Goal: Task Accomplishment & Management: Manage account settings

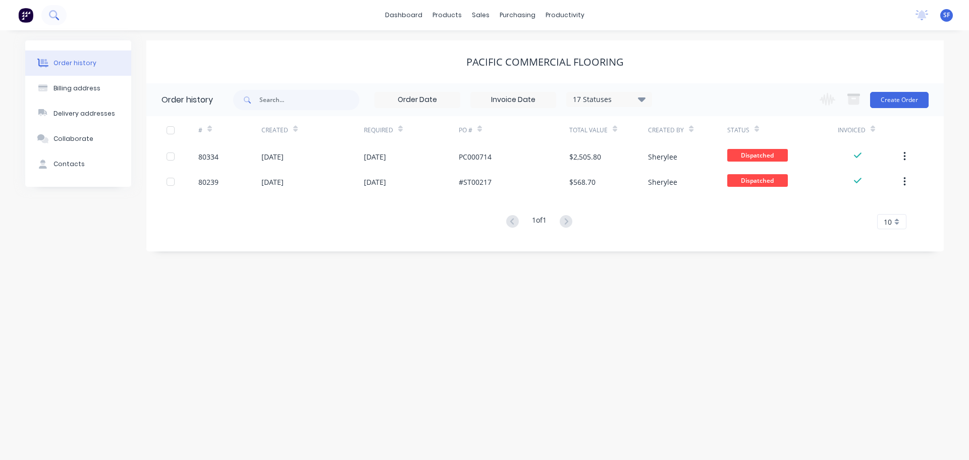
click at [59, 15] on icon at bounding box center [54, 15] width 10 height 10
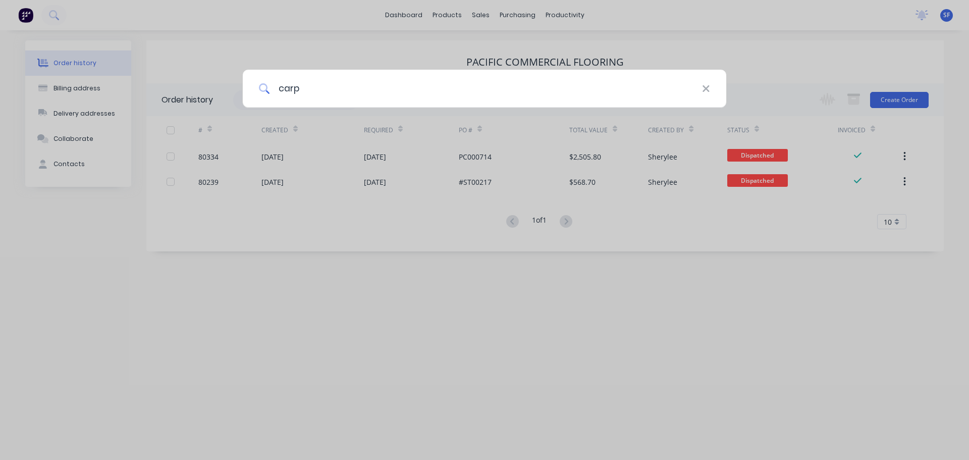
click at [328, 90] on input "carp" at bounding box center [486, 89] width 432 height 38
type input "carpet call"
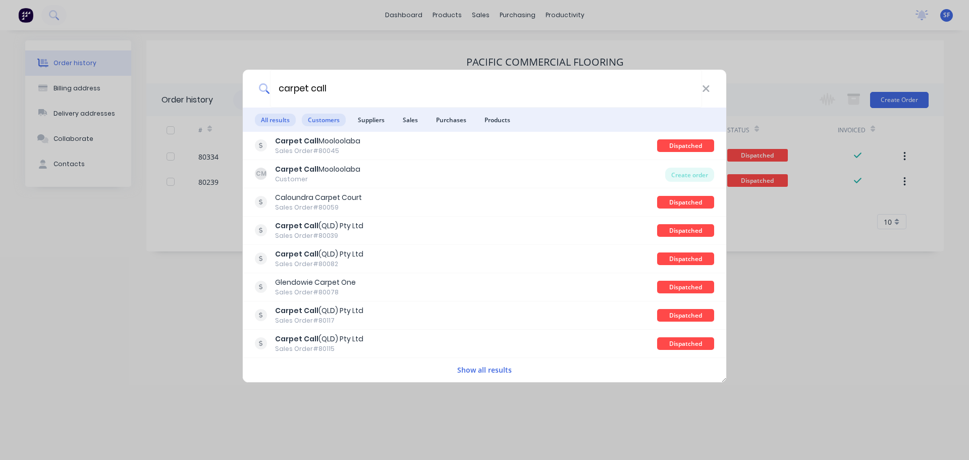
click at [337, 122] on span "Customers" at bounding box center [324, 120] width 44 height 13
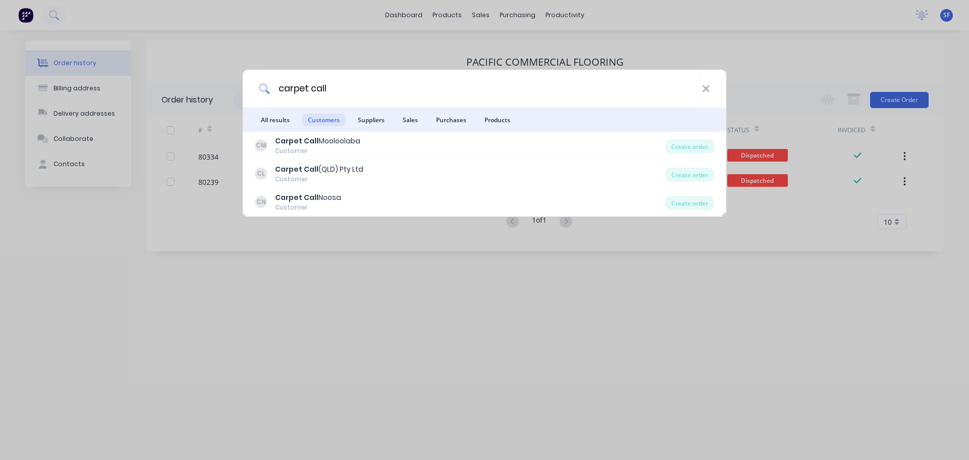
click at [331, 172] on div "Carpet Call (QLD) Pty Ltd" at bounding box center [319, 169] width 88 height 11
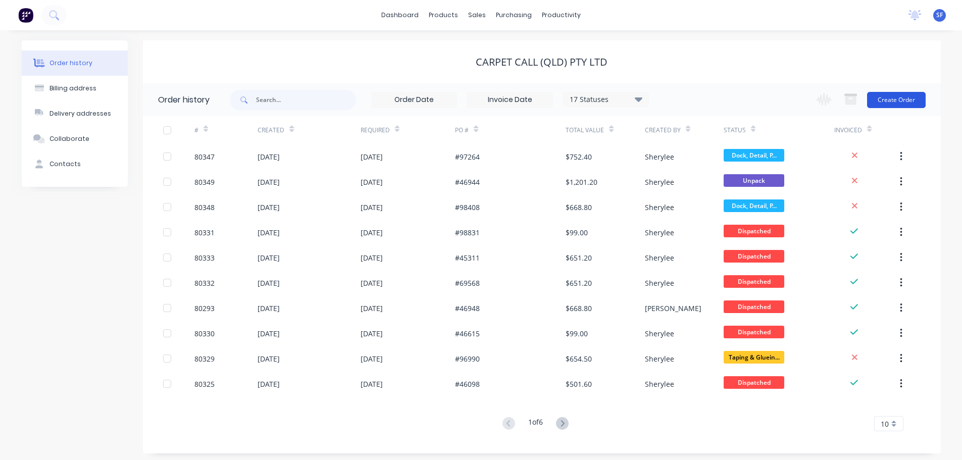
click at [892, 98] on button "Create Order" at bounding box center [896, 100] width 59 height 16
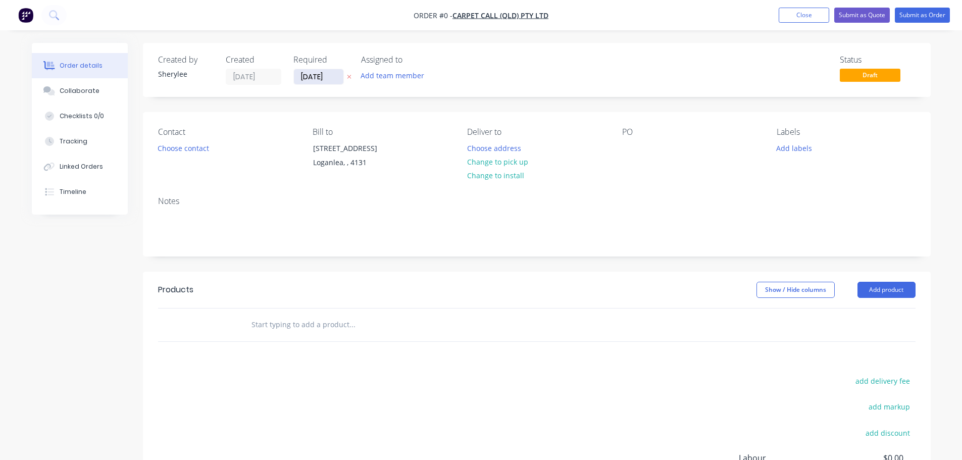
click at [330, 76] on input "[DATE]" at bounding box center [318, 76] width 49 height 15
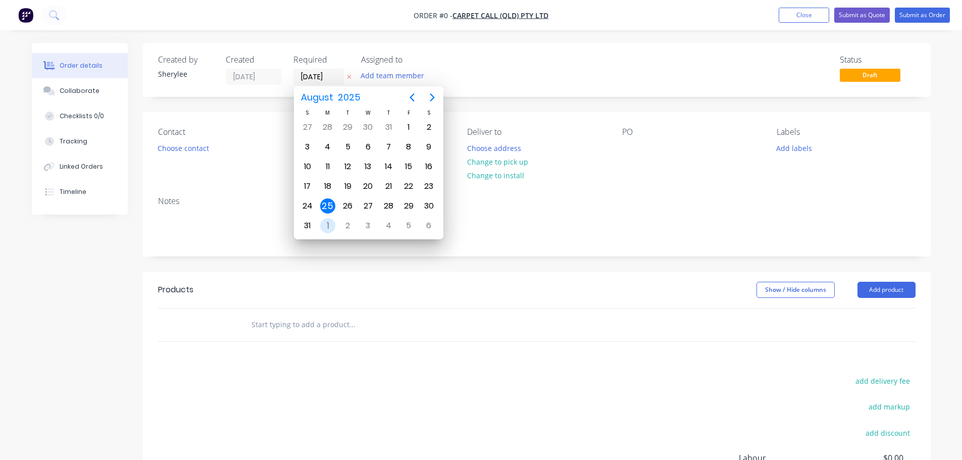
click at [329, 227] on div "1" at bounding box center [327, 225] width 15 height 15
type input "[DATE]"
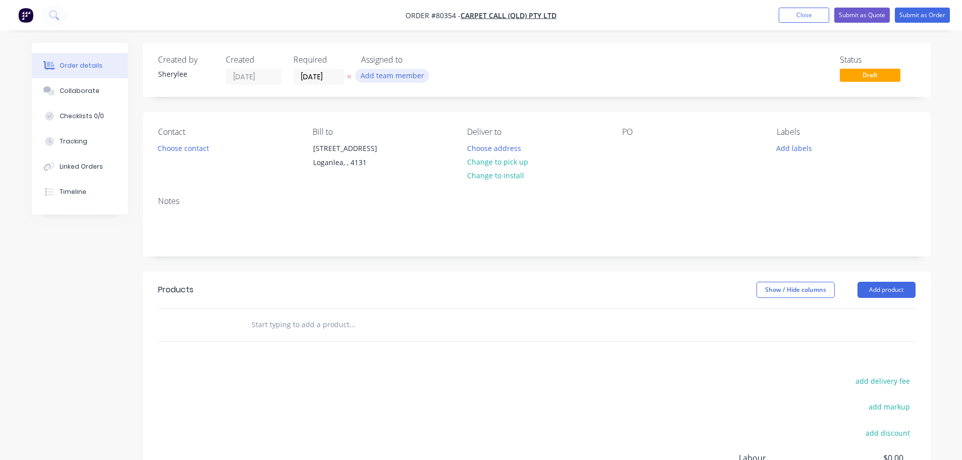
click at [381, 72] on button "Add team member" at bounding box center [392, 76] width 74 height 14
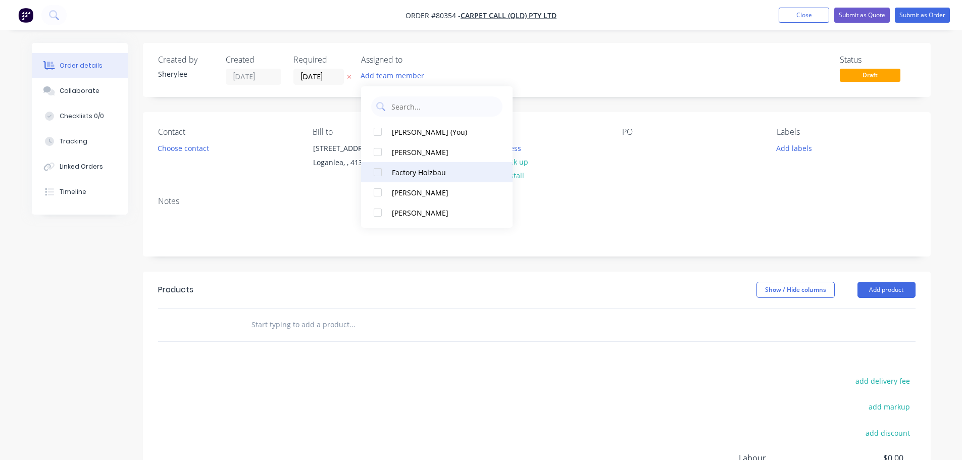
click at [378, 170] on div at bounding box center [377, 172] width 20 height 20
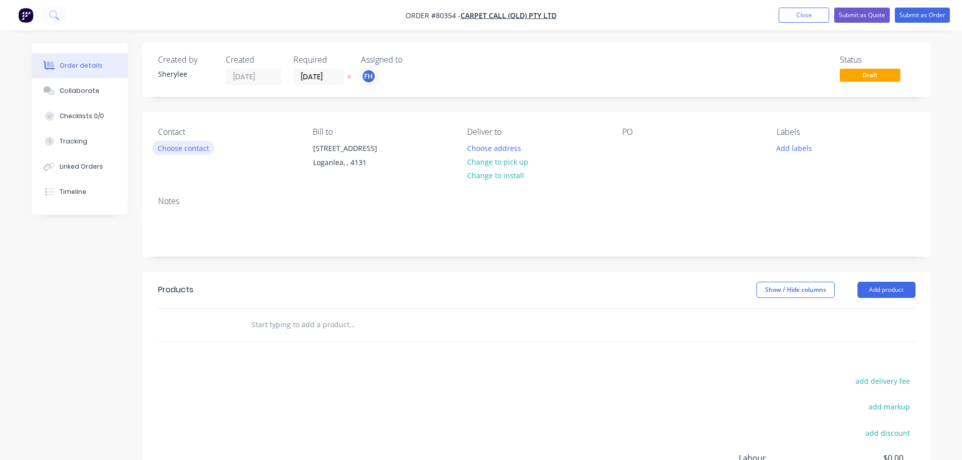
click at [202, 143] on button "Choose contact" at bounding box center [183, 148] width 62 height 14
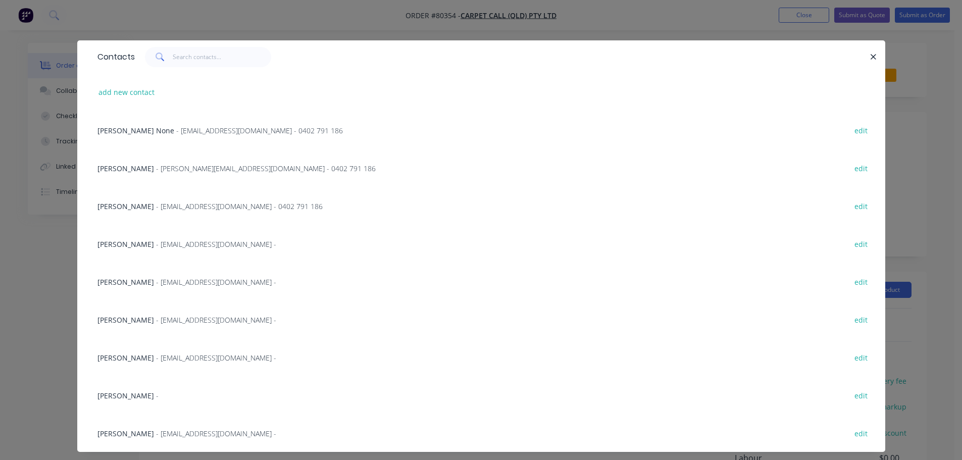
click at [180, 205] on span "- [EMAIL_ADDRESS][DOMAIN_NAME] - 0402 791 186" at bounding box center [239, 206] width 167 height 10
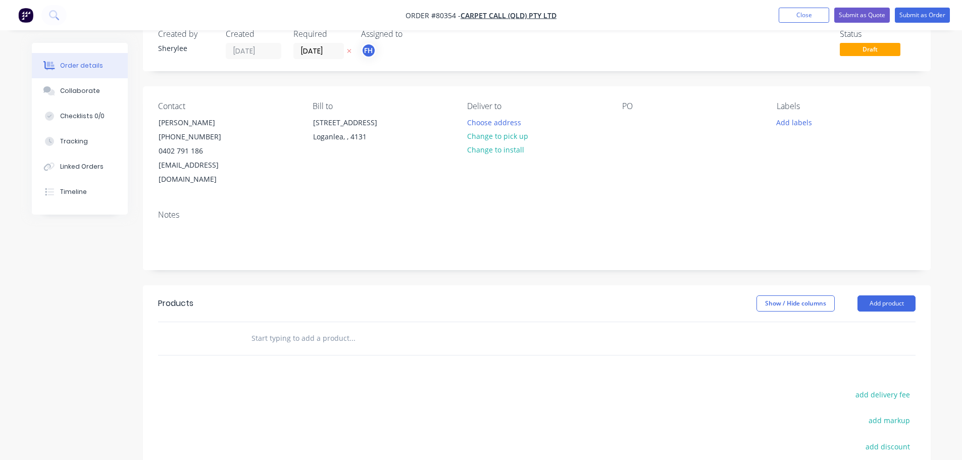
scroll to position [50, 0]
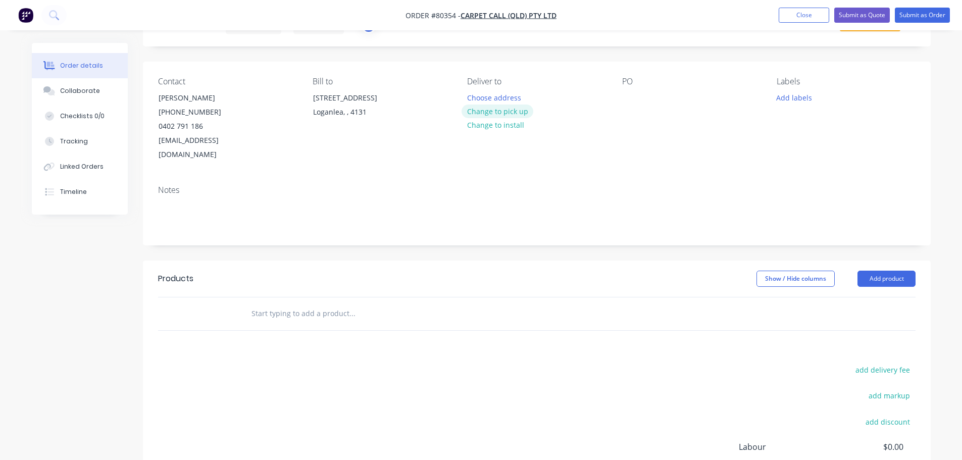
click at [503, 113] on button "Change to pick up" at bounding box center [497, 111] width 72 height 14
click at [640, 100] on div "PO" at bounding box center [691, 119] width 138 height 85
click at [632, 98] on div at bounding box center [630, 97] width 16 height 15
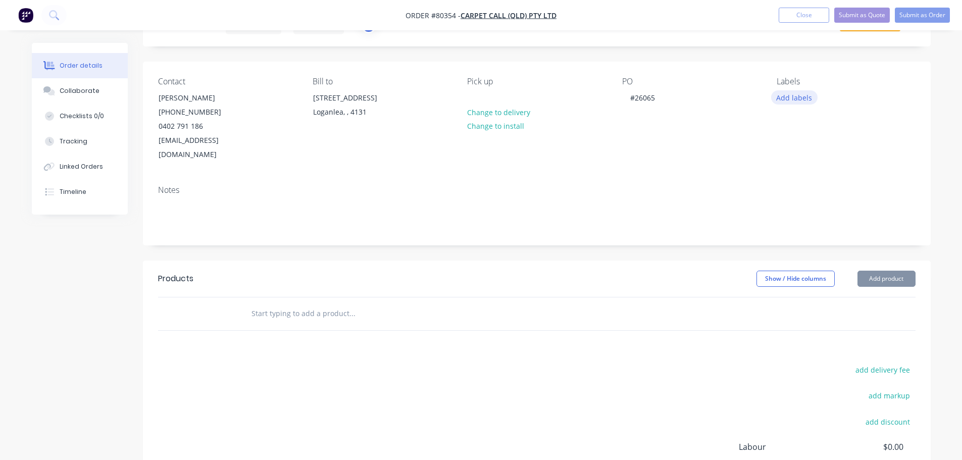
click at [792, 97] on button "Add labels" at bounding box center [794, 97] width 46 height 14
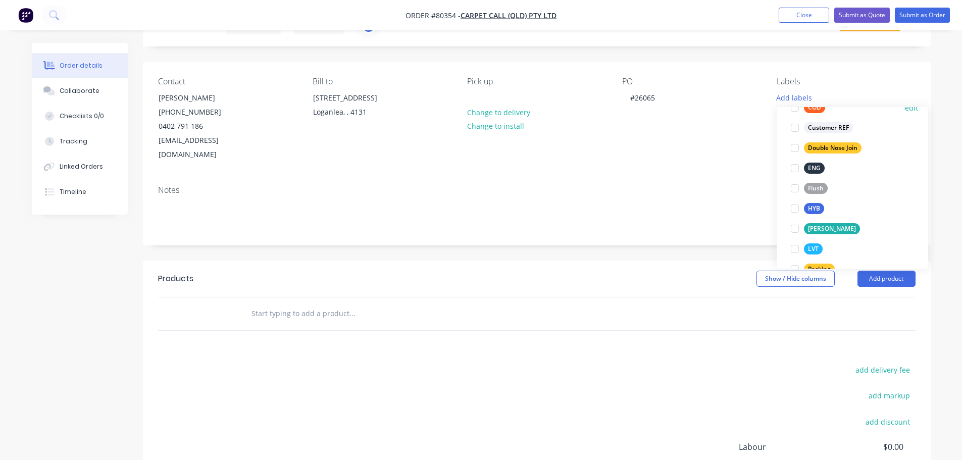
scroll to position [101, 0]
click at [795, 246] on div at bounding box center [794, 248] width 20 height 20
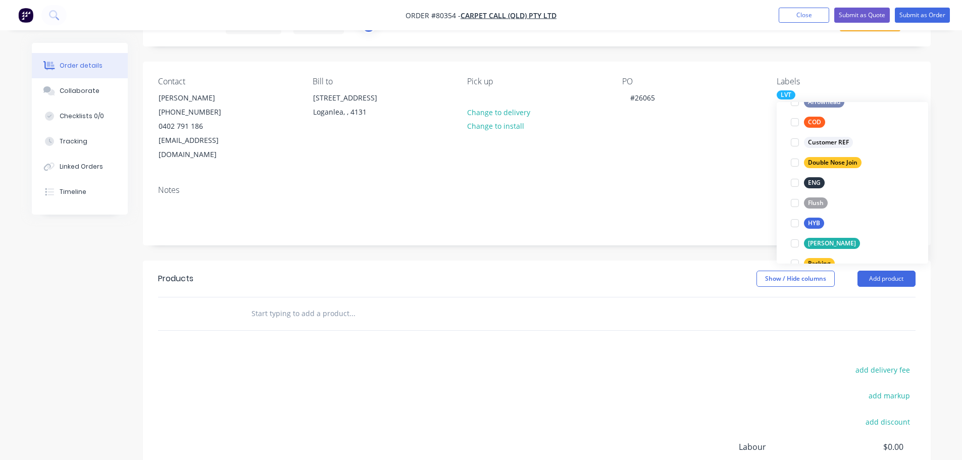
scroll to position [0, 0]
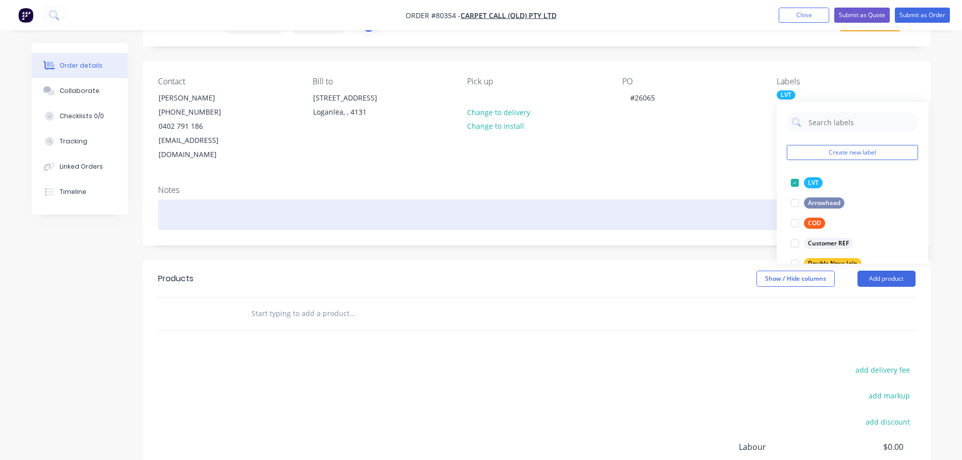
click at [205, 214] on div at bounding box center [536, 214] width 757 height 31
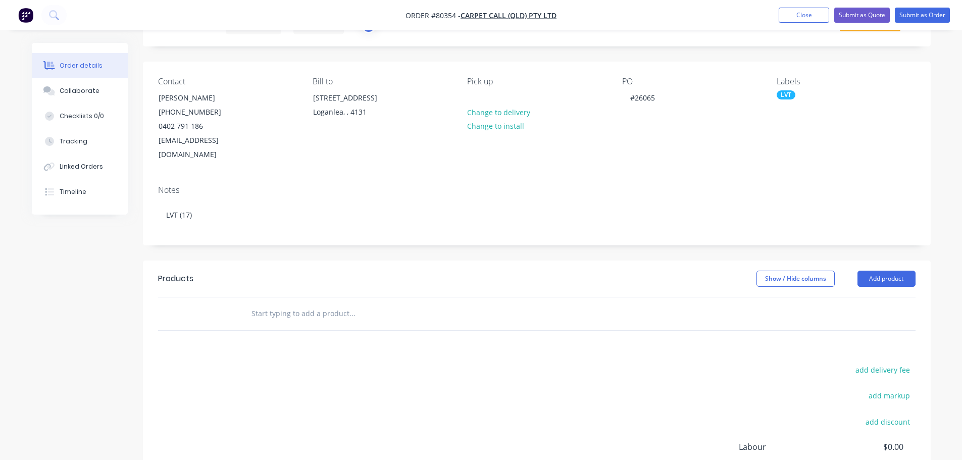
click at [284, 303] on input "text" at bounding box center [352, 313] width 202 height 20
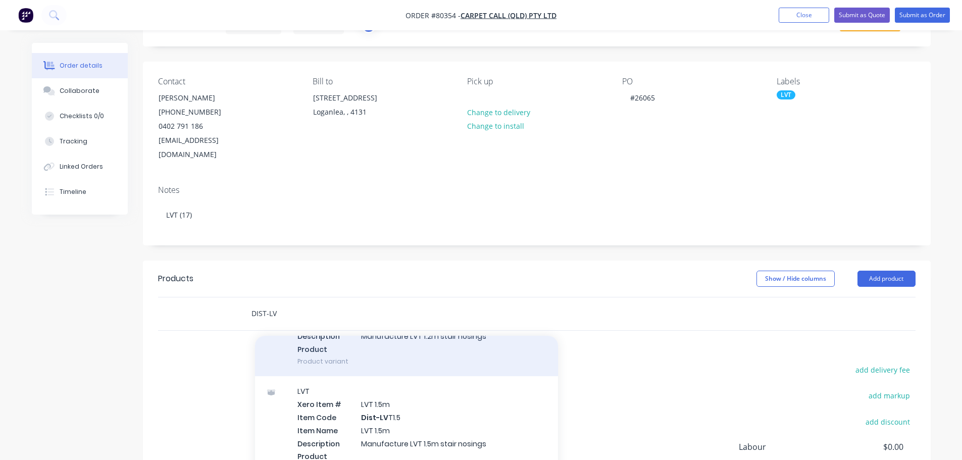
scroll to position [101, 0]
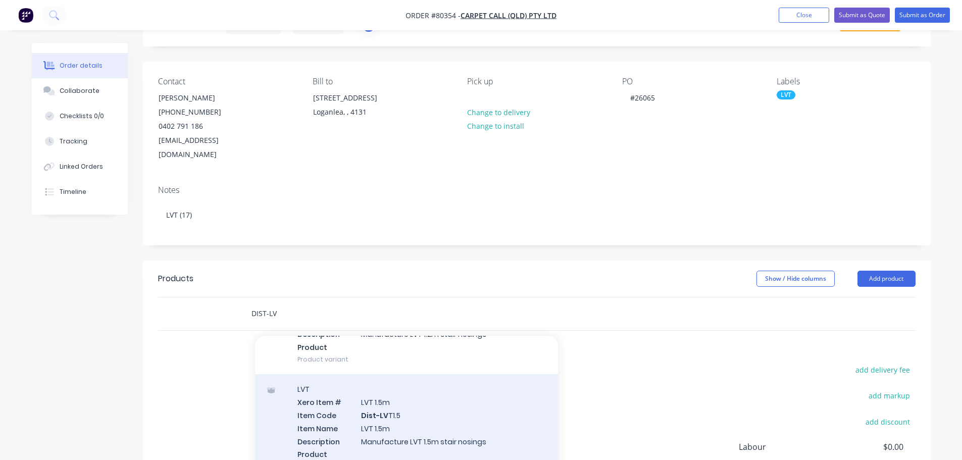
type input "DIST-LV"
click at [395, 406] on div "LVT Xero Item # LVT 1.5m Item Code Dist-LV T1.5 Item Name LVT 1.5m Description …" at bounding box center [406, 428] width 303 height 108
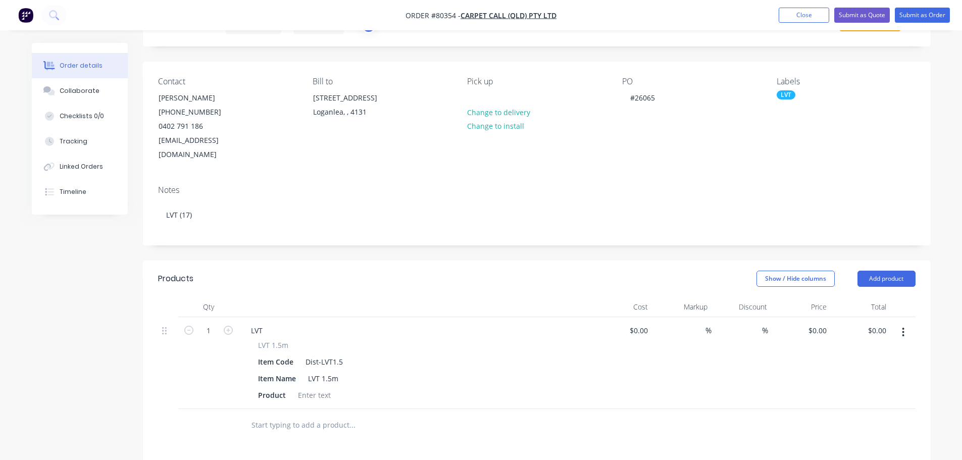
click at [325, 415] on input "text" at bounding box center [352, 425] width 202 height 20
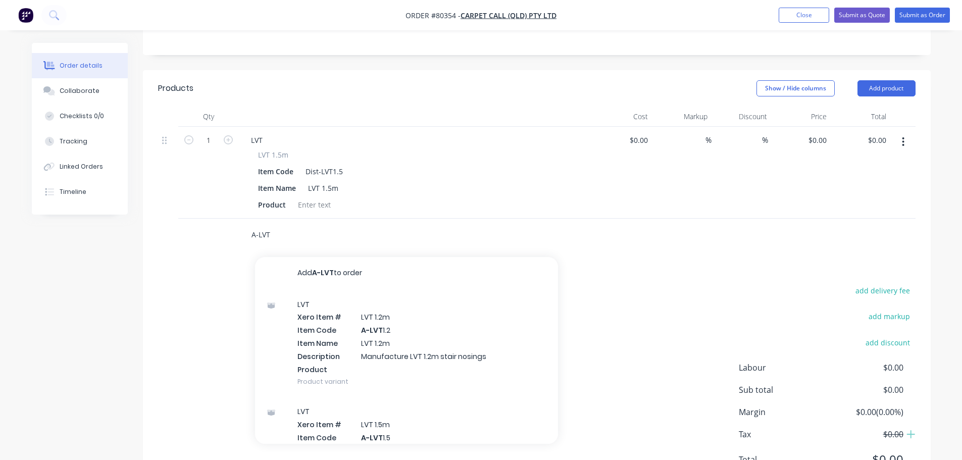
scroll to position [252, 0]
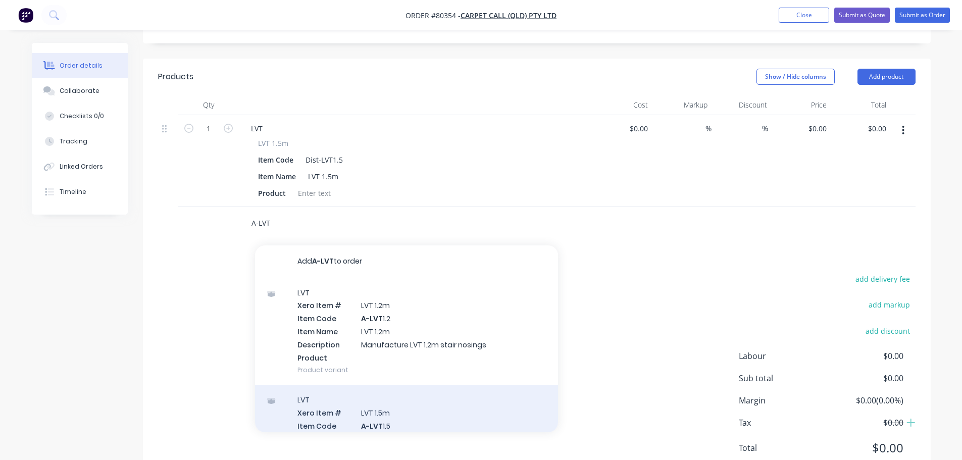
type input "A-LVT"
click at [352, 401] on div "LVT Xero Item # LVT 1.5m Item Code A-LVT 1.5 Item Name LVT 1.5m Description Man…" at bounding box center [406, 439] width 303 height 108
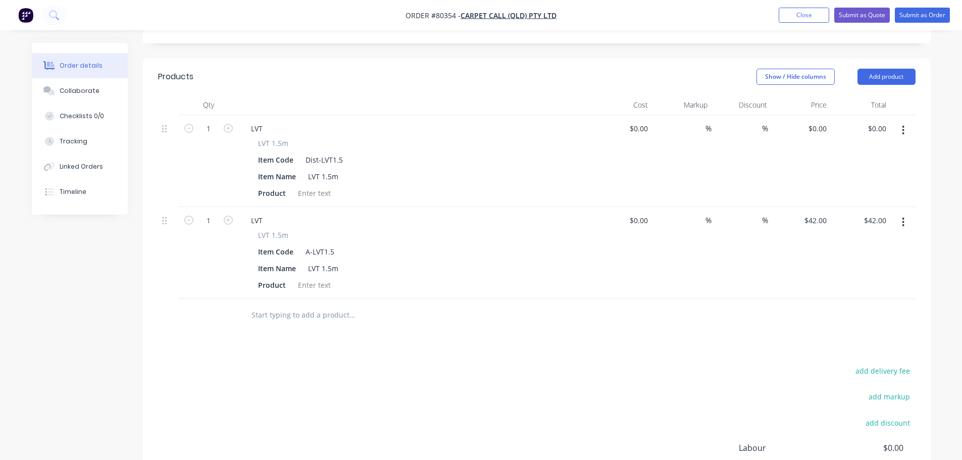
click at [901, 121] on button "button" at bounding box center [903, 130] width 24 height 18
click at [850, 210] on div "Delete" at bounding box center [867, 217] width 78 height 15
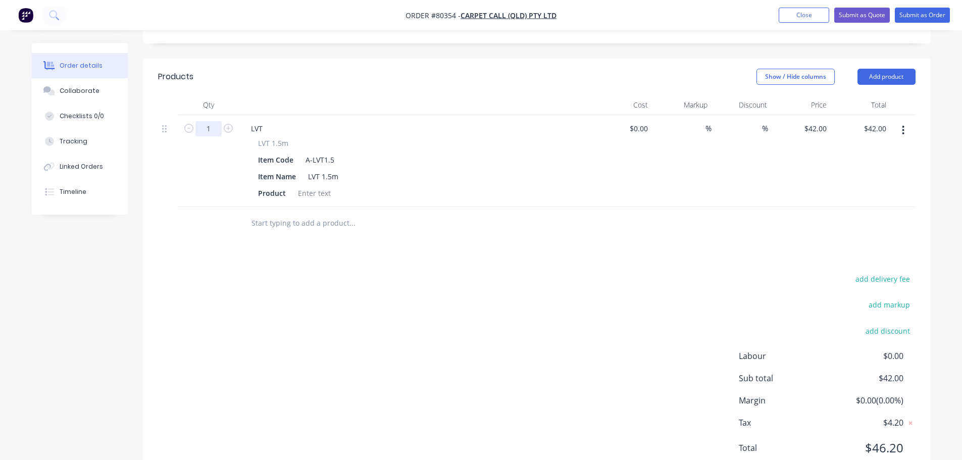
click at [211, 121] on input "1" at bounding box center [208, 128] width 26 height 15
type input "17"
type input "$714.00"
click at [310, 186] on div at bounding box center [314, 193] width 41 height 15
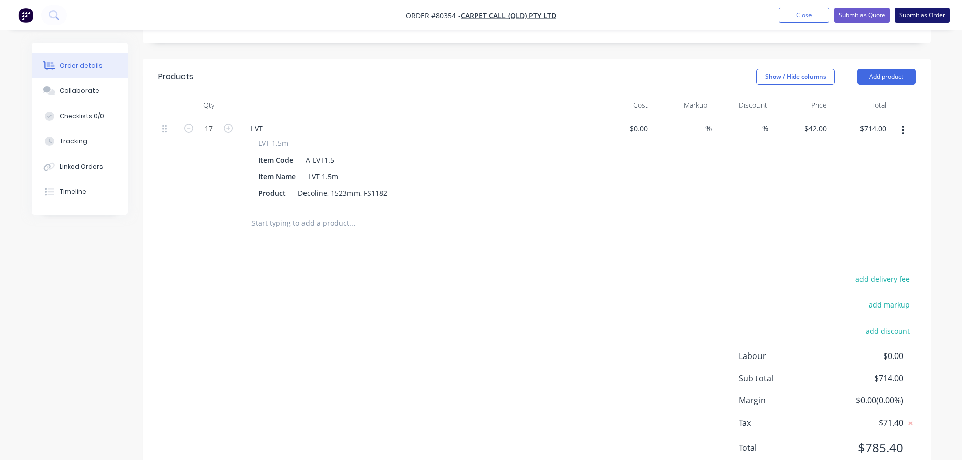
click at [917, 12] on button "Submit as Order" at bounding box center [921, 15] width 55 height 15
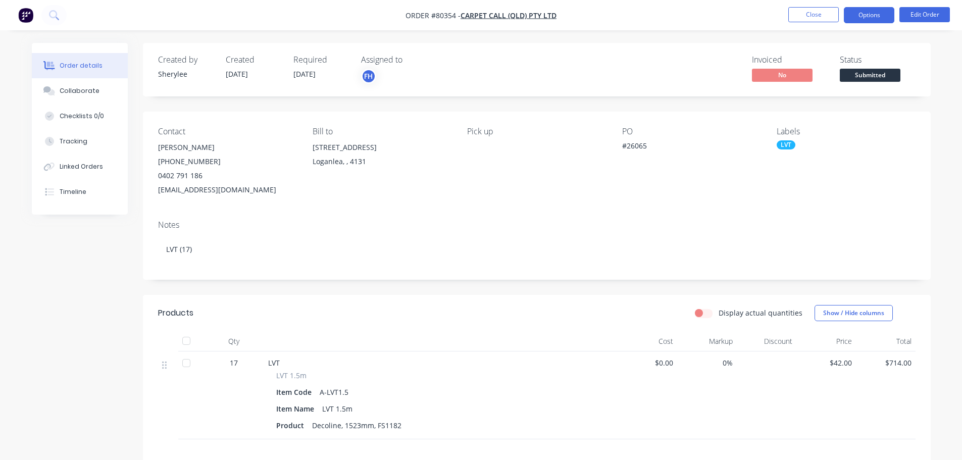
click at [883, 14] on button "Options" at bounding box center [868, 15] width 50 height 16
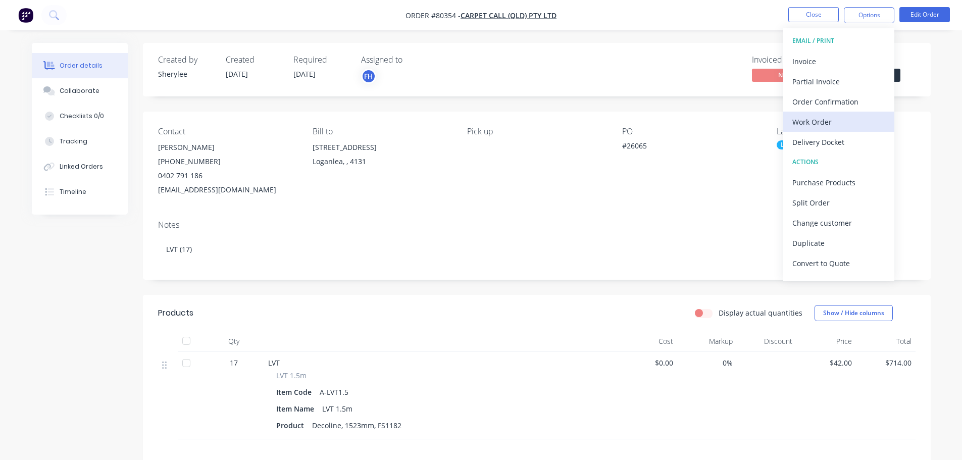
click at [817, 119] on div "Work Order" at bounding box center [838, 122] width 93 height 15
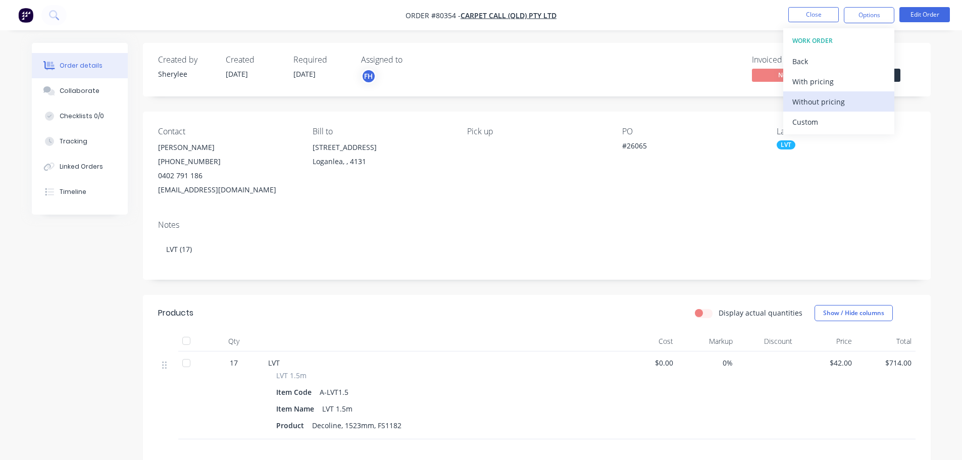
click at [819, 98] on div "Without pricing" at bounding box center [838, 101] width 93 height 15
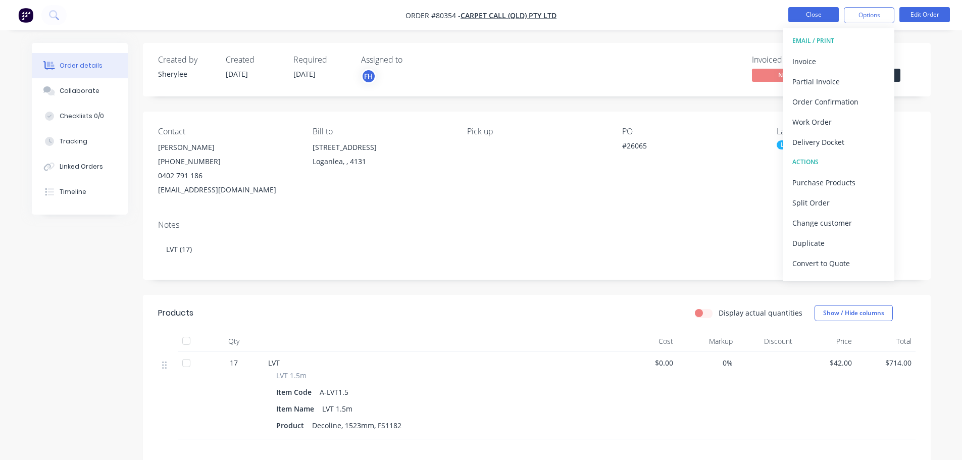
click at [821, 17] on button "Close" at bounding box center [813, 14] width 50 height 15
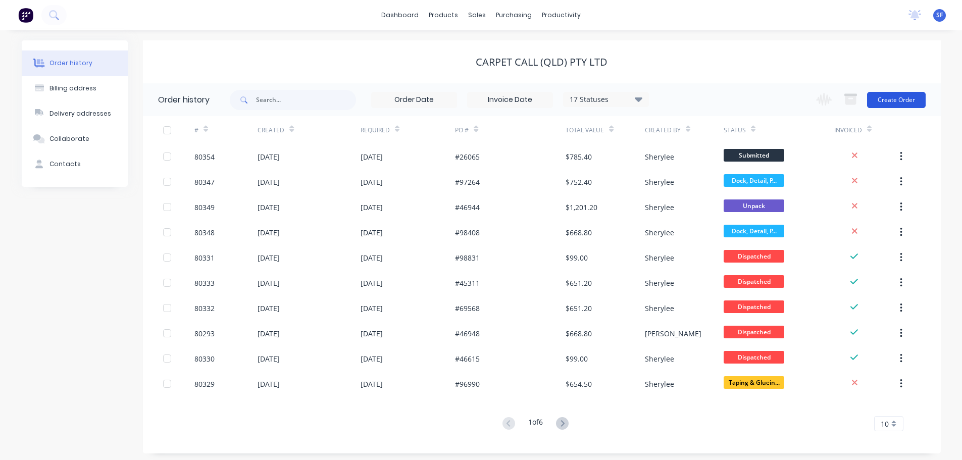
click at [895, 98] on button "Create Order" at bounding box center [896, 100] width 59 height 16
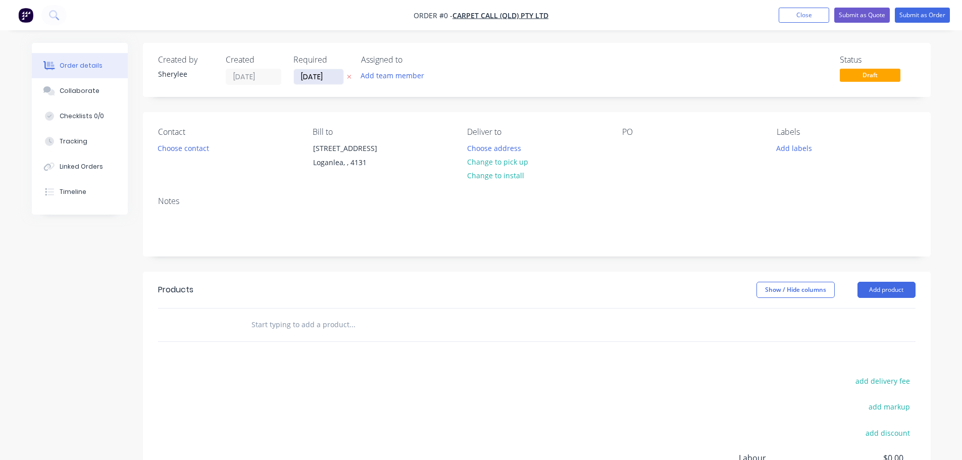
click at [317, 78] on input "[DATE]" at bounding box center [318, 76] width 49 height 15
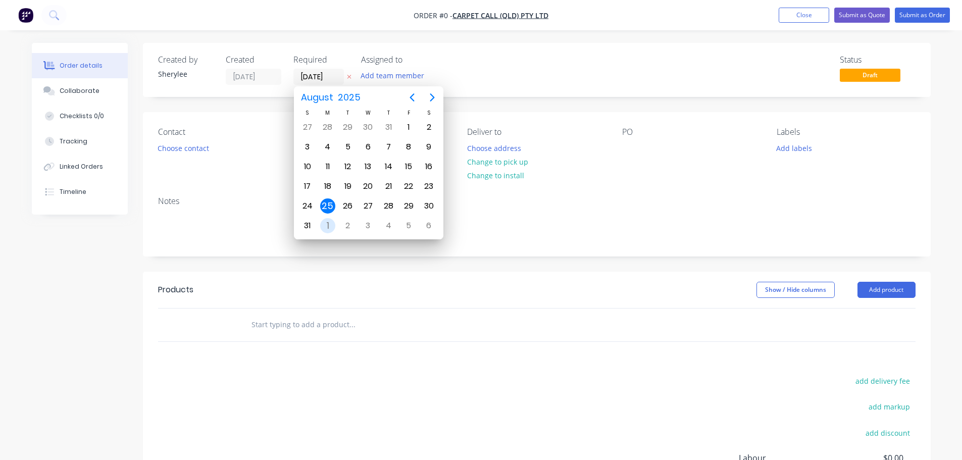
click at [327, 229] on div "1" at bounding box center [327, 225] width 15 height 15
type input "[DATE]"
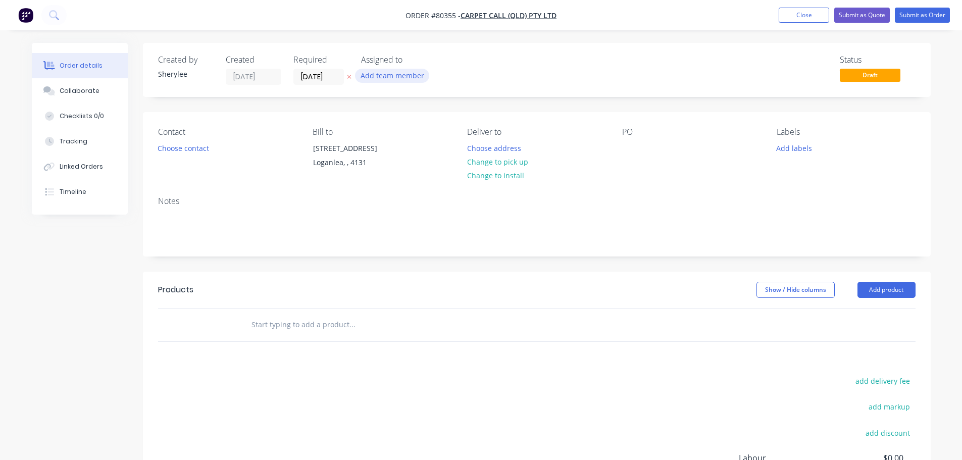
click at [379, 77] on button "Add team member" at bounding box center [392, 76] width 74 height 14
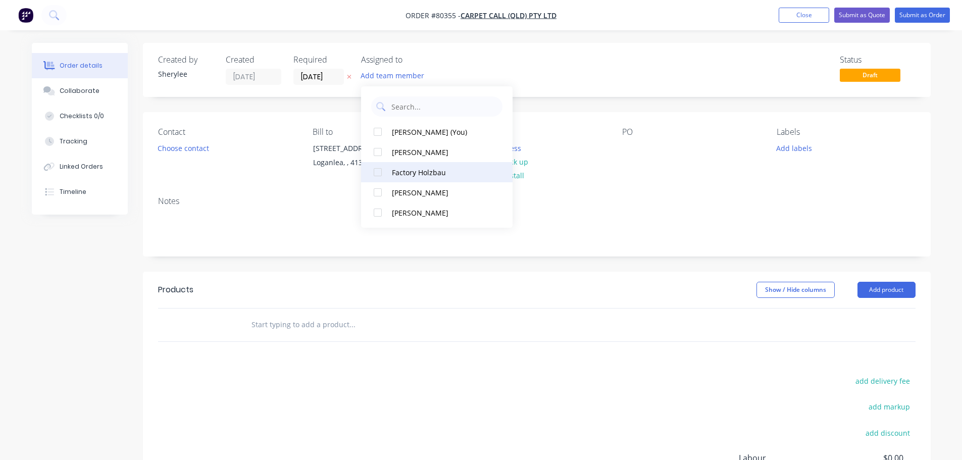
click at [378, 173] on div at bounding box center [377, 172] width 20 height 20
click at [191, 148] on button "Choose contact" at bounding box center [183, 148] width 62 height 14
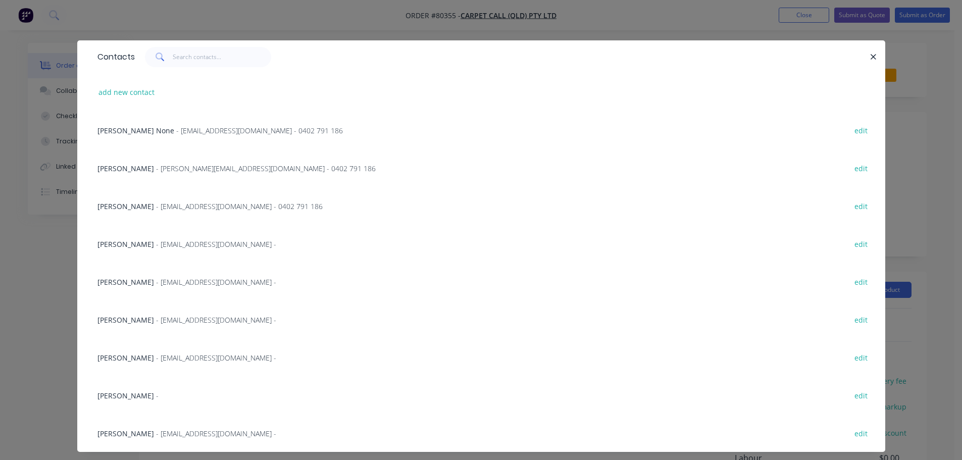
click at [163, 281] on span "- [EMAIL_ADDRESS][DOMAIN_NAME] -" at bounding box center [216, 282] width 120 height 10
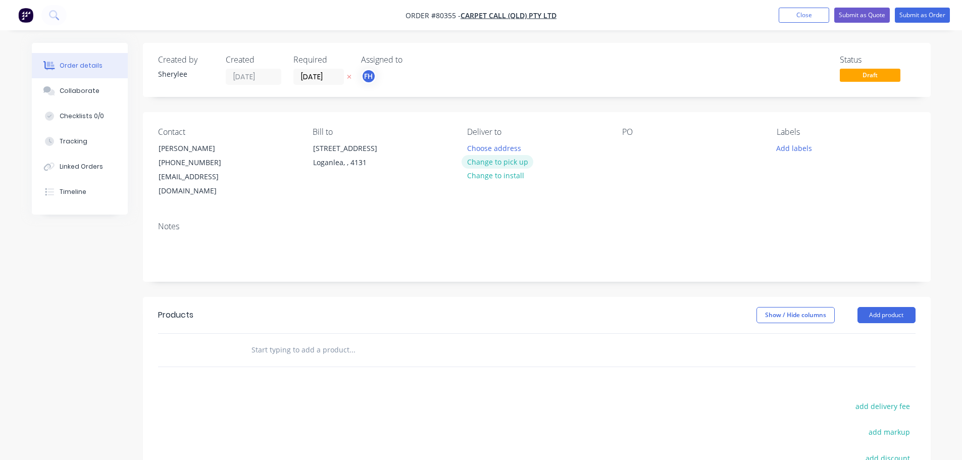
click at [514, 164] on button "Change to pick up" at bounding box center [497, 162] width 72 height 14
click at [636, 151] on div at bounding box center [630, 148] width 16 height 15
click at [800, 150] on button "Add labels" at bounding box center [794, 148] width 46 height 14
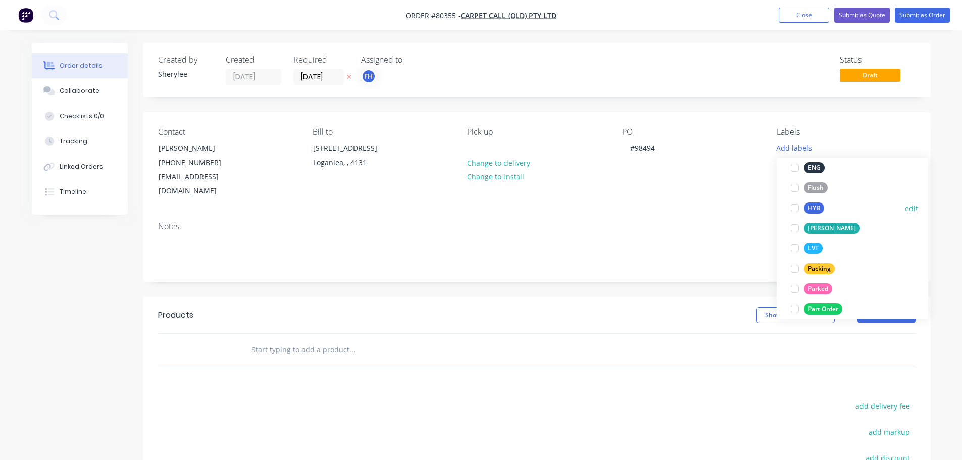
click at [796, 207] on div at bounding box center [794, 208] width 20 height 20
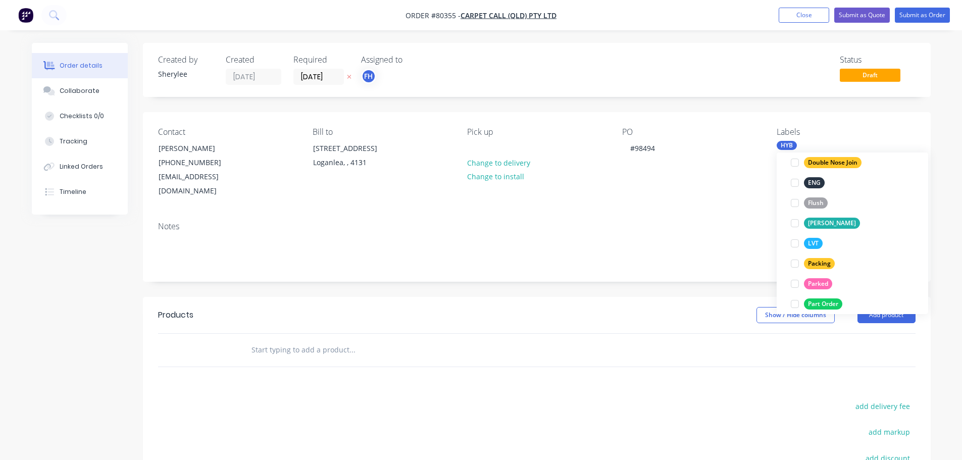
scroll to position [30, 0]
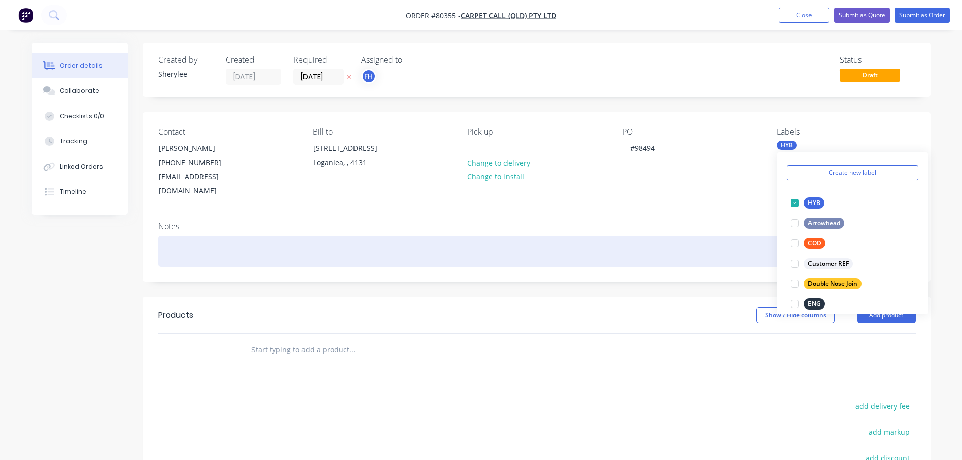
click at [266, 236] on div at bounding box center [536, 251] width 757 height 31
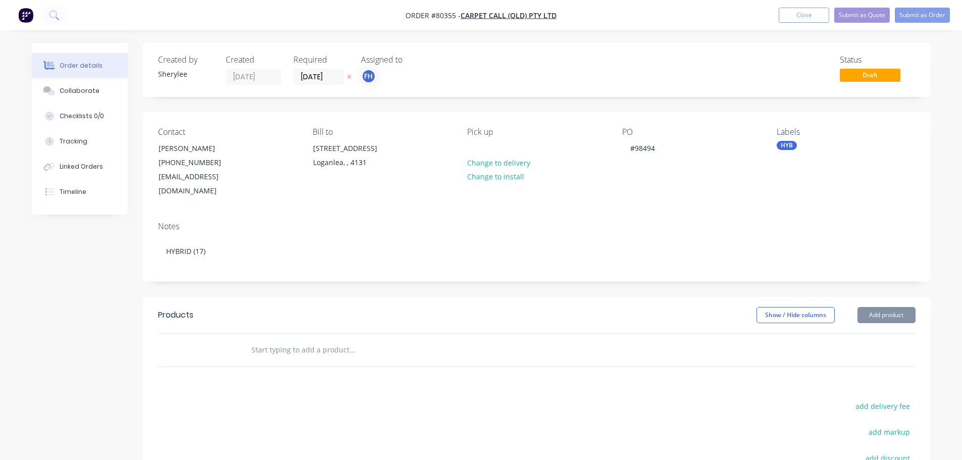
click at [292, 340] on input "text" at bounding box center [352, 350] width 202 height 20
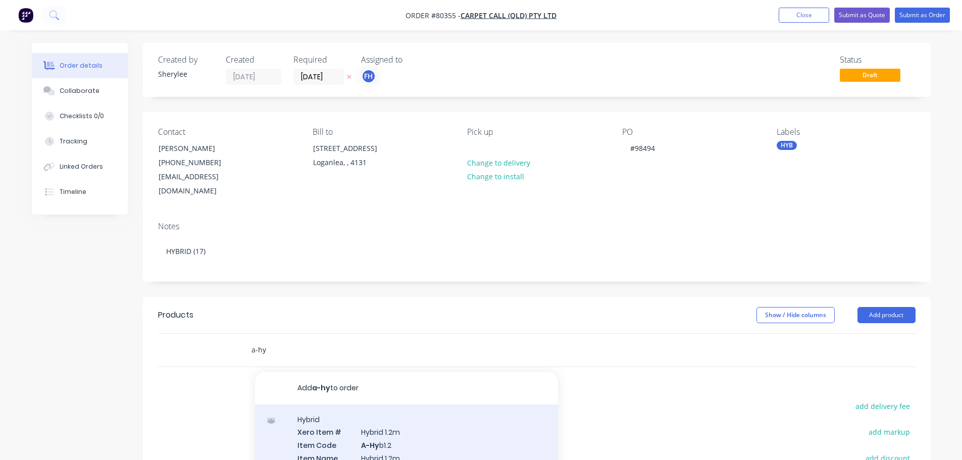
type input "a-hy"
click at [388, 423] on div "Hybrid Xero Item # Hybrid 1.2m Item Code A-Hy b1.2 Item Name Hybrid 1.2m Descri…" at bounding box center [406, 458] width 303 height 108
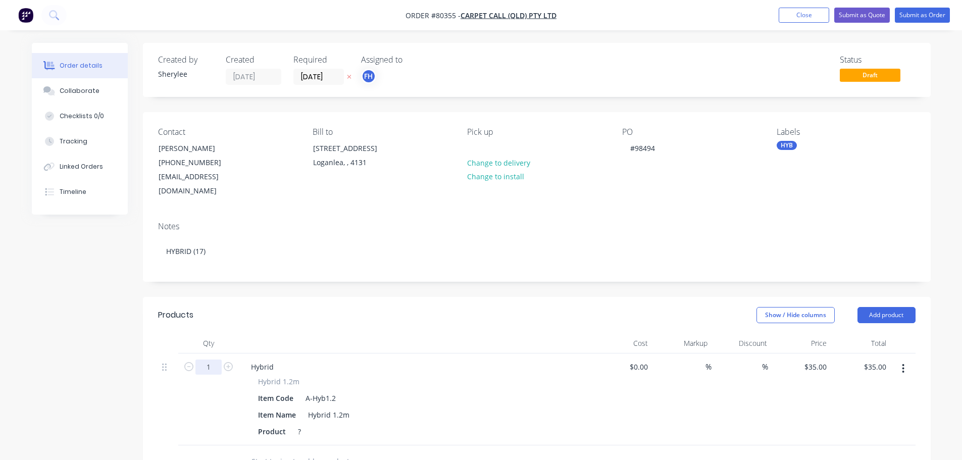
click at [207, 359] on input "1" at bounding box center [208, 366] width 26 height 15
type input "17"
type input "$595.00"
click at [315, 424] on div "Product ?" at bounding box center [413, 431] width 319 height 15
click at [311, 430] on div "Product ?" at bounding box center [413, 431] width 319 height 15
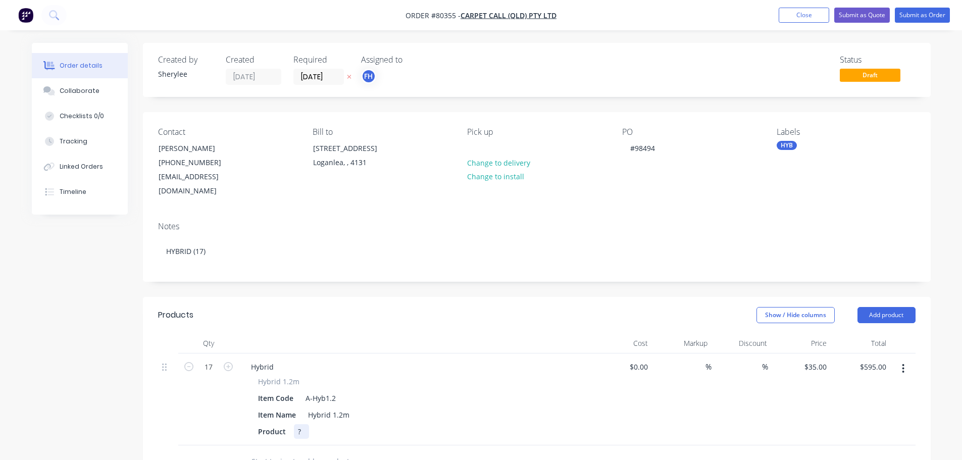
click at [303, 428] on div "?" at bounding box center [301, 431] width 15 height 15
click at [918, 12] on button "Submit as Order" at bounding box center [921, 15] width 55 height 15
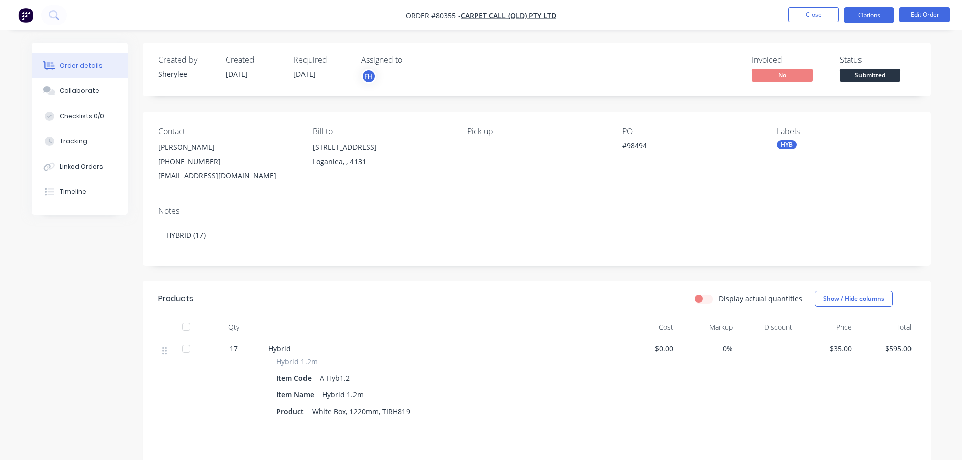
click at [888, 14] on button "Options" at bounding box center [868, 15] width 50 height 16
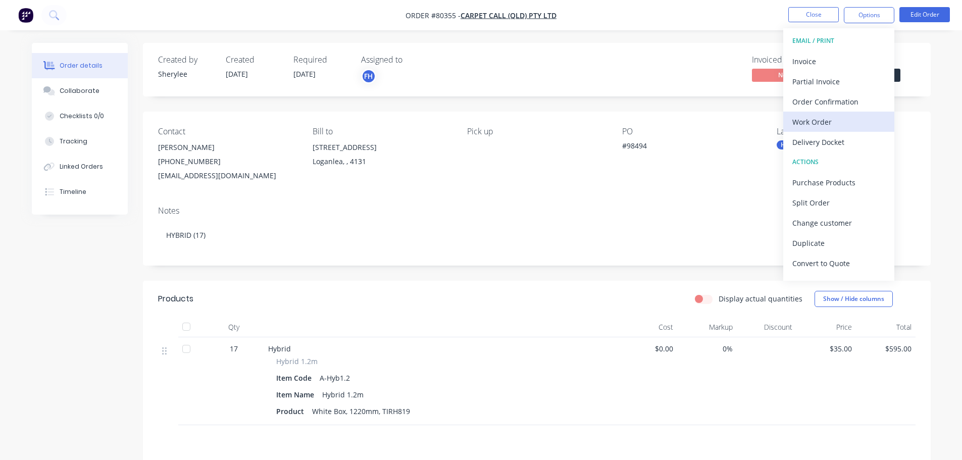
click at [843, 119] on div "Work Order" at bounding box center [838, 122] width 93 height 15
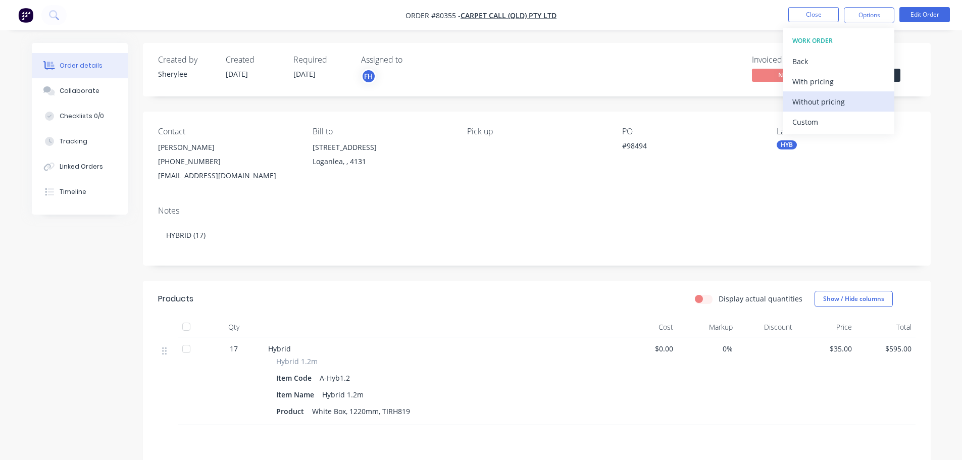
click at [842, 107] on div "Without pricing" at bounding box center [838, 101] width 93 height 15
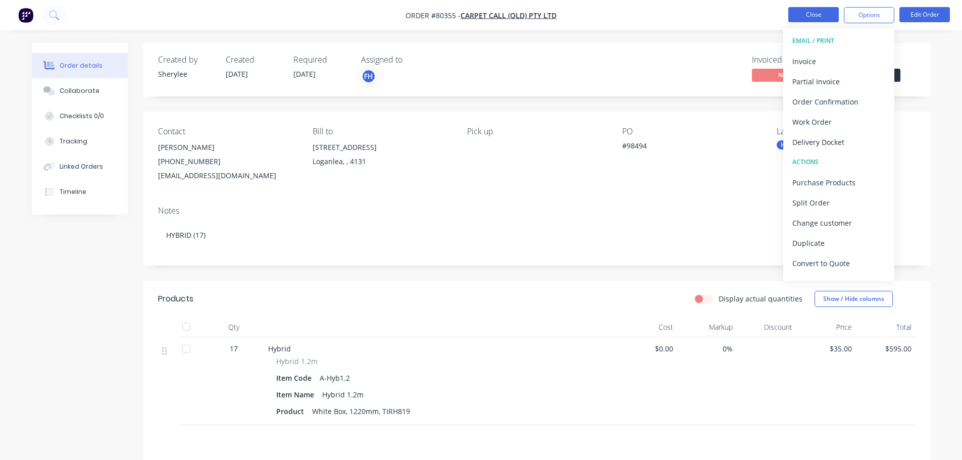
click at [822, 17] on button "Close" at bounding box center [813, 14] width 50 height 15
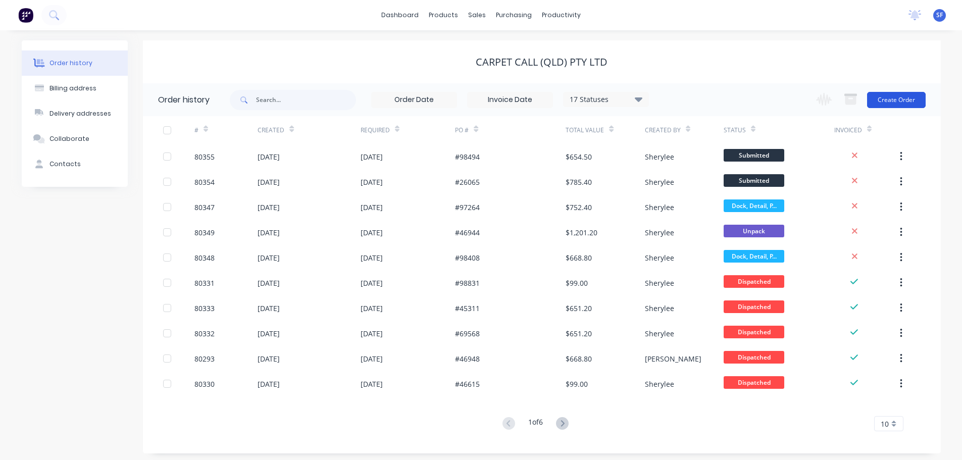
click at [902, 95] on button "Create Order" at bounding box center [896, 100] width 59 height 16
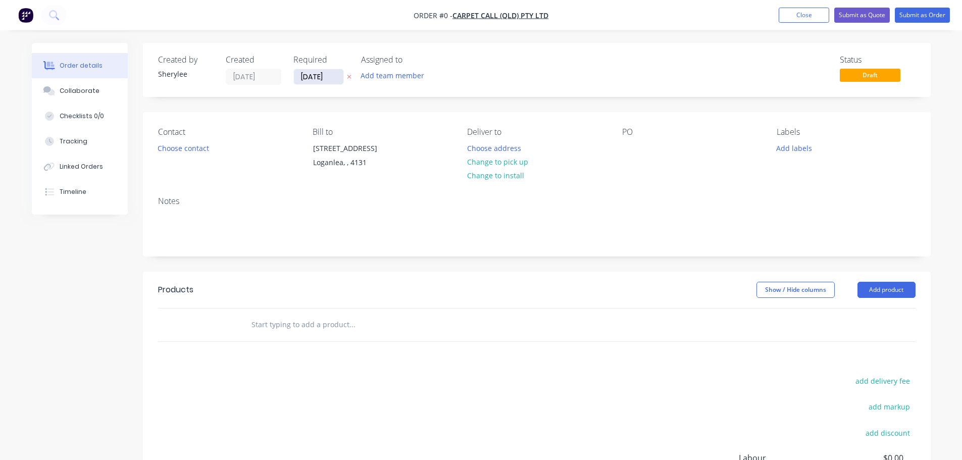
click at [310, 77] on input "[DATE]" at bounding box center [318, 76] width 49 height 15
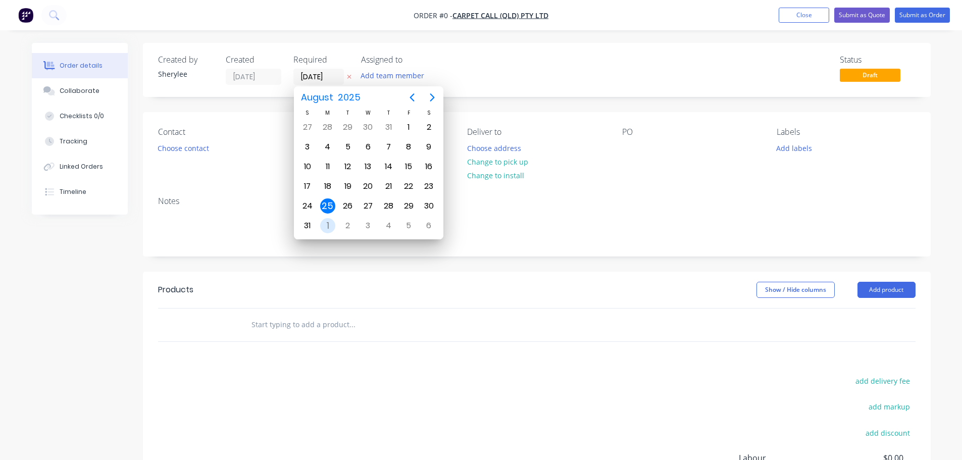
click at [328, 228] on div "1" at bounding box center [327, 225] width 15 height 15
type input "[DATE]"
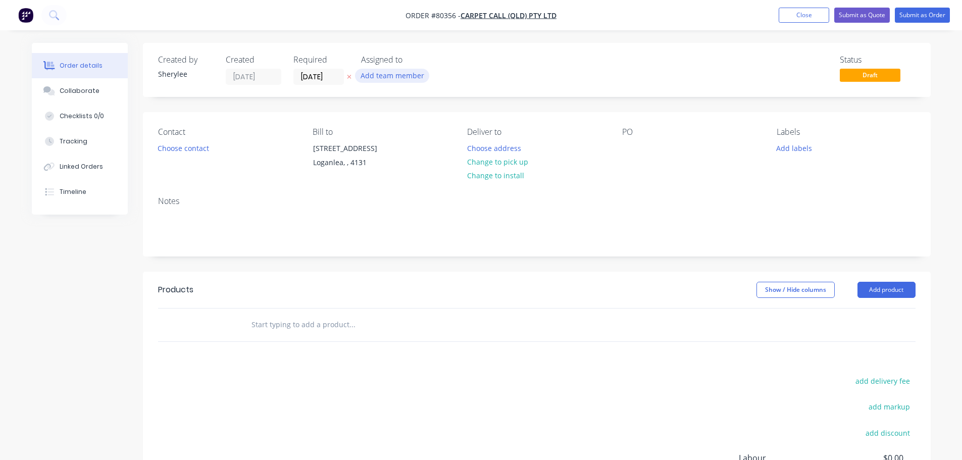
click at [395, 73] on button "Add team member" at bounding box center [392, 76] width 74 height 14
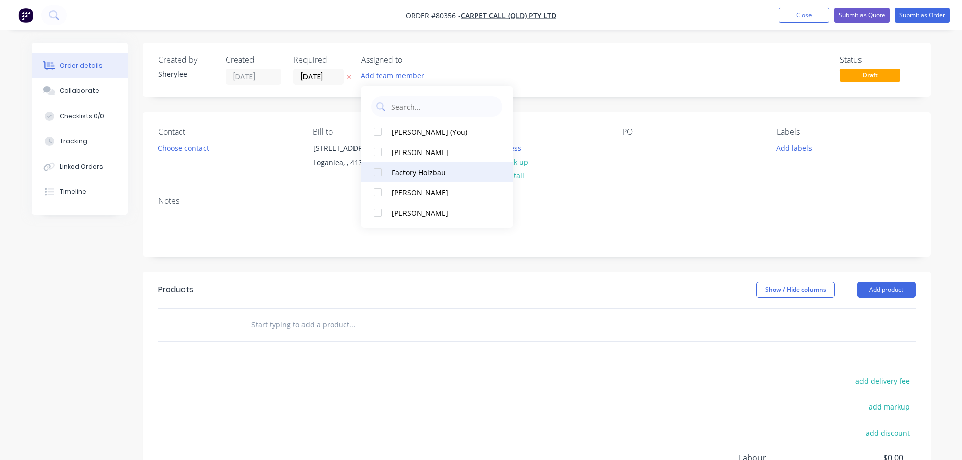
click at [377, 171] on div at bounding box center [377, 172] width 20 height 20
click at [177, 149] on button "Choose contact" at bounding box center [183, 148] width 62 height 14
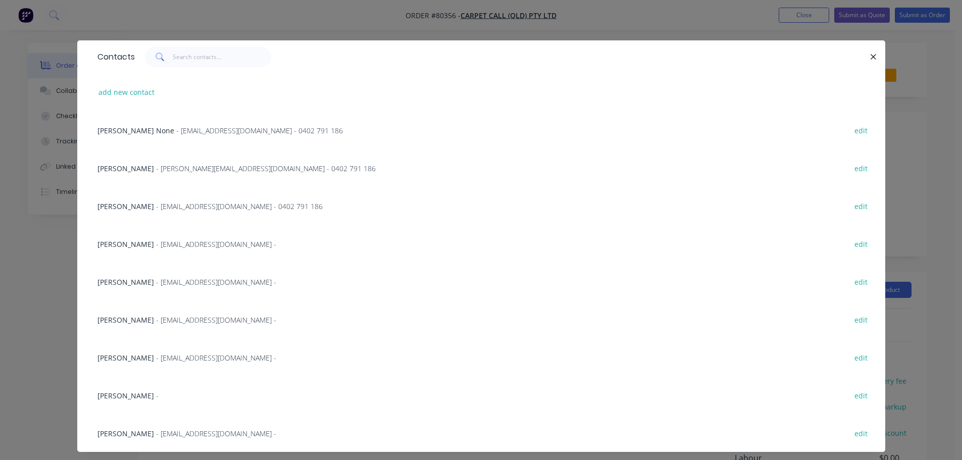
scroll to position [21, 0]
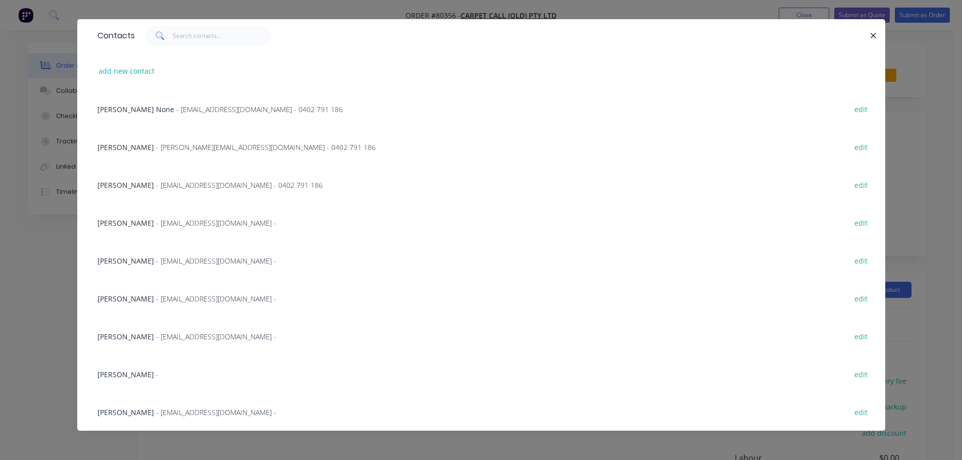
click at [131, 185] on span "[PERSON_NAME]" at bounding box center [125, 185] width 57 height 10
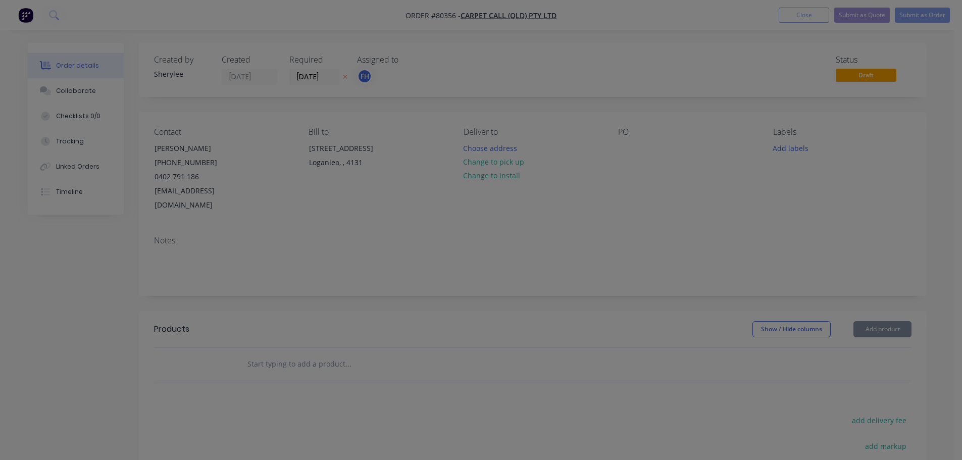
scroll to position [0, 0]
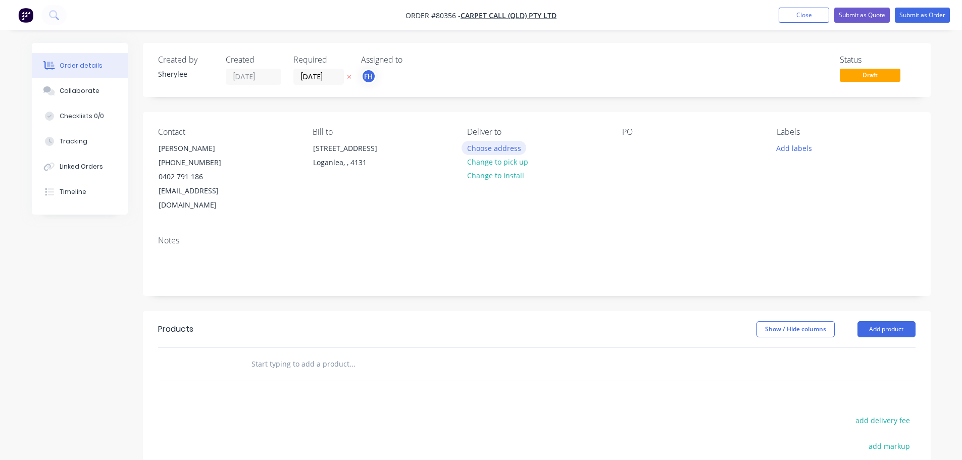
click at [509, 146] on button "Choose address" at bounding box center [493, 148] width 65 height 14
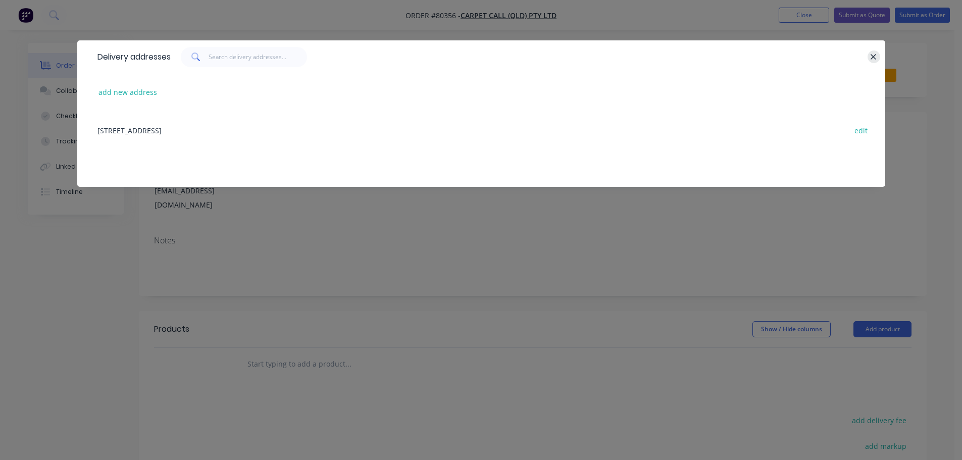
click at [869, 52] on button "button" at bounding box center [873, 56] width 13 height 13
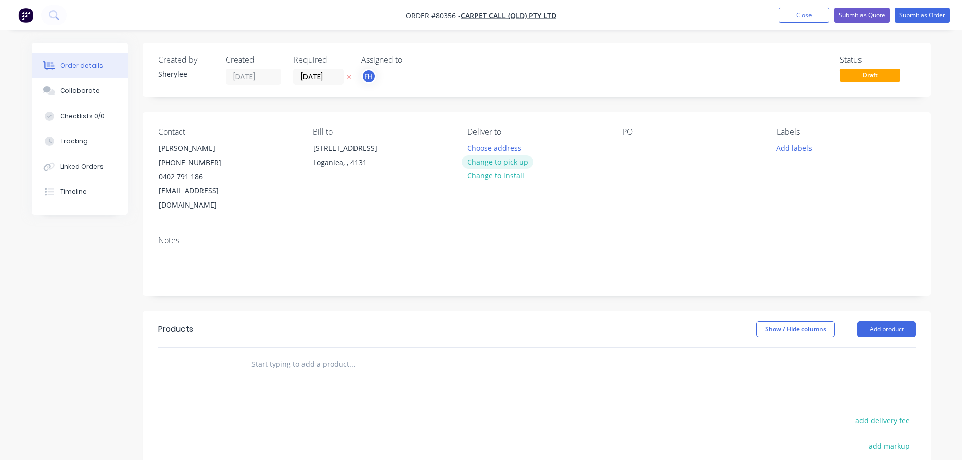
click at [512, 159] on button "Change to pick up" at bounding box center [497, 162] width 72 height 14
click at [642, 152] on div "PO" at bounding box center [691, 169] width 138 height 85
click at [634, 149] on div at bounding box center [630, 148] width 16 height 15
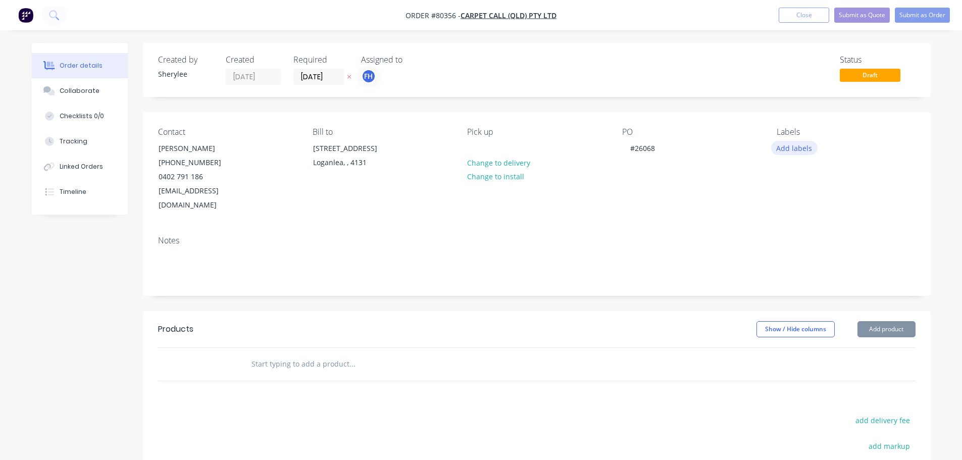
click at [794, 145] on button "Add labels" at bounding box center [794, 148] width 46 height 14
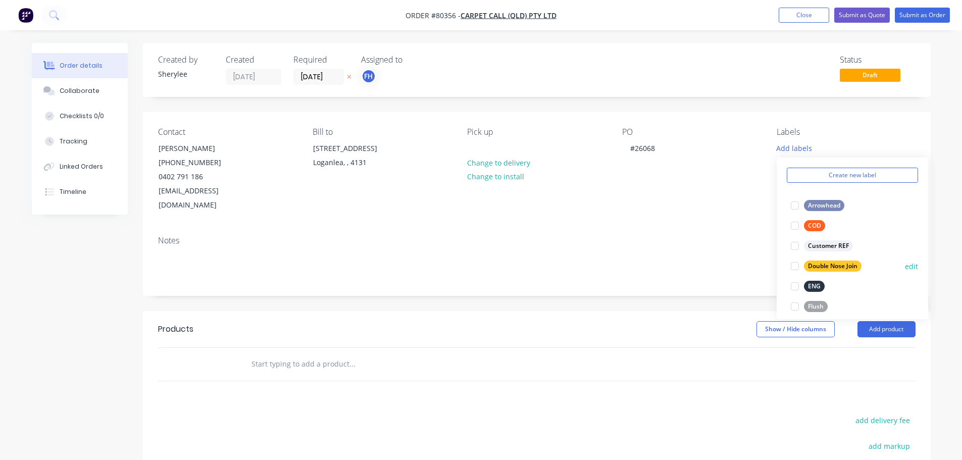
scroll to position [50, 0]
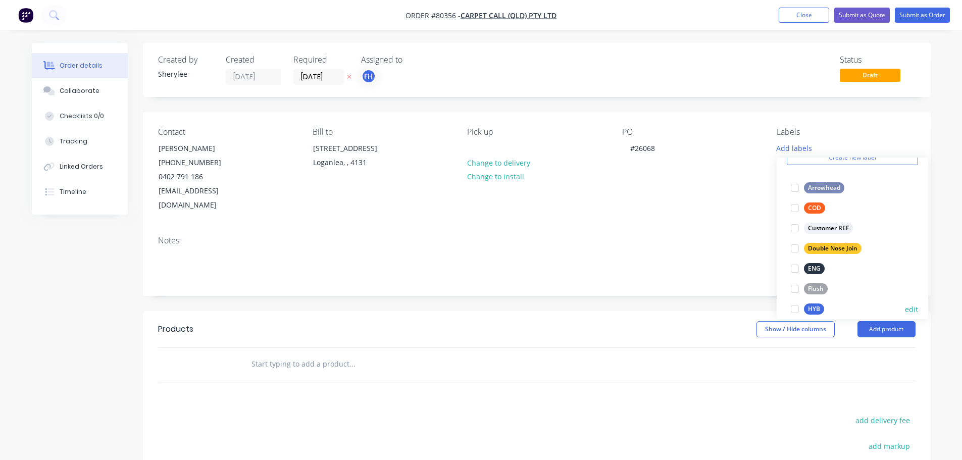
click at [793, 310] on div at bounding box center [794, 309] width 20 height 20
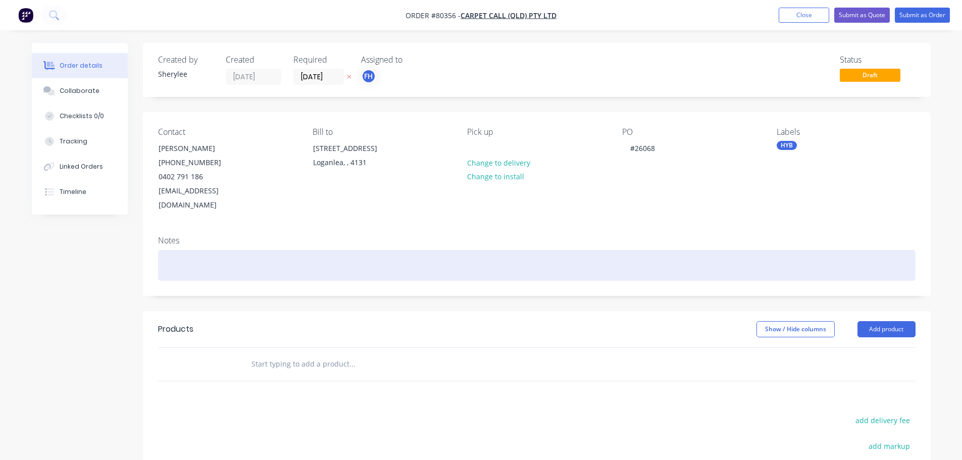
click at [221, 250] on div at bounding box center [536, 265] width 757 height 31
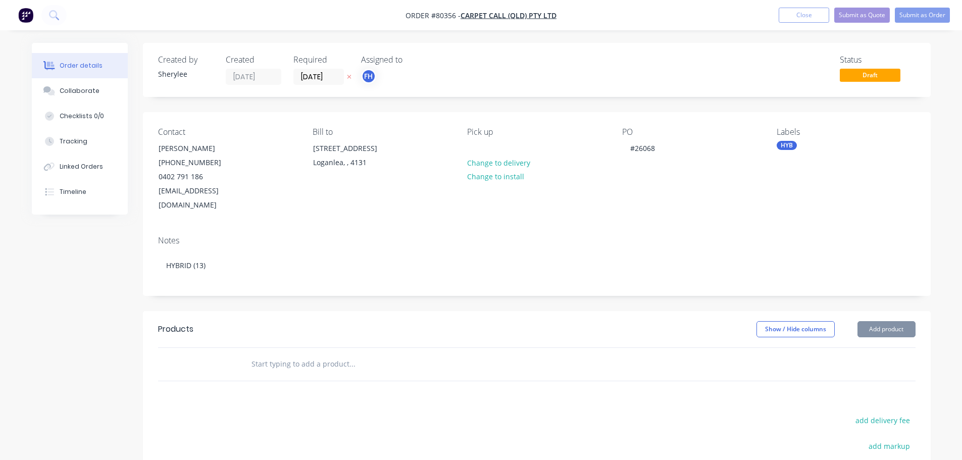
click at [258, 354] on input "text" at bounding box center [352, 364] width 202 height 20
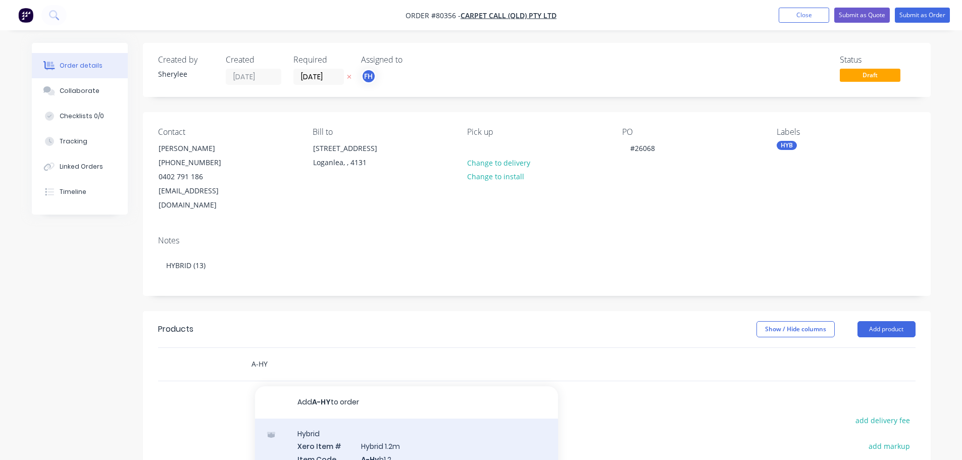
type input "A-HY"
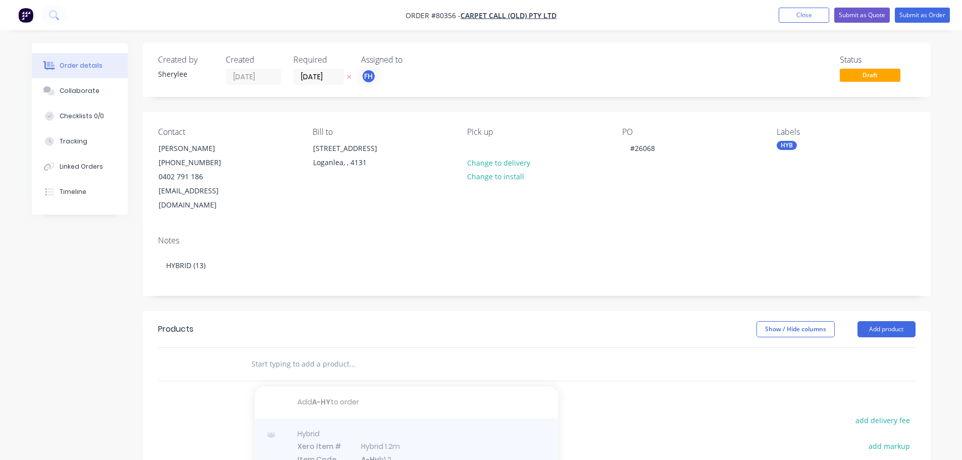
scroll to position [0, 0]
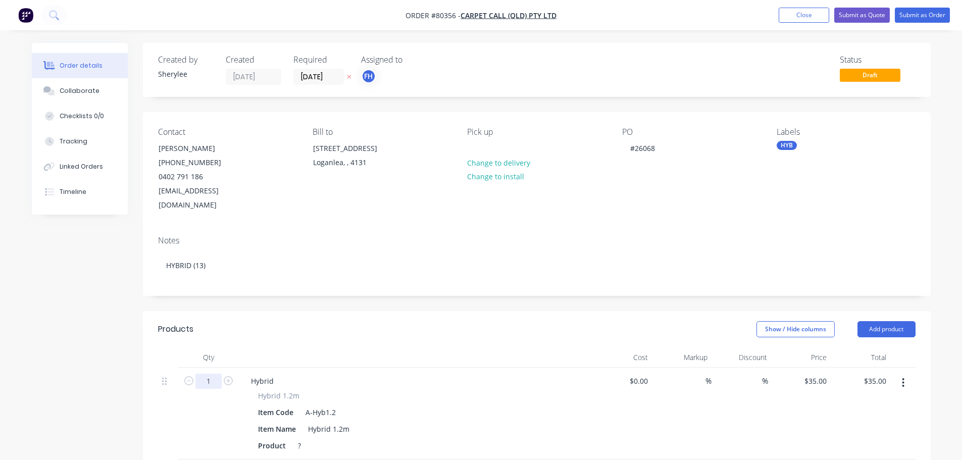
click at [218, 374] on input "1" at bounding box center [208, 381] width 26 height 15
type input "13"
type input "$455.00"
drag, startPoint x: 304, startPoint y: 438, endPoint x: 310, endPoint y: 440, distance: 6.2
click at [305, 440] on div "?" at bounding box center [301, 445] width 15 height 15
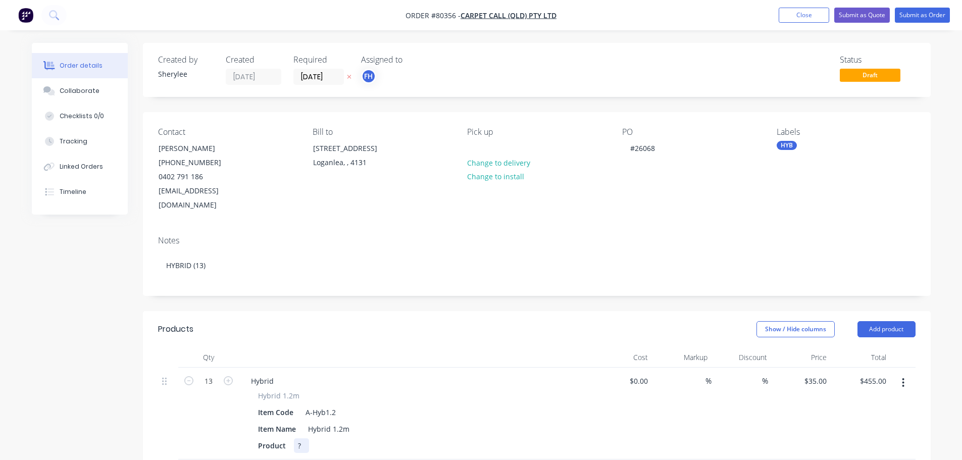
click at [302, 439] on div "?" at bounding box center [301, 445] width 15 height 15
click at [920, 12] on button "Submit as Order" at bounding box center [921, 15] width 55 height 15
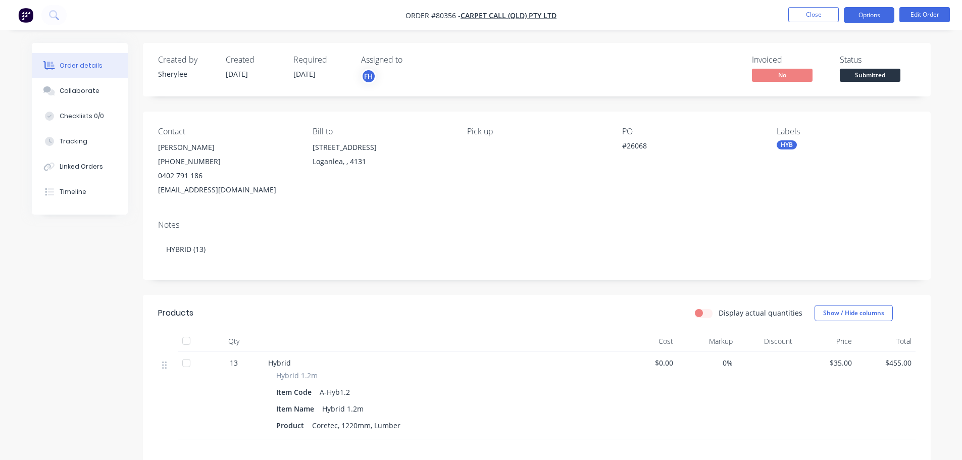
click at [872, 16] on button "Options" at bounding box center [868, 15] width 50 height 16
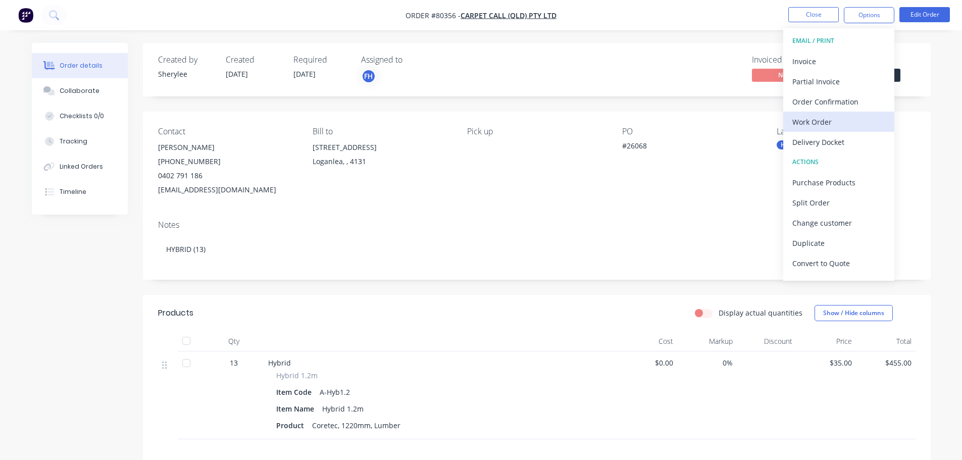
click at [825, 120] on div "Work Order" at bounding box center [838, 122] width 93 height 15
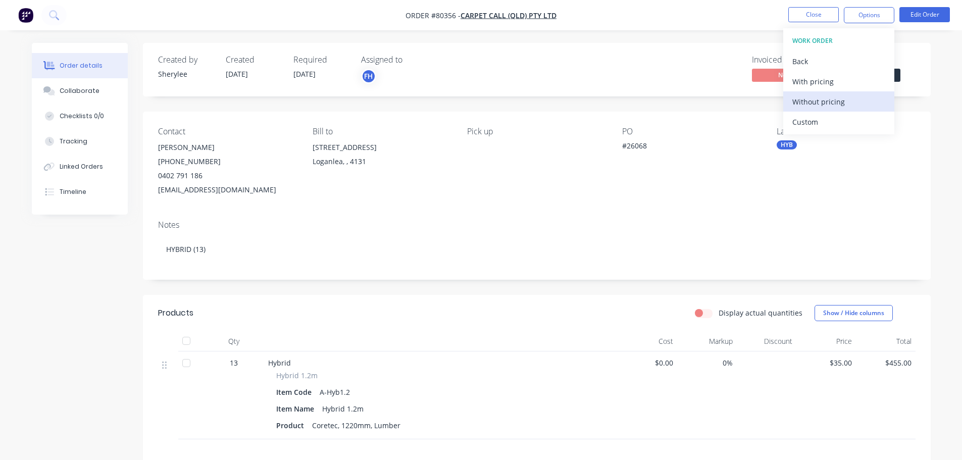
click at [828, 103] on div "Without pricing" at bounding box center [838, 101] width 93 height 15
click at [52, 11] on icon at bounding box center [53, 14] width 8 height 8
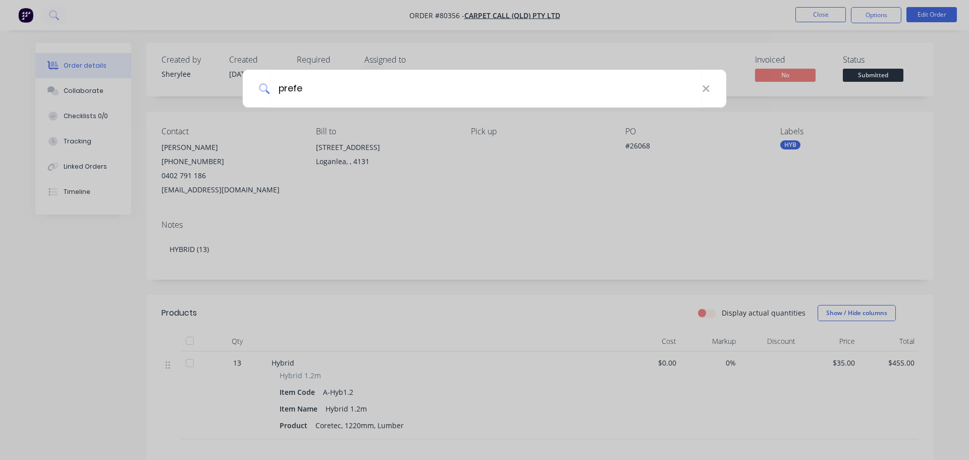
type input "prefe"
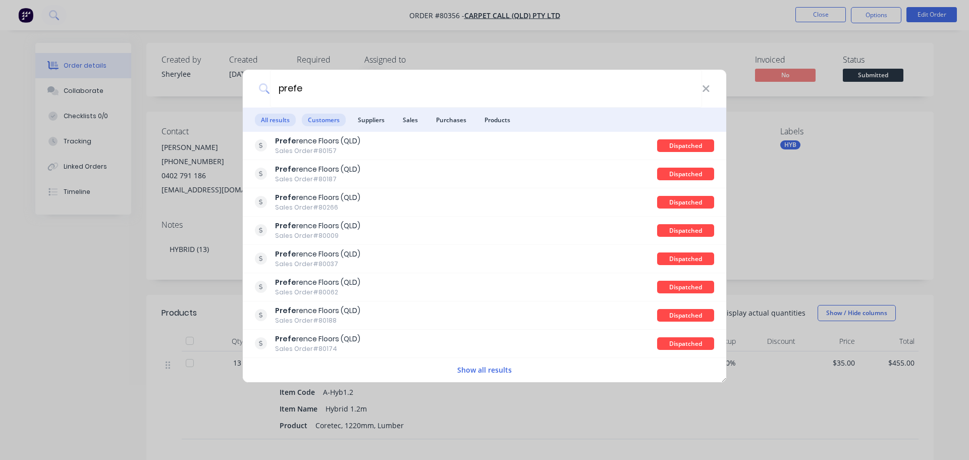
click at [334, 116] on span "Customers" at bounding box center [324, 120] width 44 height 13
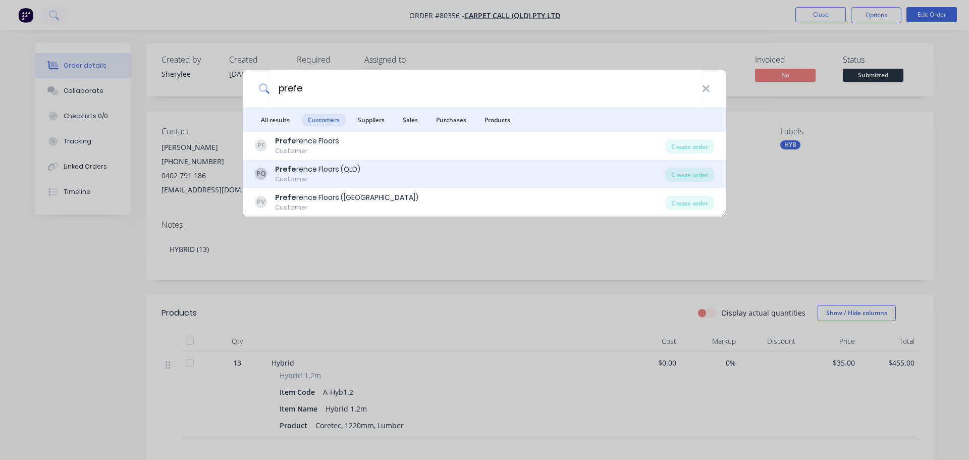
click at [313, 170] on div "Prefe rence Floors (QLD)" at bounding box center [317, 169] width 85 height 11
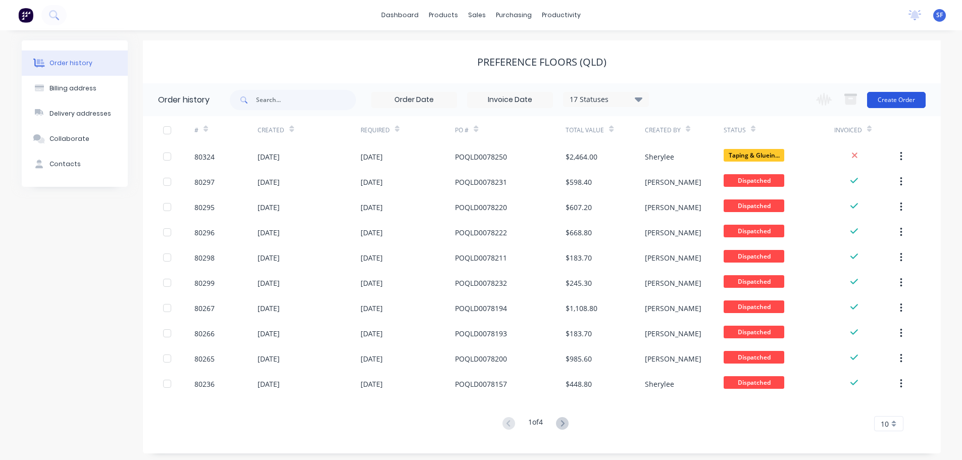
click at [902, 103] on button "Create Order" at bounding box center [896, 100] width 59 height 16
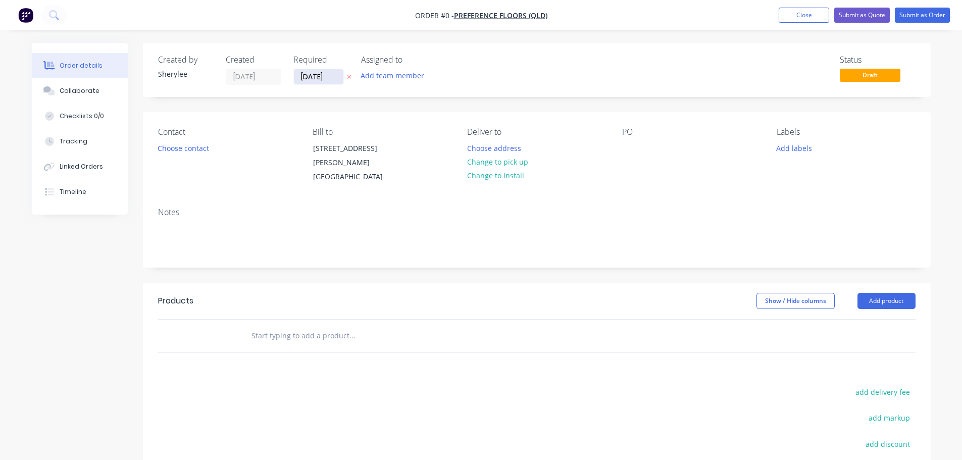
click at [305, 76] on input "[DATE]" at bounding box center [318, 76] width 49 height 15
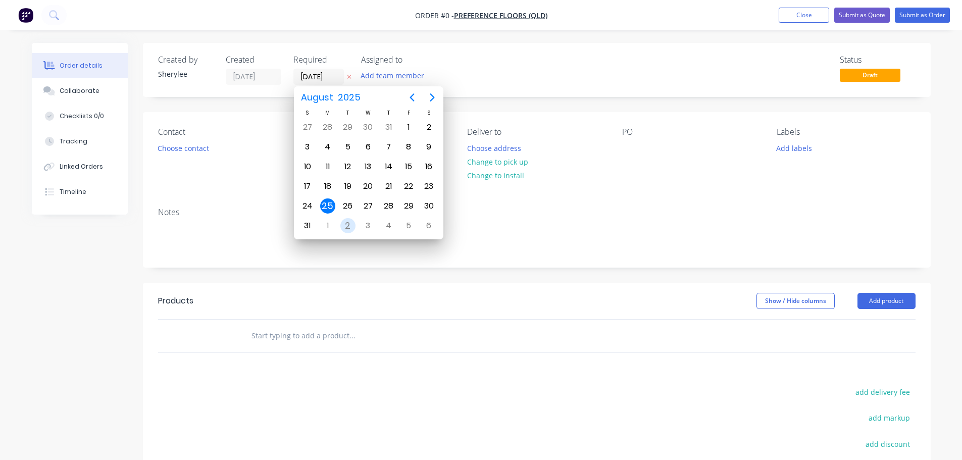
click at [349, 221] on div "2" at bounding box center [347, 225] width 15 height 15
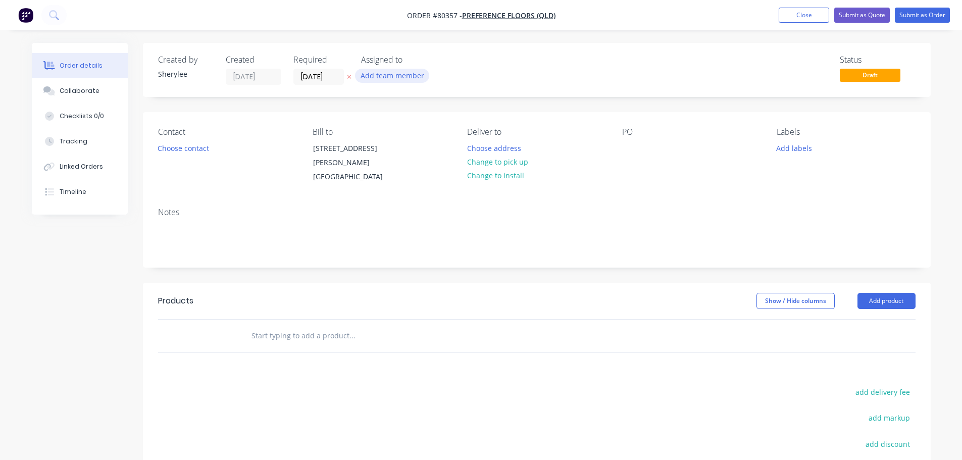
click at [384, 79] on button "Add team member" at bounding box center [392, 76] width 74 height 14
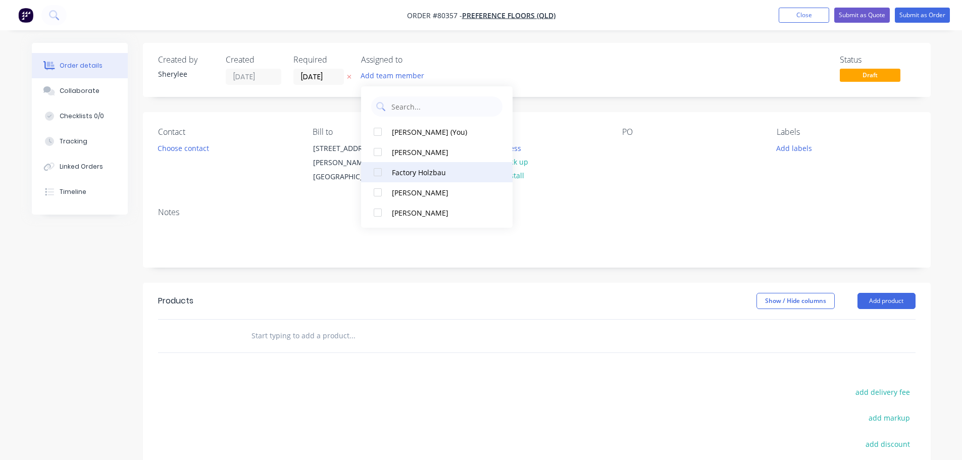
click at [379, 174] on div at bounding box center [377, 172] width 20 height 20
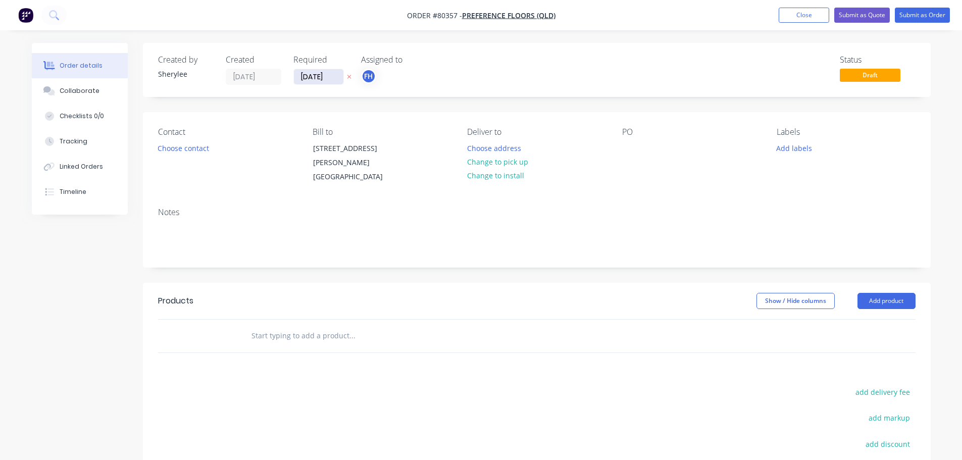
click at [313, 79] on input "[DATE]" at bounding box center [318, 76] width 49 height 15
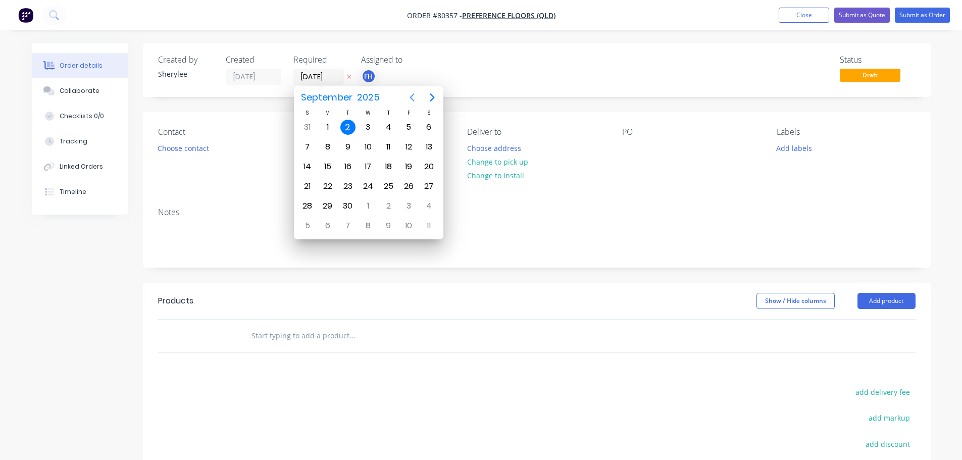
click at [411, 94] on icon "Previous page" at bounding box center [412, 97] width 12 height 12
click at [388, 205] on div "28" at bounding box center [388, 205] width 15 height 15
type input "[DATE]"
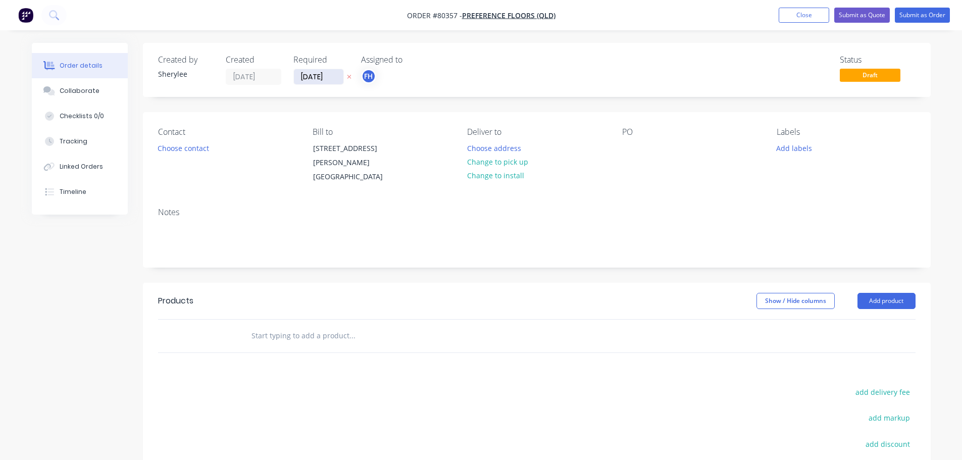
click at [320, 76] on input "[DATE]" at bounding box center [318, 76] width 49 height 15
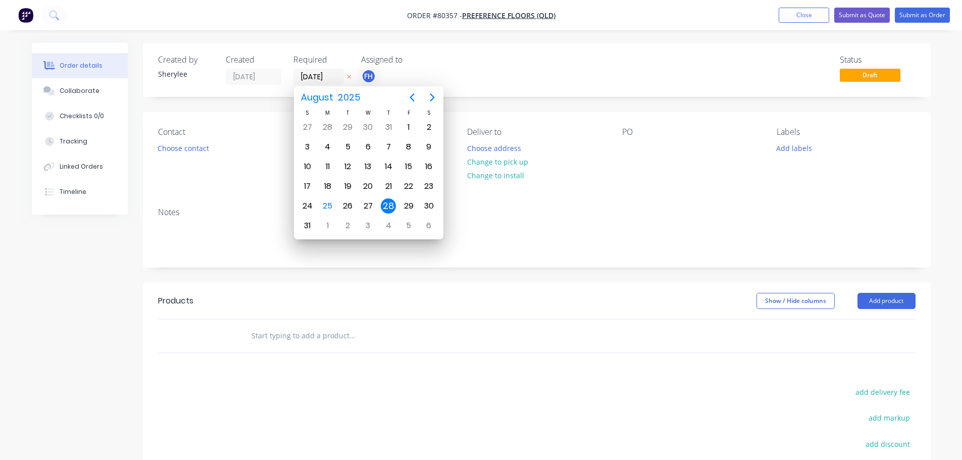
click at [389, 203] on div "28" at bounding box center [388, 205] width 15 height 15
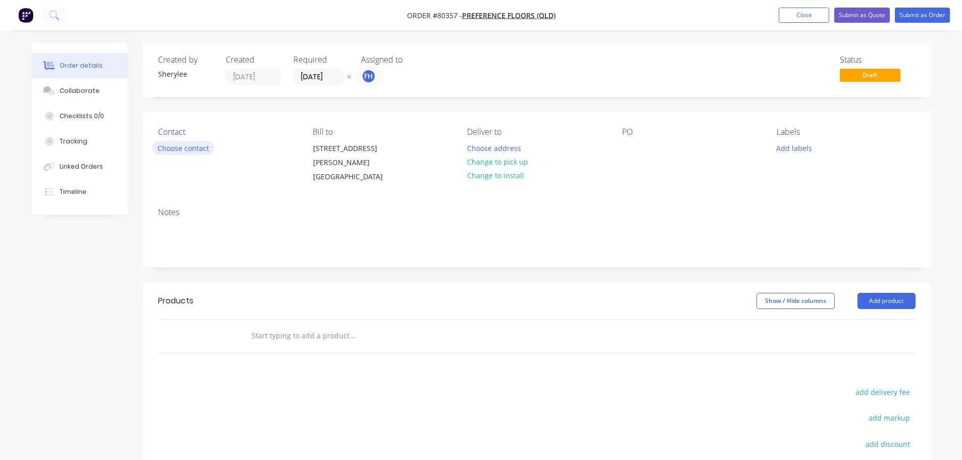
click at [182, 151] on button "Choose contact" at bounding box center [183, 148] width 62 height 14
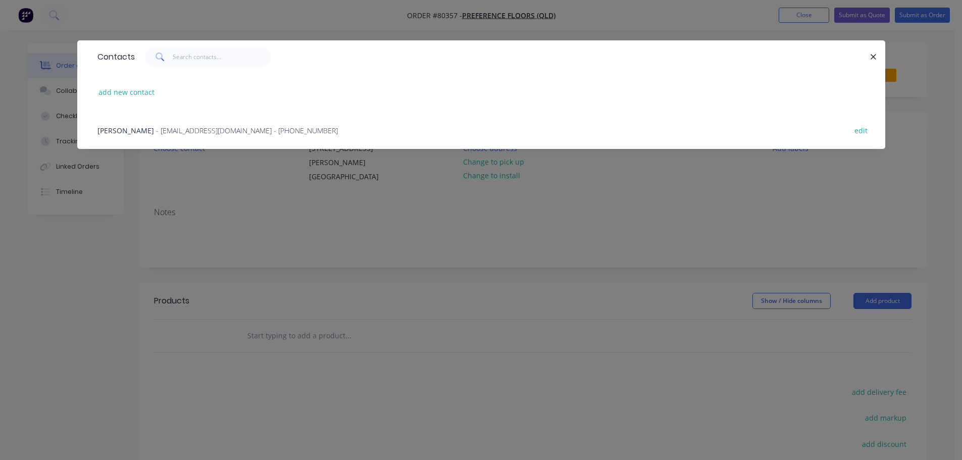
click at [183, 133] on span "- [EMAIL_ADDRESS][DOMAIN_NAME] - [PHONE_NUMBER]" at bounding box center [247, 131] width 182 height 10
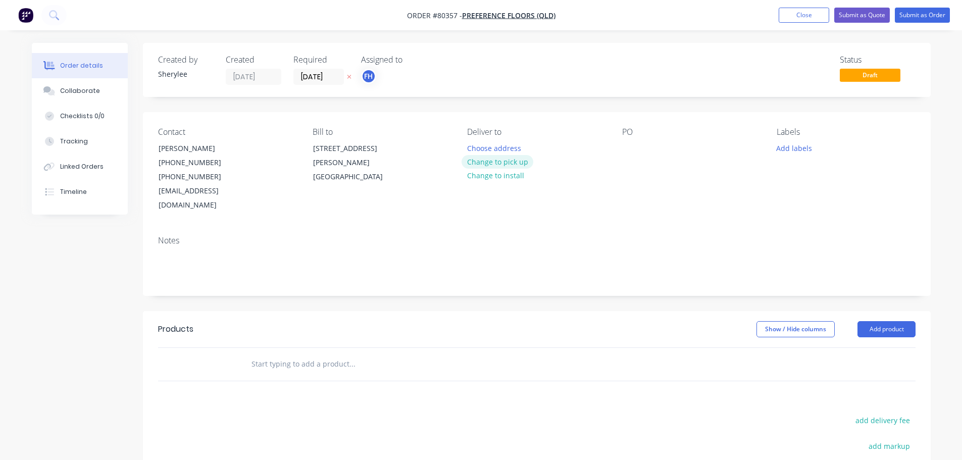
click at [484, 162] on button "Change to pick up" at bounding box center [497, 162] width 72 height 14
click at [633, 153] on div at bounding box center [630, 148] width 16 height 15
click at [780, 145] on button "Add labels" at bounding box center [794, 148] width 46 height 14
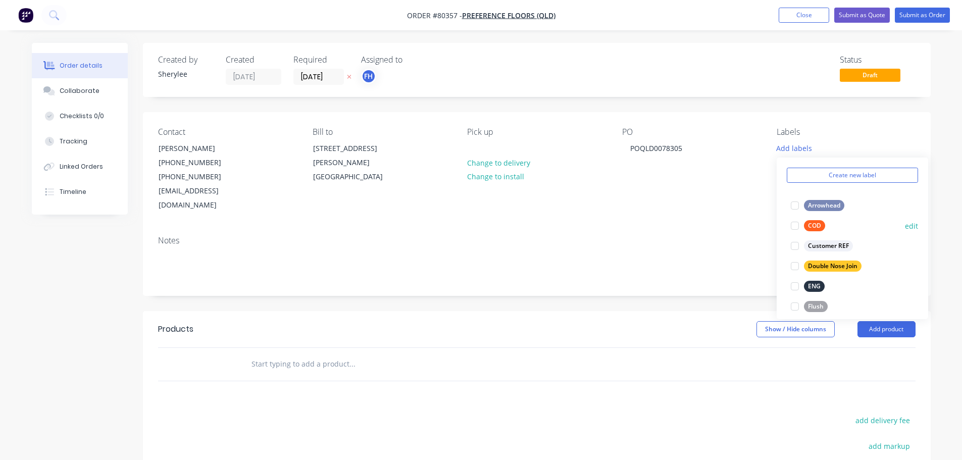
scroll to position [50, 0]
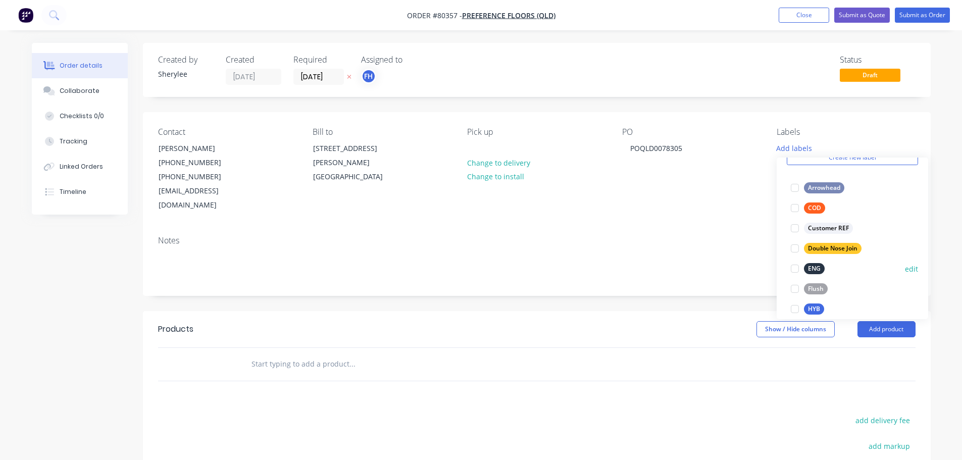
click at [792, 269] on div at bounding box center [794, 268] width 20 height 20
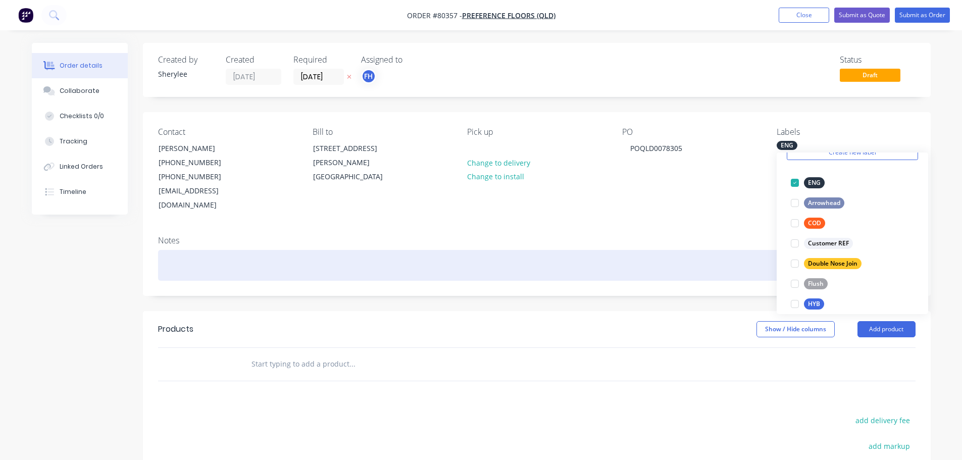
click at [255, 250] on div at bounding box center [536, 265] width 757 height 31
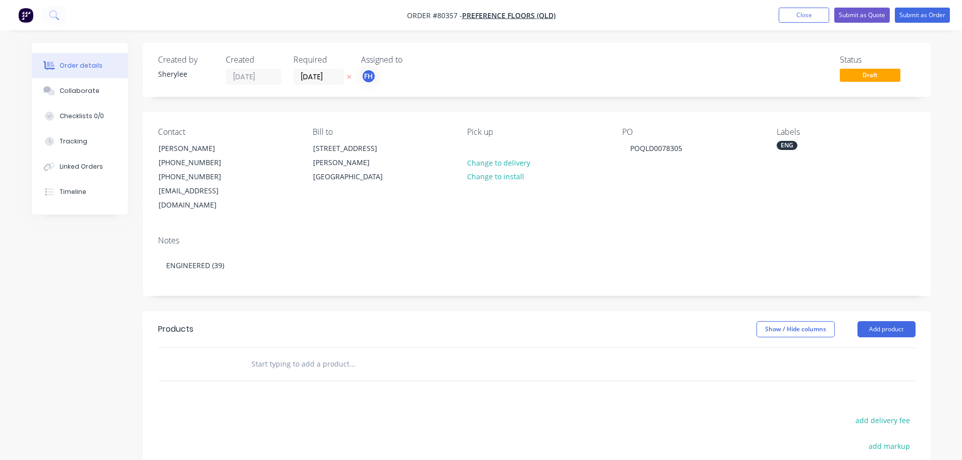
click at [283, 354] on input "text" at bounding box center [352, 364] width 202 height 20
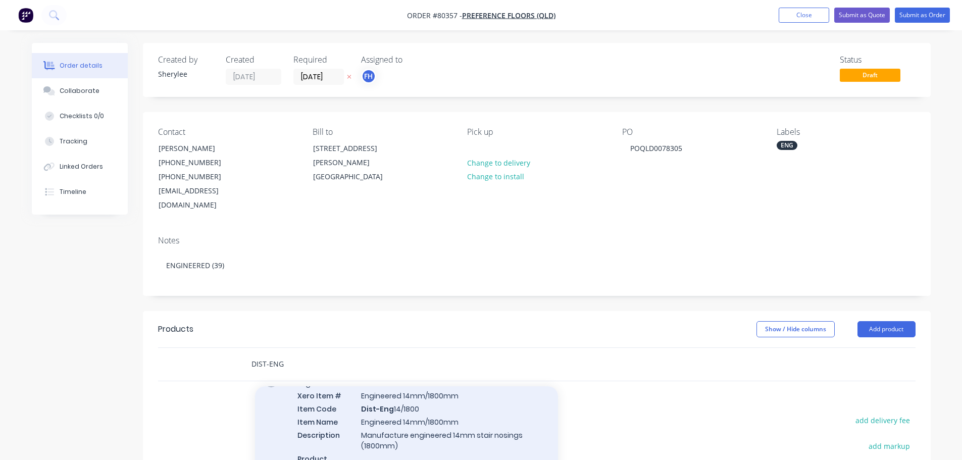
type input "DIST-ENG"
click at [444, 408] on div "Engineered Xero Item # Engineered 14mm/1800mm Item Code Dist-Eng 14/1800 Item N…" at bounding box center [406, 427] width 303 height 118
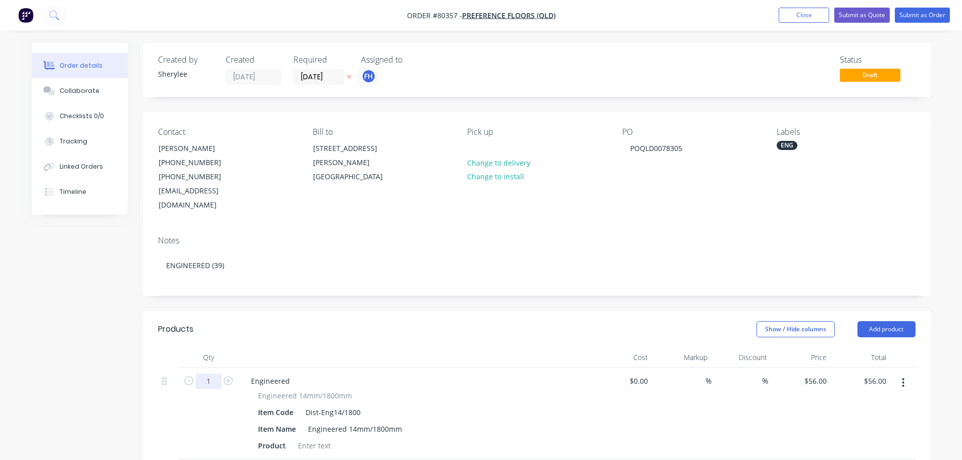
click at [214, 374] on input "1" at bounding box center [208, 381] width 26 height 15
type input "39"
type input "$2,184.00"
click at [323, 438] on div at bounding box center [314, 445] width 41 height 15
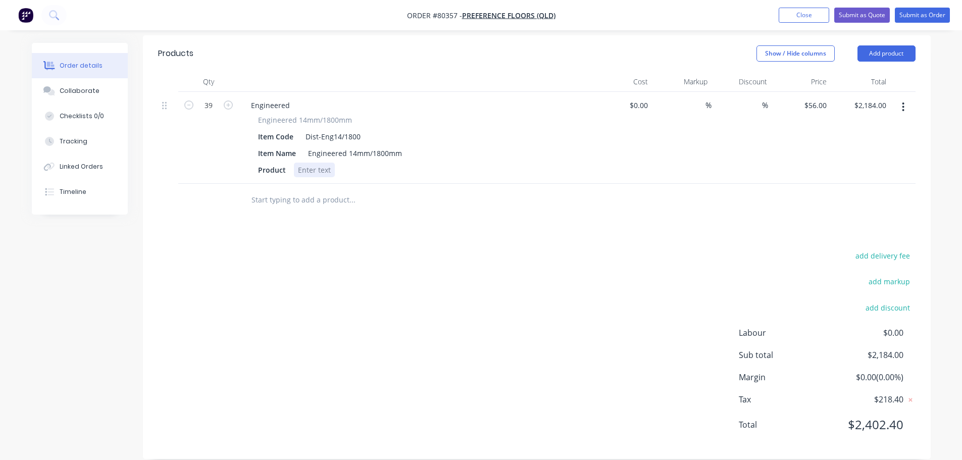
click at [315, 163] on div at bounding box center [314, 170] width 41 height 15
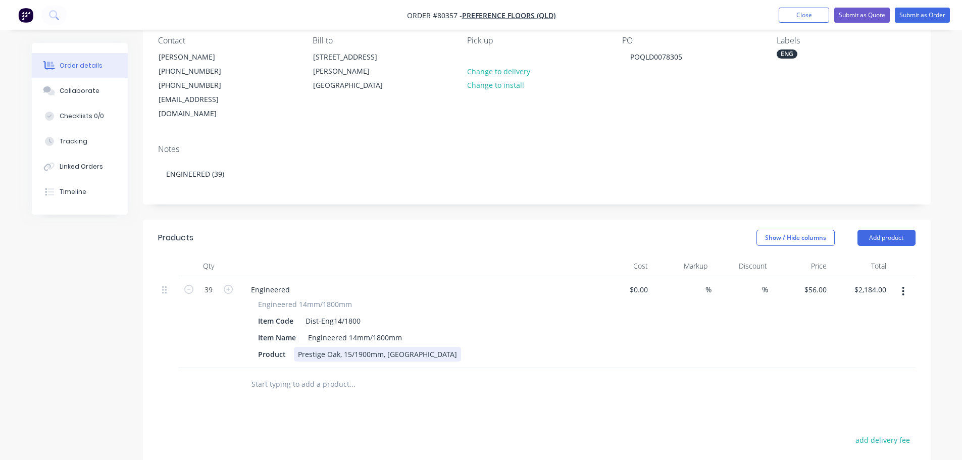
scroll to position [151, 0]
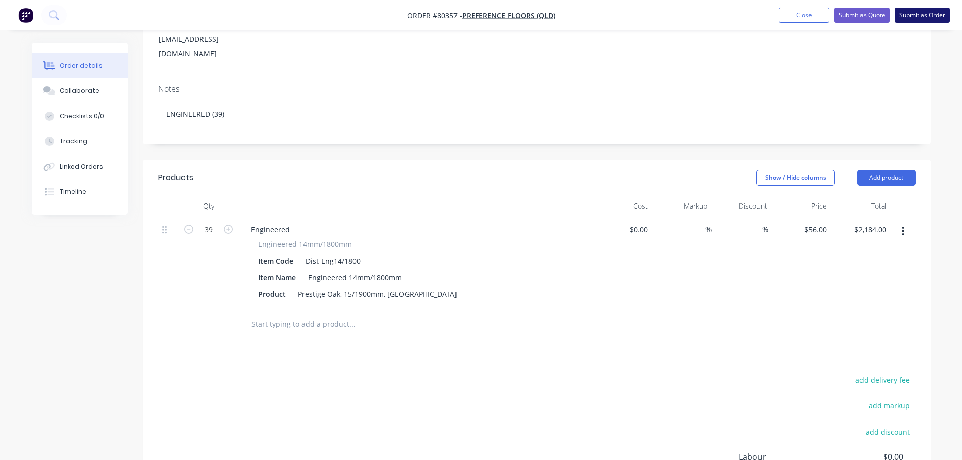
click at [929, 17] on button "Submit as Order" at bounding box center [921, 15] width 55 height 15
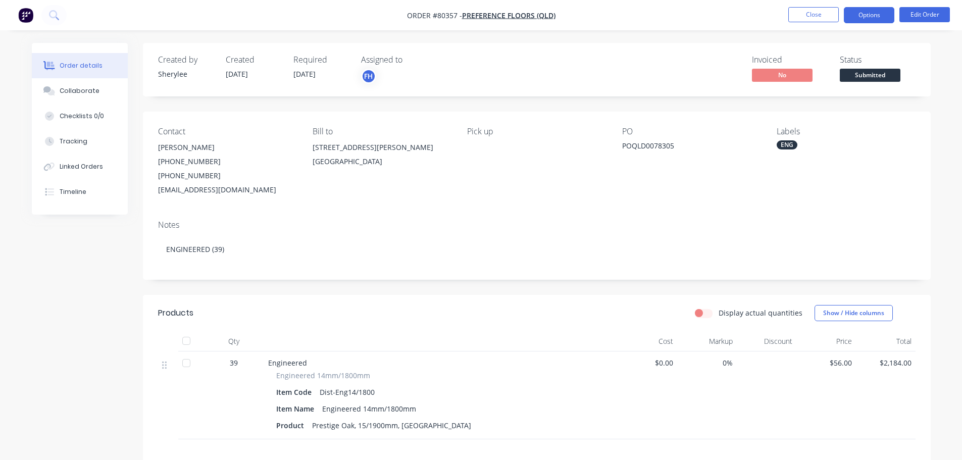
click at [880, 13] on button "Options" at bounding box center [868, 15] width 50 height 16
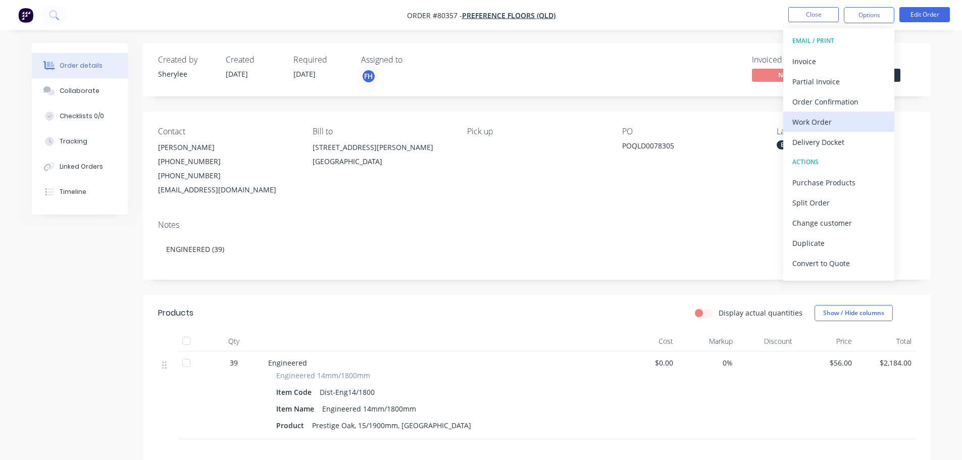
click at [828, 122] on div "Work Order" at bounding box center [838, 122] width 93 height 15
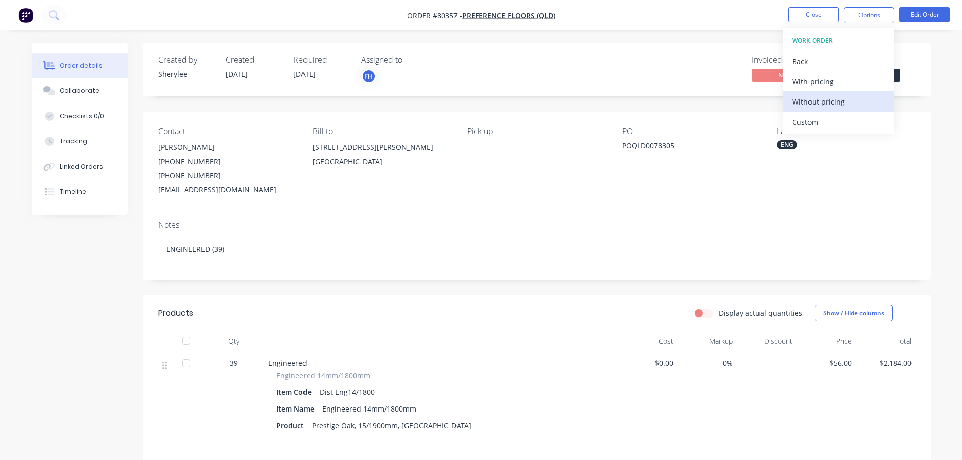
click at [832, 94] on div "Without pricing" at bounding box center [838, 101] width 93 height 15
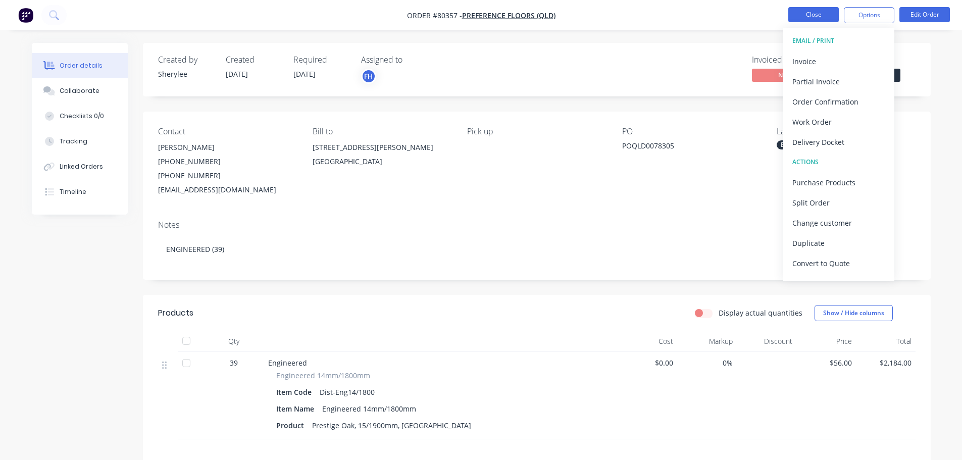
click at [802, 15] on button "Close" at bounding box center [813, 14] width 50 height 15
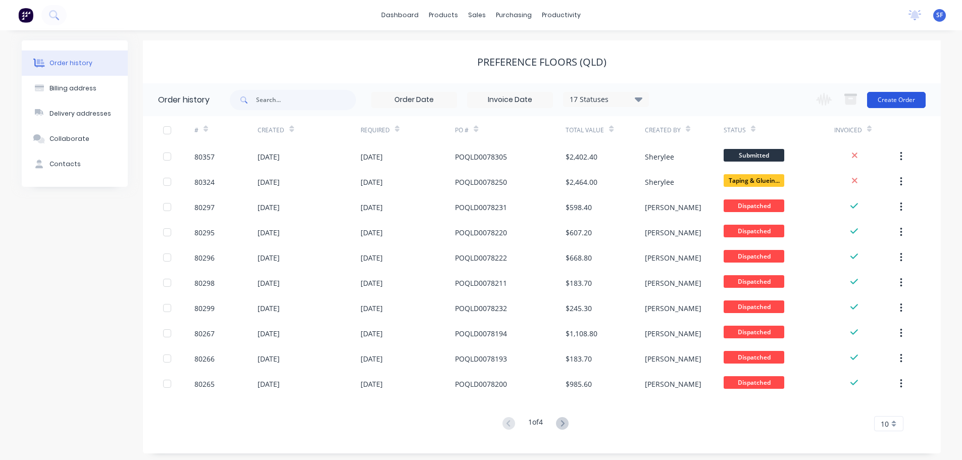
click at [882, 100] on button "Create Order" at bounding box center [896, 100] width 59 height 16
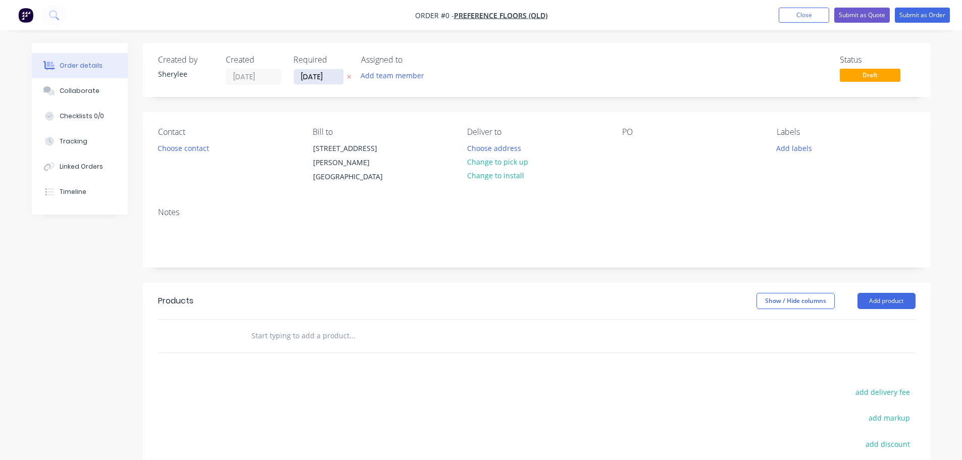
click at [325, 78] on input "[DATE]" at bounding box center [318, 76] width 49 height 15
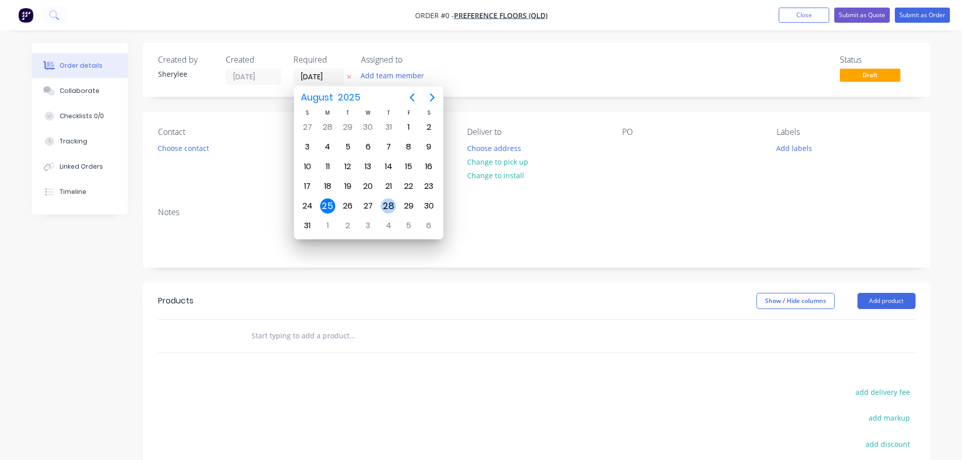
click at [390, 203] on div "28" at bounding box center [388, 205] width 15 height 15
type input "[DATE]"
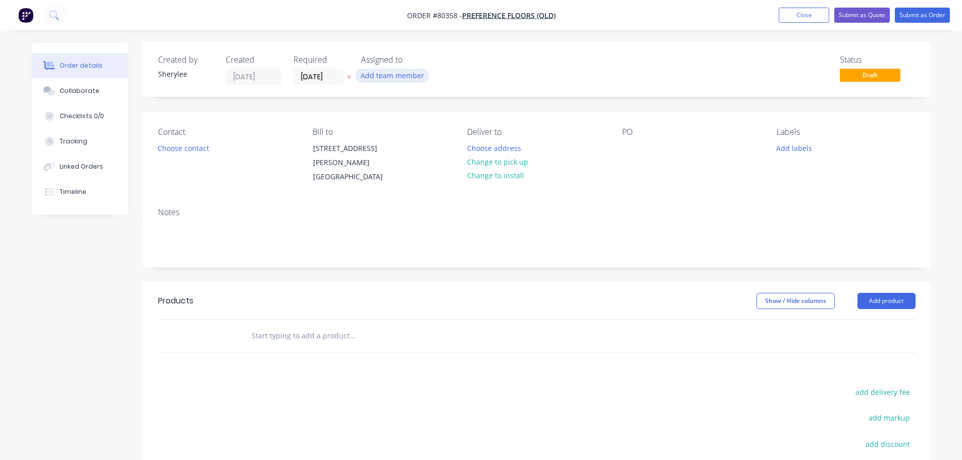
click at [399, 73] on button "Add team member" at bounding box center [392, 76] width 74 height 14
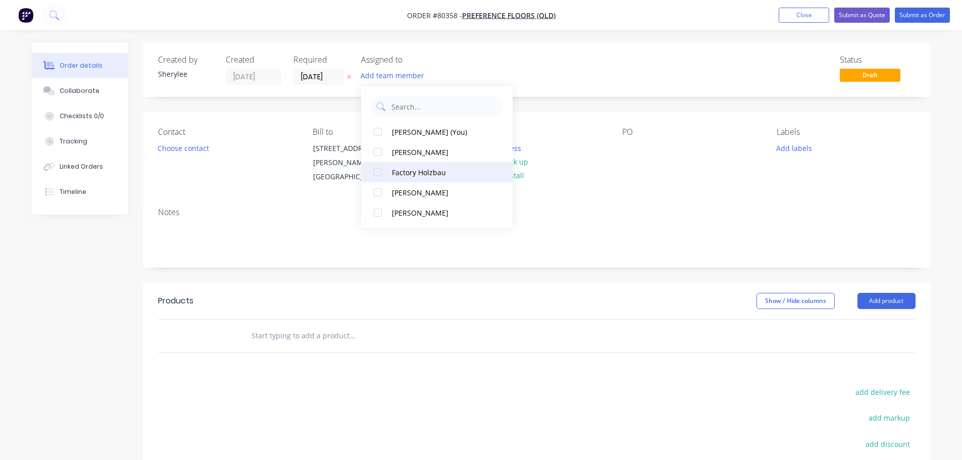
click at [375, 173] on div at bounding box center [377, 172] width 20 height 20
click at [180, 146] on button "Choose contact" at bounding box center [183, 148] width 62 height 14
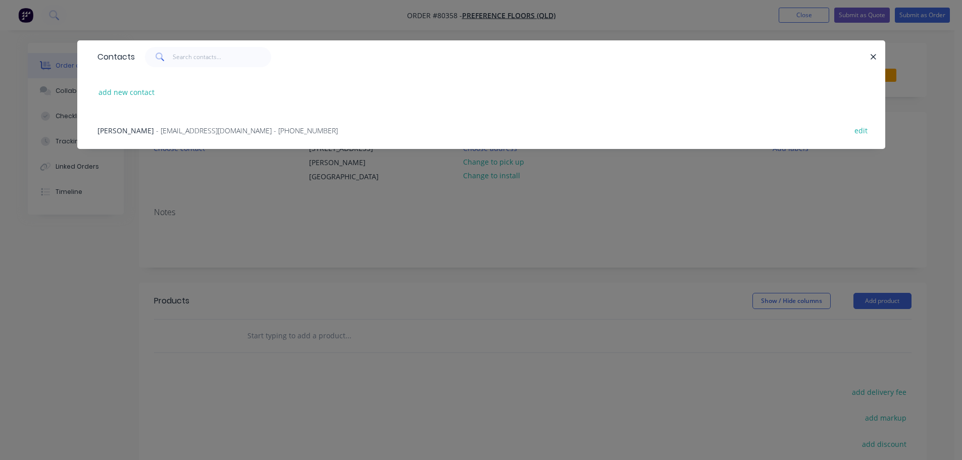
click at [186, 133] on span "- [EMAIL_ADDRESS][DOMAIN_NAME] - [PHONE_NUMBER]" at bounding box center [247, 131] width 182 height 10
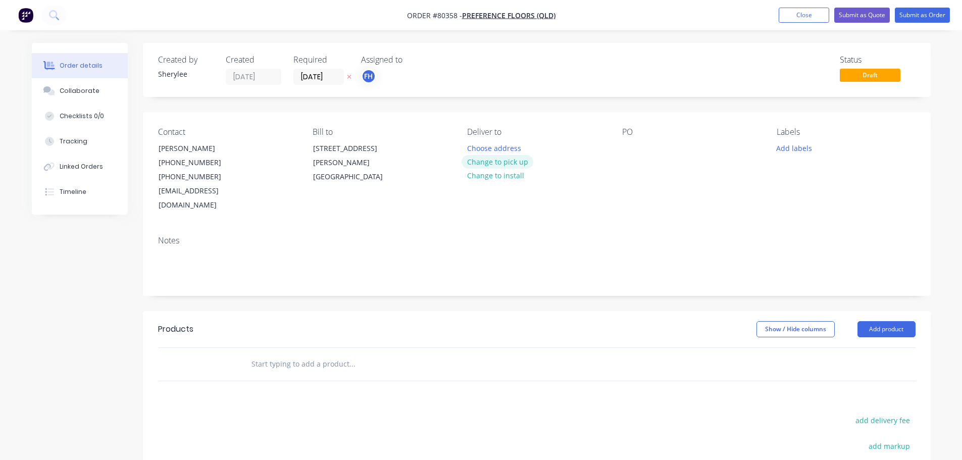
click at [502, 161] on button "Change to pick up" at bounding box center [497, 162] width 72 height 14
click at [631, 154] on div at bounding box center [630, 148] width 16 height 15
click at [798, 147] on button "Add labels" at bounding box center [794, 148] width 46 height 14
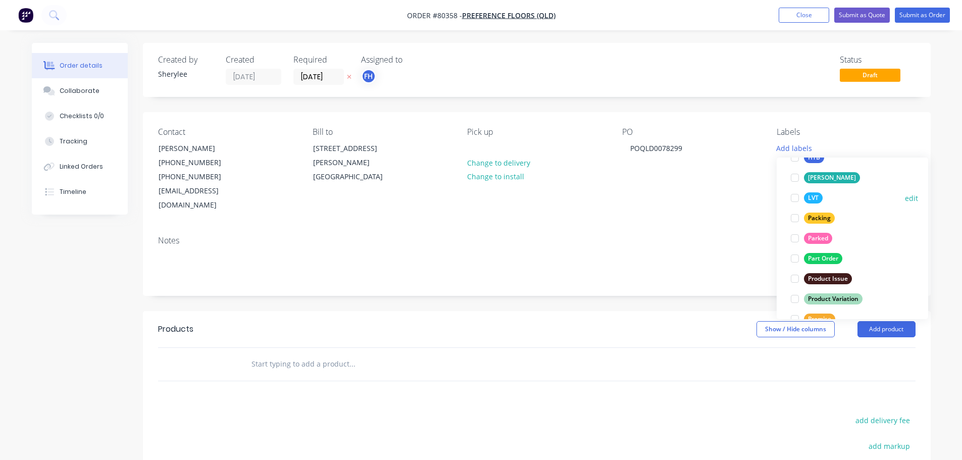
scroll to position [151, 0]
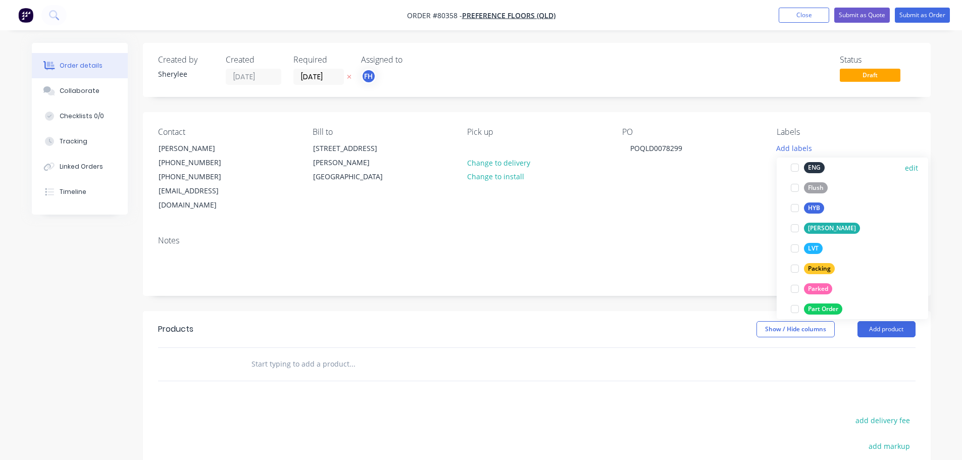
click at [794, 166] on div at bounding box center [794, 167] width 20 height 20
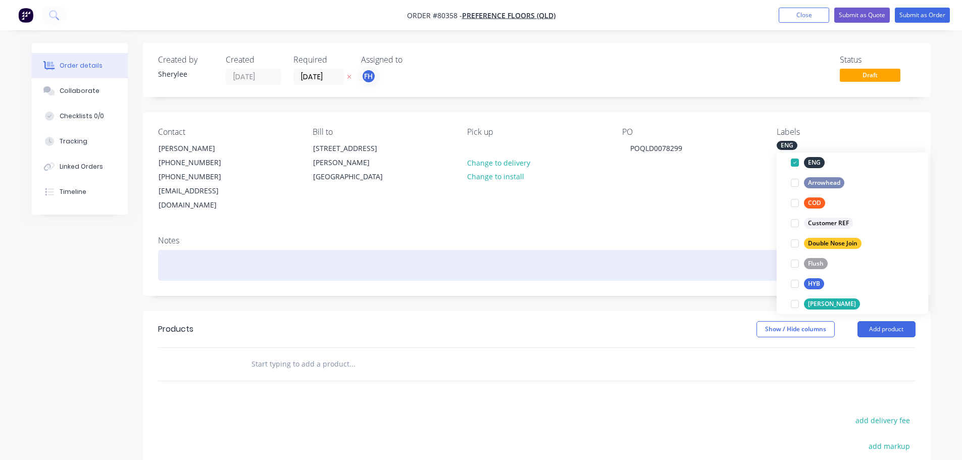
click at [221, 250] on div at bounding box center [536, 265] width 757 height 31
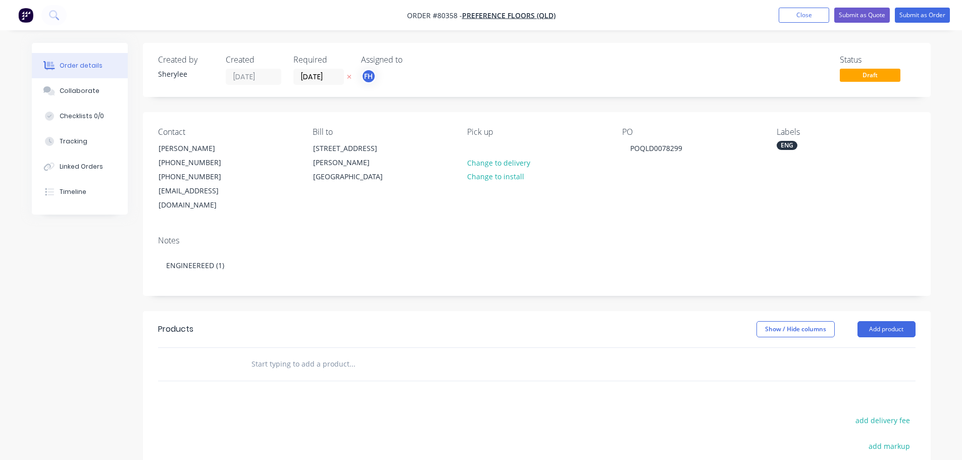
click at [267, 354] on input "text" at bounding box center [352, 364] width 202 height 20
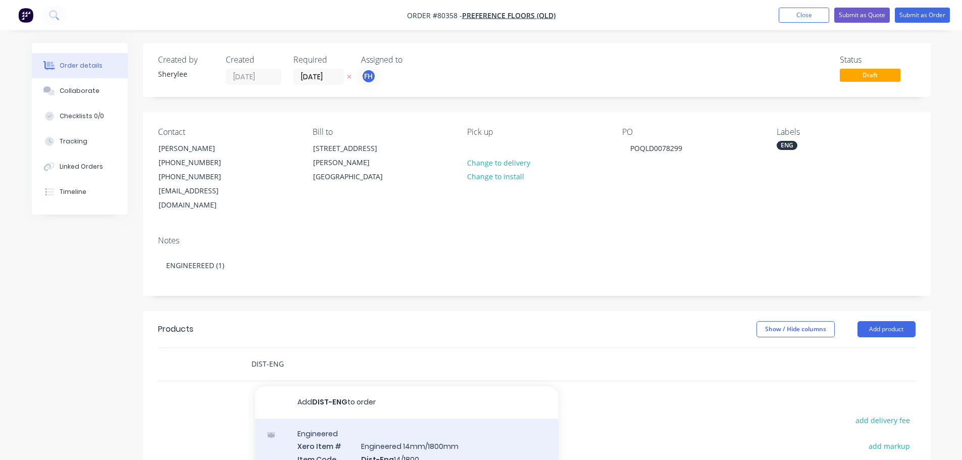
type input "DIST-ENG"
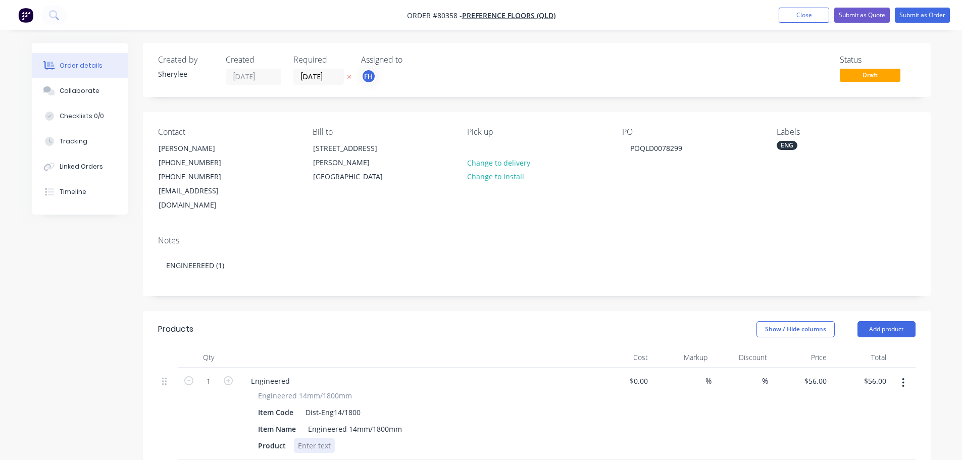
click at [310, 438] on div at bounding box center [314, 445] width 41 height 15
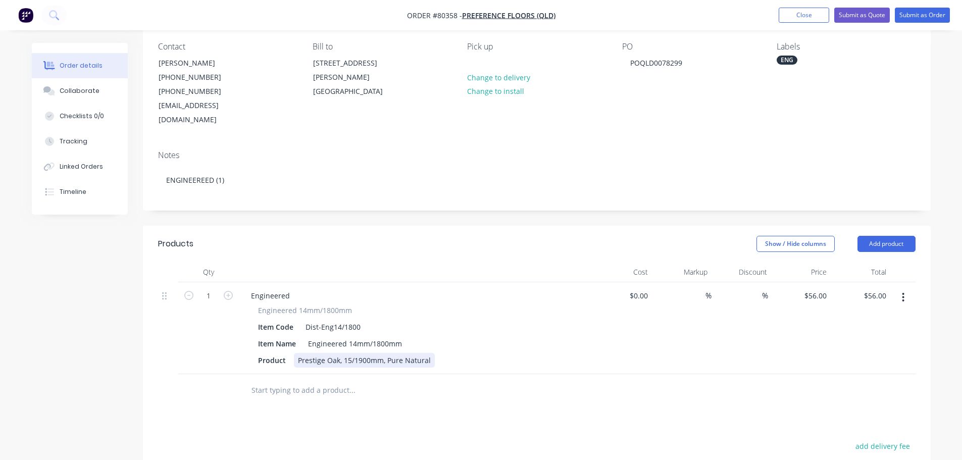
scroll to position [101, 0]
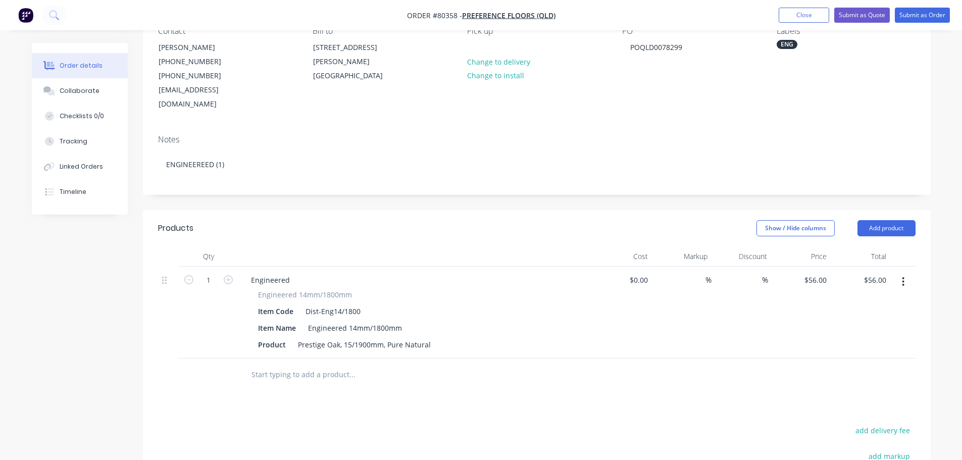
click at [290, 364] on input "text" at bounding box center [352, 374] width 202 height 20
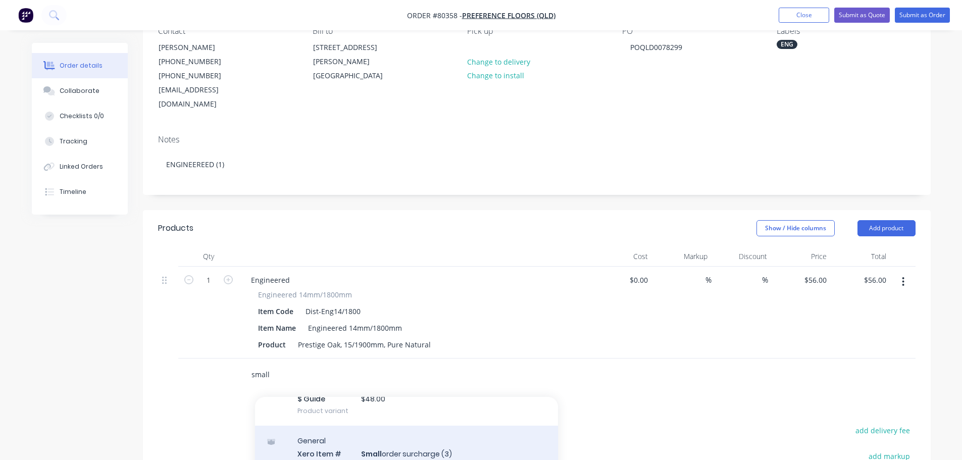
scroll to position [124, 0]
type input "small"
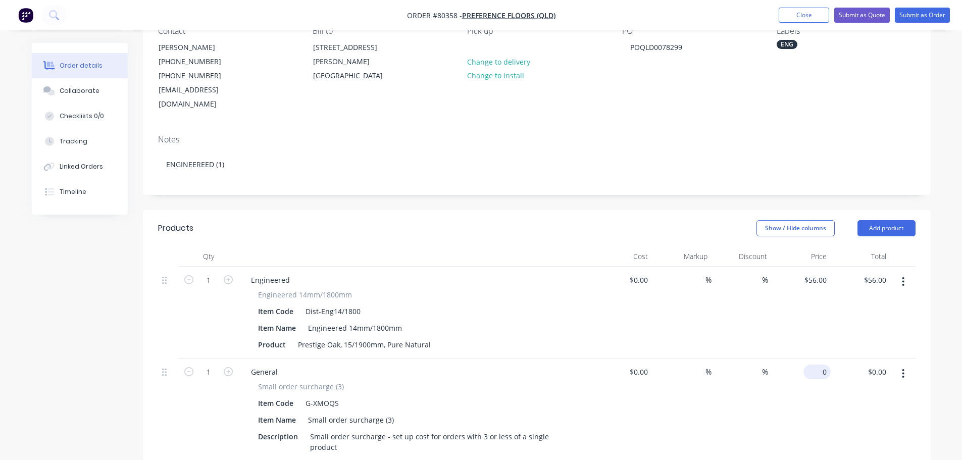
click at [821, 364] on input "0" at bounding box center [818, 371] width 23 height 15
type input "$55.00"
click at [923, 14] on button "Submit as Order" at bounding box center [921, 15] width 55 height 15
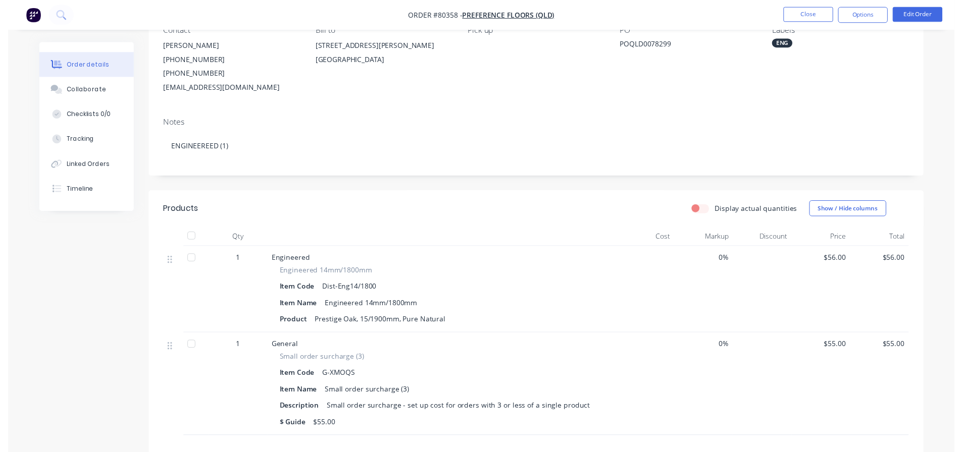
scroll to position [0, 0]
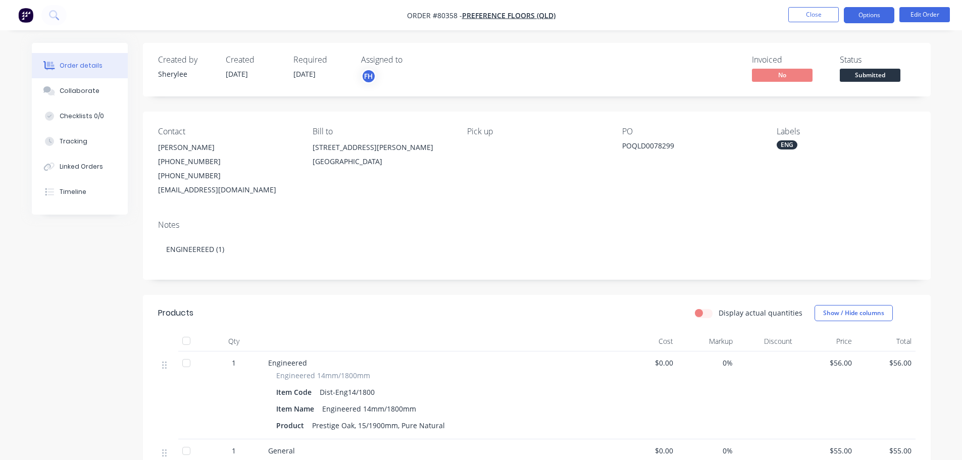
click at [873, 17] on button "Options" at bounding box center [868, 15] width 50 height 16
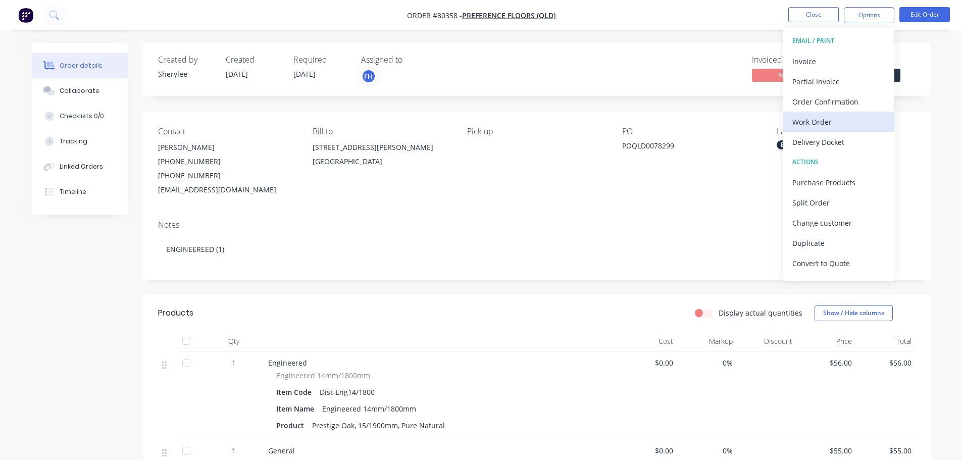
click at [840, 119] on div "Work Order" at bounding box center [838, 122] width 93 height 15
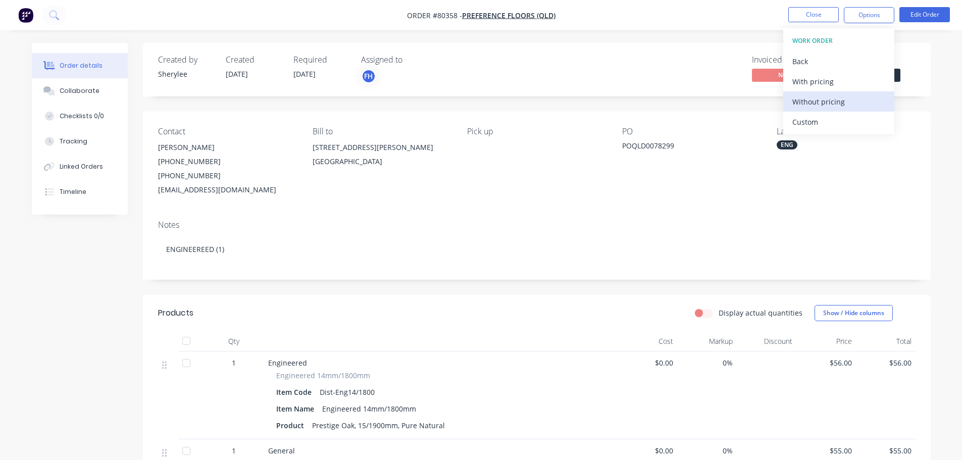
click at [837, 102] on div "Without pricing" at bounding box center [838, 101] width 93 height 15
click at [30, 18] on img "button" at bounding box center [25, 15] width 15 height 15
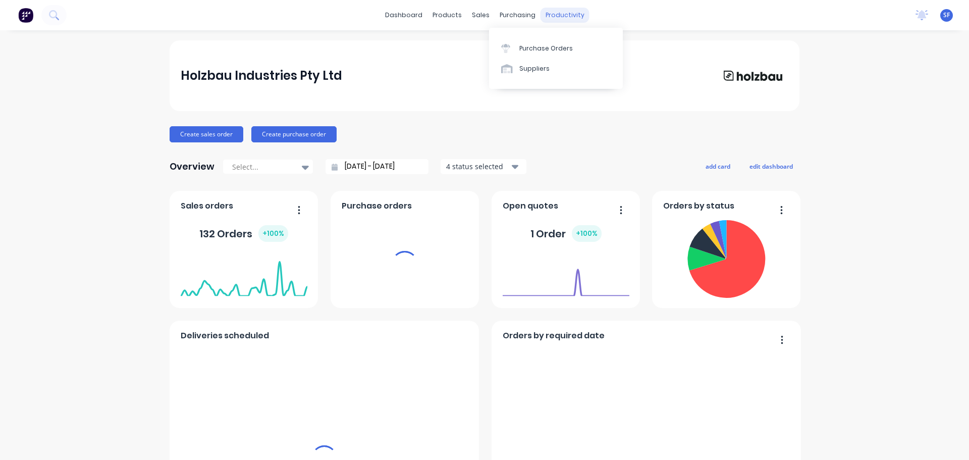
click at [559, 12] on div "productivity" at bounding box center [565, 15] width 49 height 15
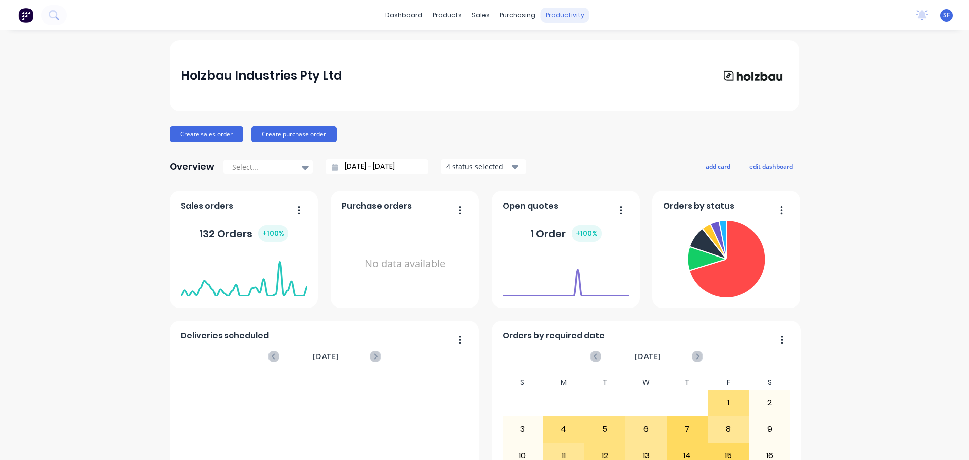
click at [558, 13] on div "productivity" at bounding box center [565, 15] width 49 height 15
click at [566, 46] on div "Workflow" at bounding box center [579, 48] width 30 height 9
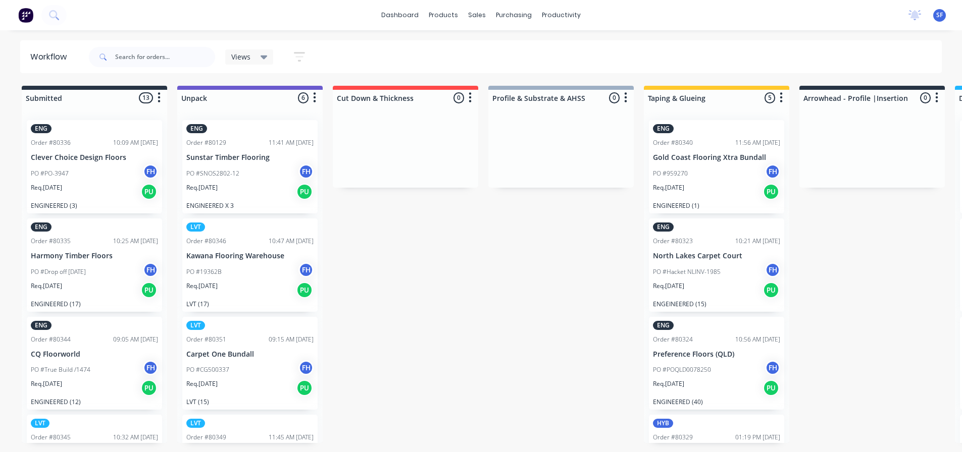
click at [264, 187] on div "Req. [DATE] PU" at bounding box center [249, 191] width 127 height 17
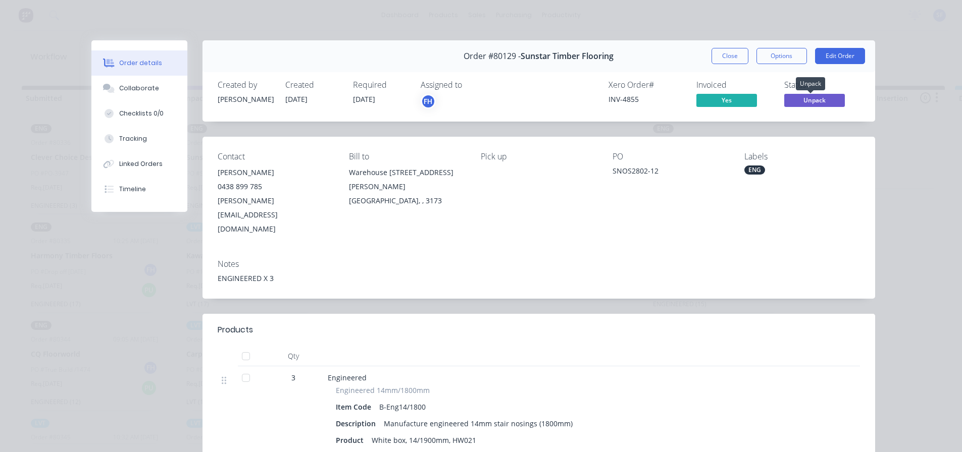
click at [819, 103] on span "Unpack" at bounding box center [814, 100] width 61 height 13
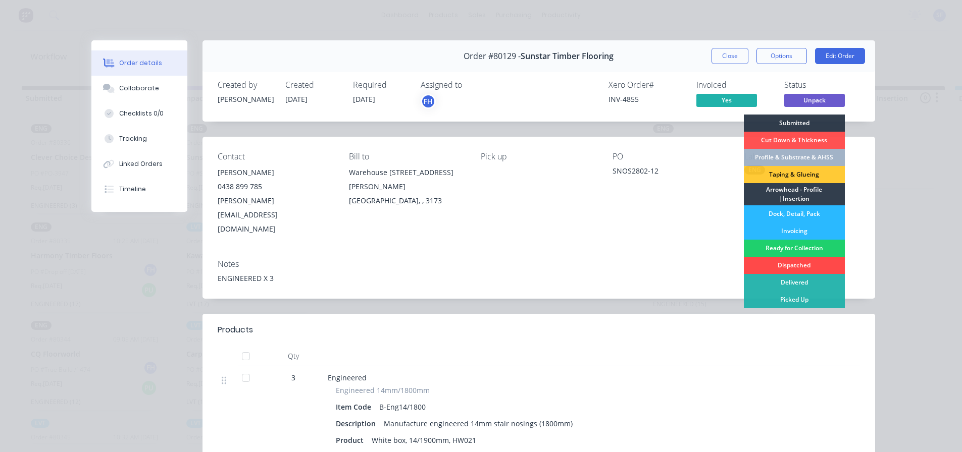
click at [785, 264] on div "Dispatched" at bounding box center [794, 265] width 101 height 17
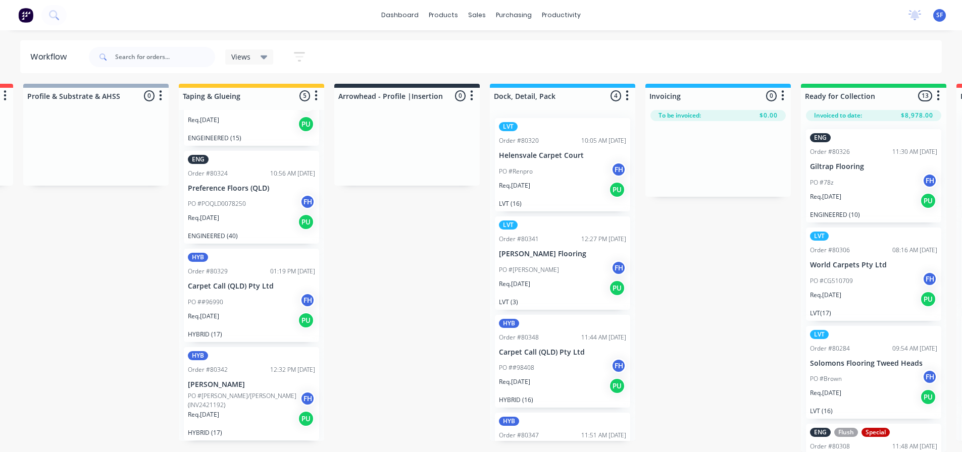
scroll to position [10, 469]
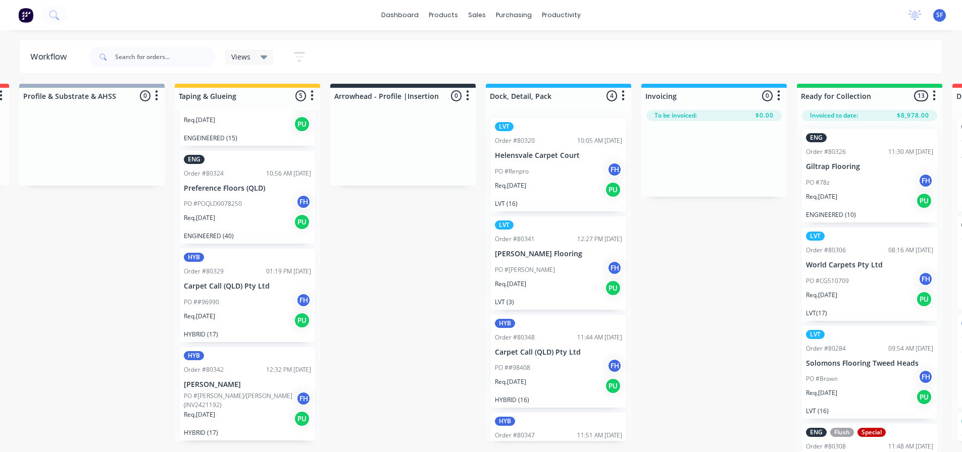
drag, startPoint x: 595, startPoint y: 451, endPoint x: 639, endPoint y: 451, distance: 43.9
click at [639, 451] on div "Submitted 13 Summaries Total order value Invoiced to date To be invoiced ENG Or…" at bounding box center [438, 268] width 1830 height 368
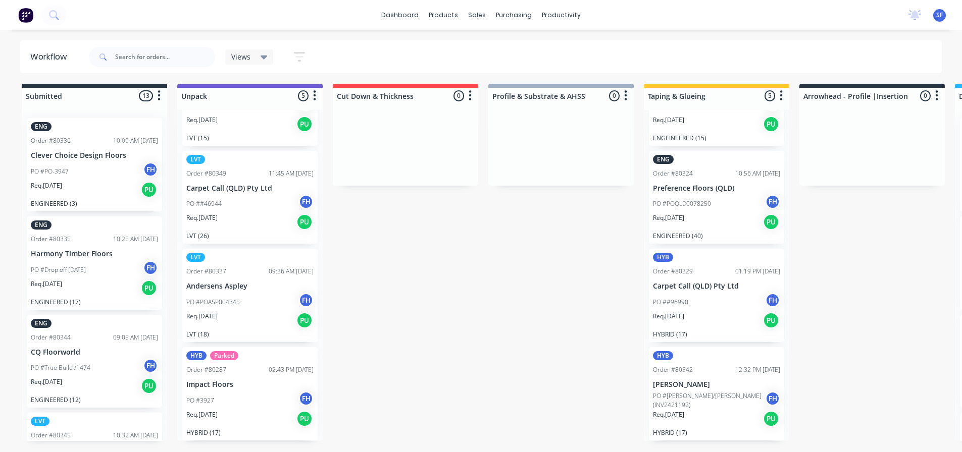
scroll to position [10, 0]
click at [58, 14] on icon at bounding box center [54, 15] width 10 height 10
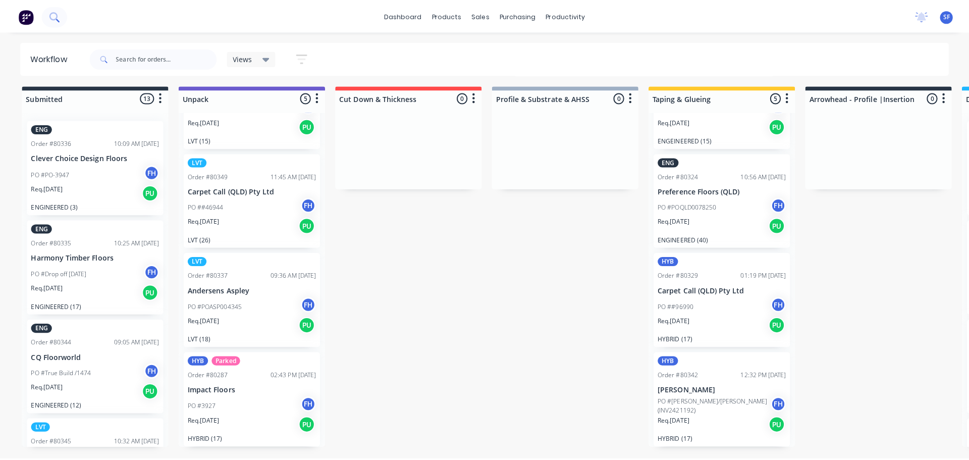
scroll to position [2, 0]
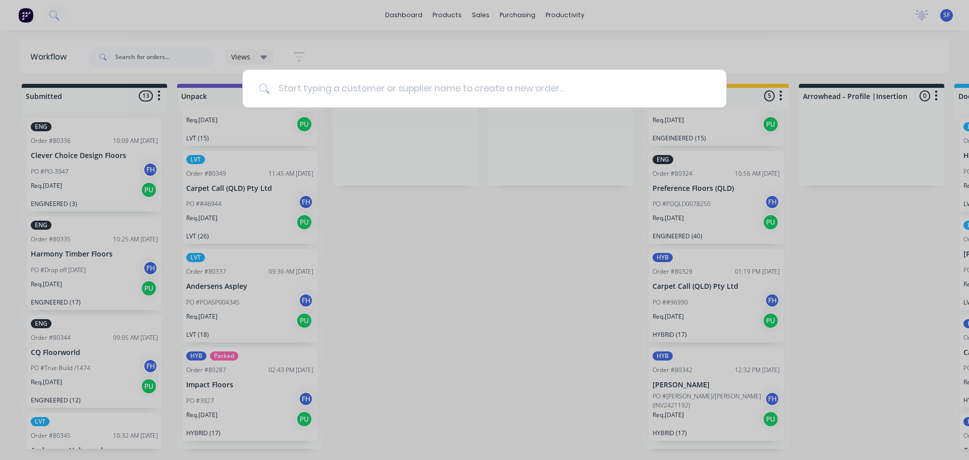
click at [300, 85] on input at bounding box center [490, 89] width 440 height 38
type input "80320"
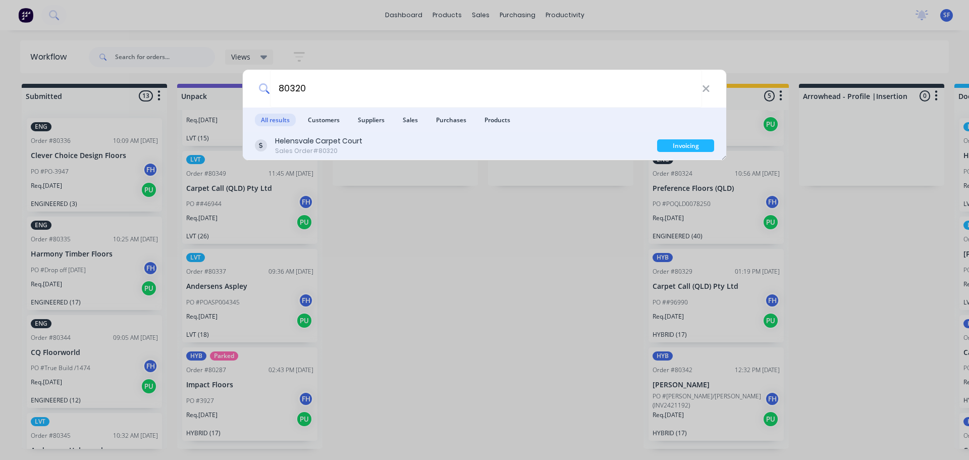
click at [323, 143] on div "Helensvale Carpet Court" at bounding box center [318, 141] width 87 height 11
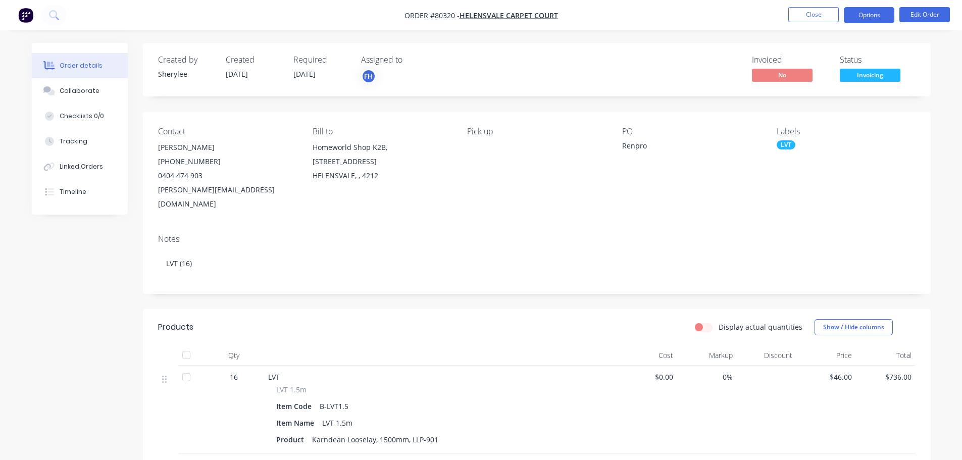
click at [867, 18] on button "Options" at bounding box center [868, 15] width 50 height 16
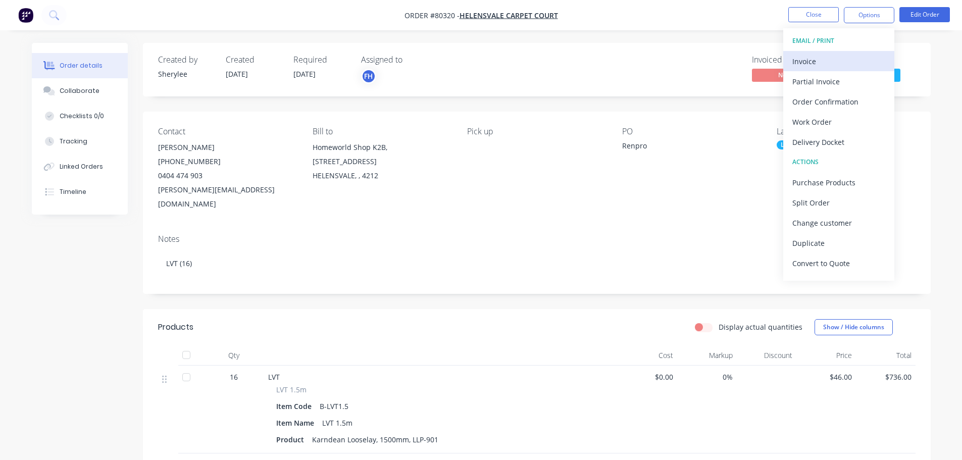
click at [818, 57] on div "Invoice" at bounding box center [838, 61] width 93 height 15
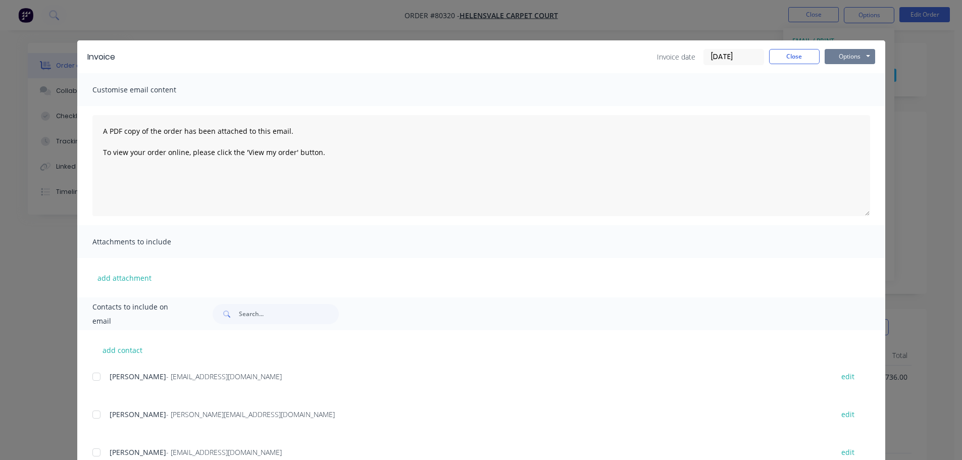
click at [841, 56] on button "Options" at bounding box center [849, 56] width 50 height 15
click at [842, 84] on button "Print" at bounding box center [856, 91] width 65 height 17
click at [791, 57] on button "Close" at bounding box center [794, 56] width 50 height 15
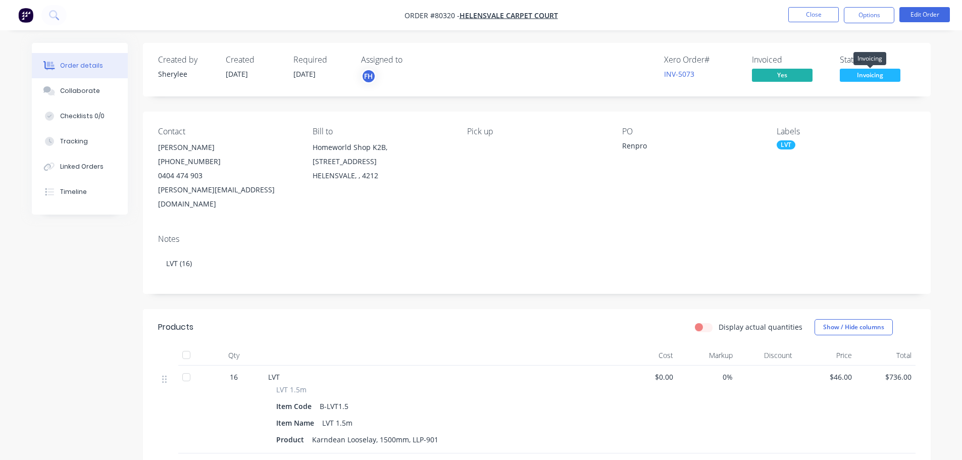
click at [868, 76] on span "Invoicing" at bounding box center [869, 75] width 61 height 13
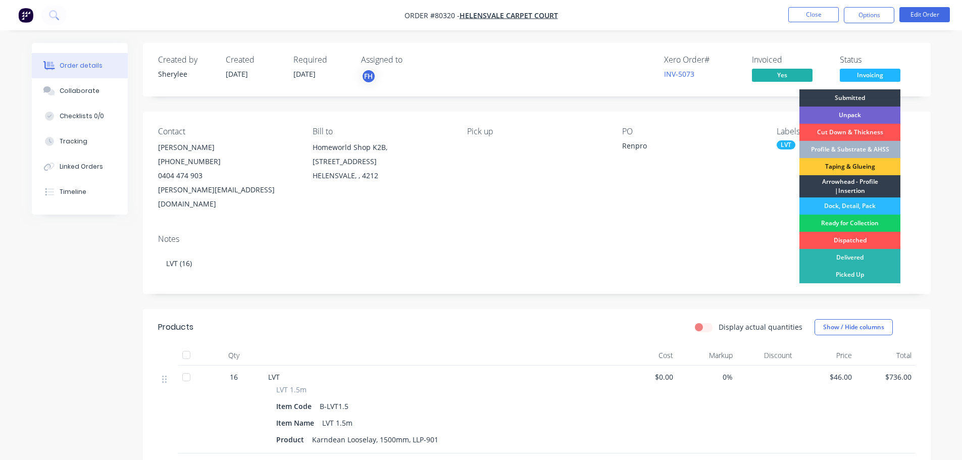
click at [848, 223] on div "Ready for Collection" at bounding box center [849, 223] width 101 height 17
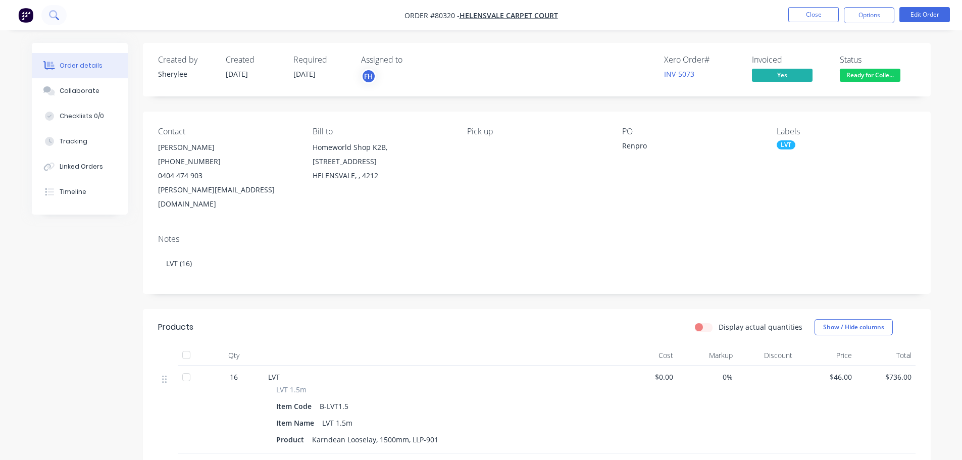
click at [61, 13] on button at bounding box center [53, 15] width 25 height 20
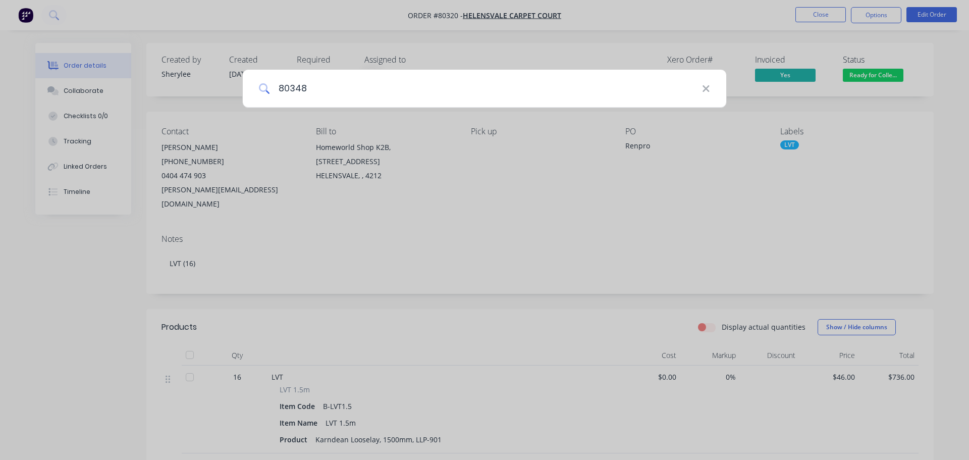
type input "80348"
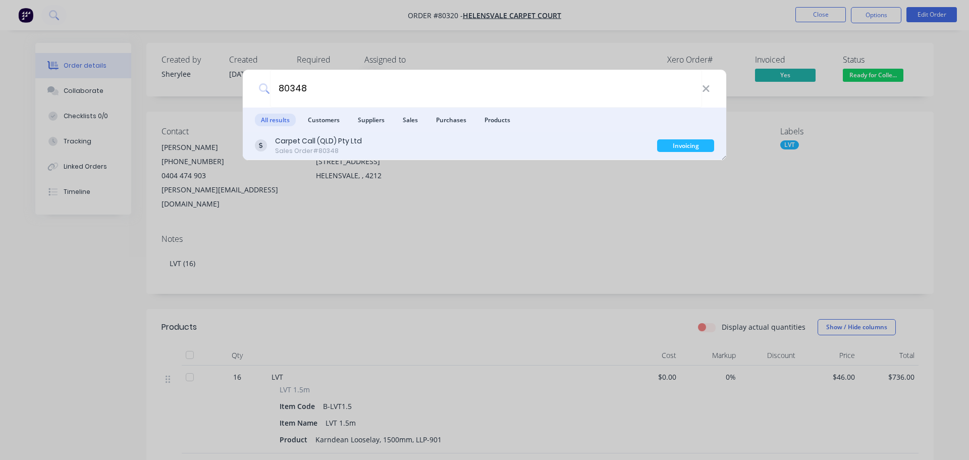
click at [325, 144] on div "Carpet Call (QLD) Pty Ltd" at bounding box center [318, 141] width 87 height 11
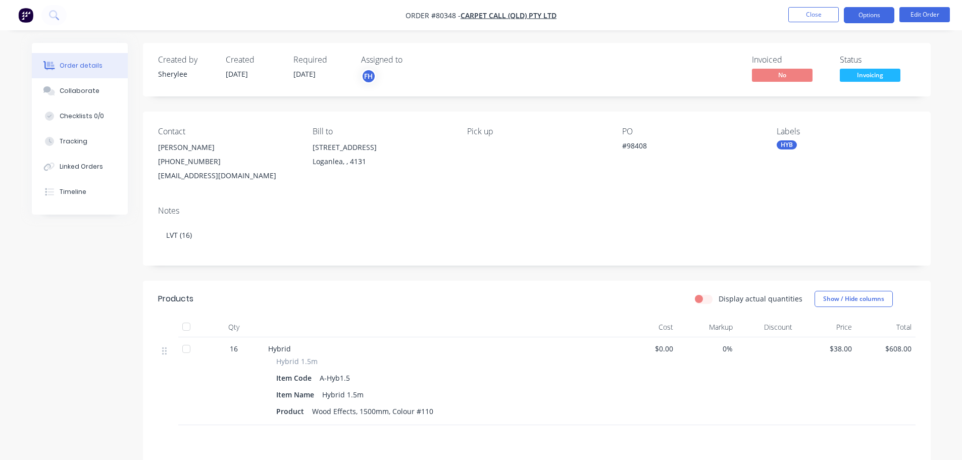
click at [868, 17] on button "Options" at bounding box center [868, 15] width 50 height 16
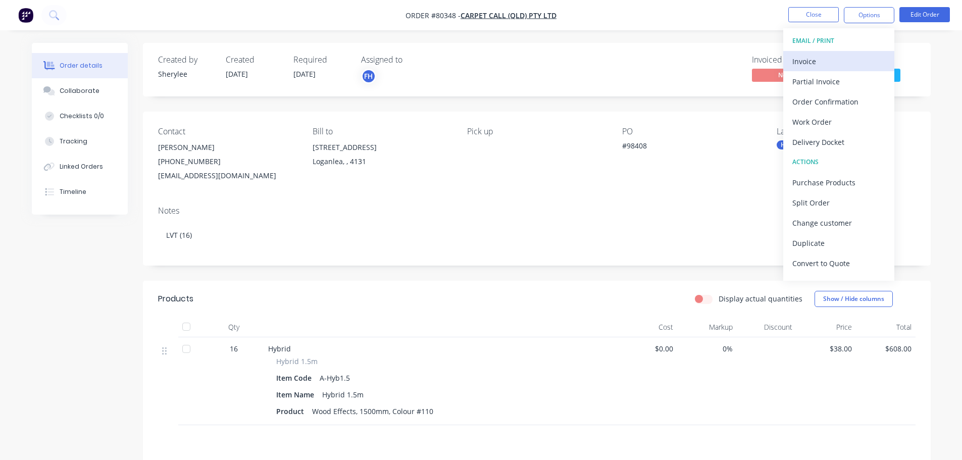
click at [822, 60] on div "Invoice" at bounding box center [838, 61] width 93 height 15
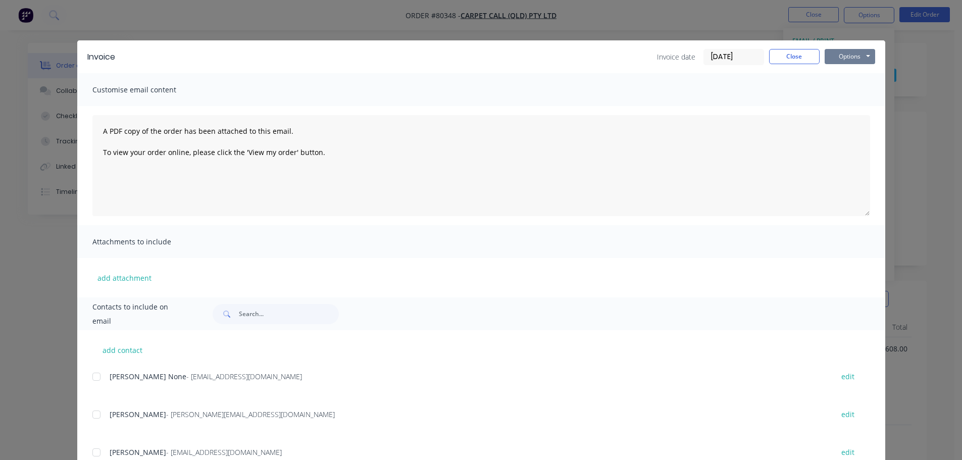
click at [835, 58] on button "Options" at bounding box center [849, 56] width 50 height 15
click at [838, 91] on button "Print" at bounding box center [856, 91] width 65 height 17
click at [792, 60] on button "Close" at bounding box center [794, 56] width 50 height 15
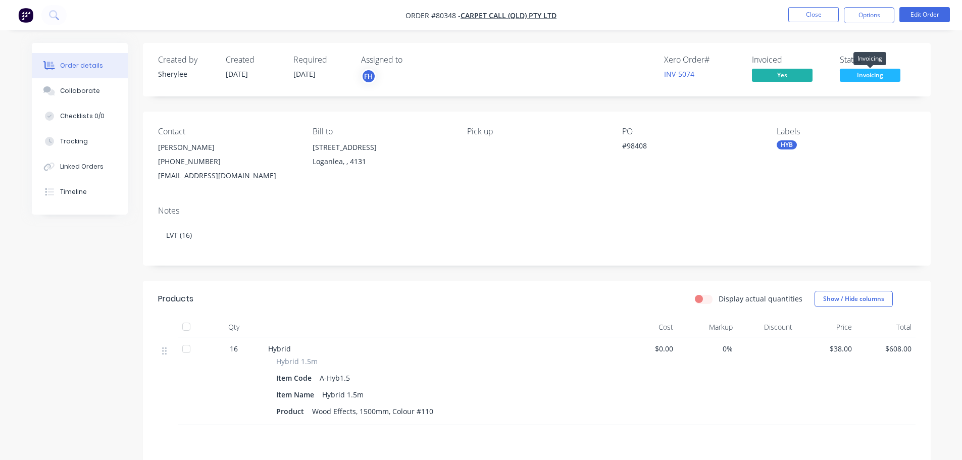
click at [864, 73] on span "Invoicing" at bounding box center [869, 75] width 61 height 13
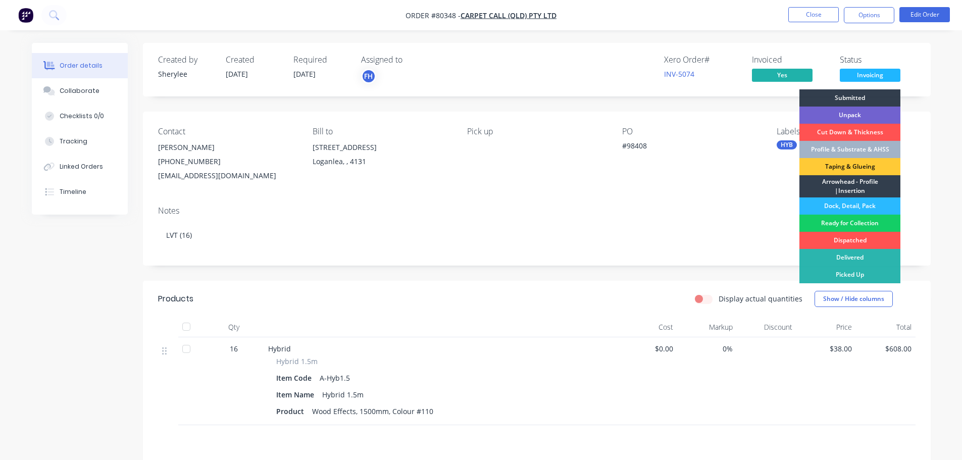
click at [853, 223] on div "Ready for Collection" at bounding box center [849, 223] width 101 height 17
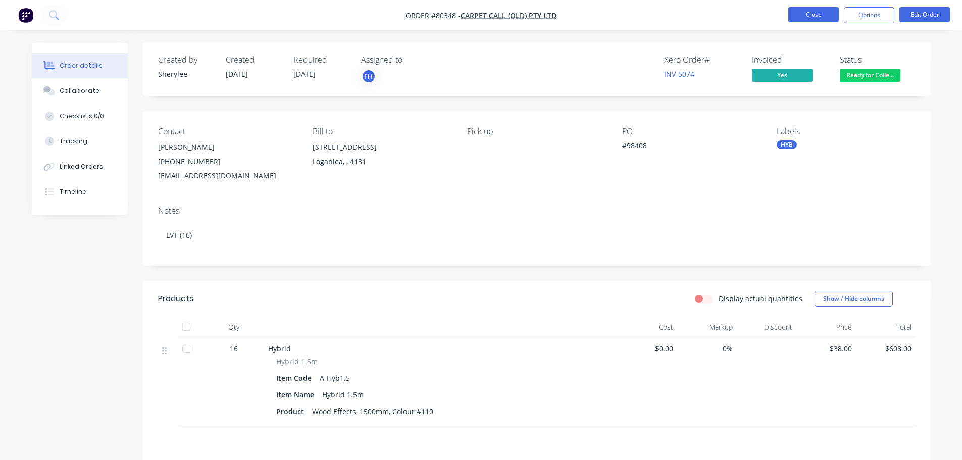
click at [818, 13] on button "Close" at bounding box center [813, 14] width 50 height 15
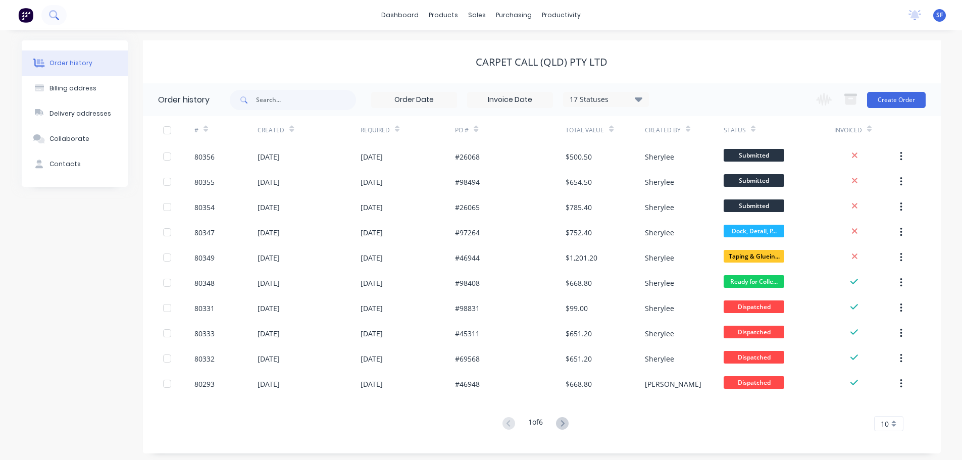
click at [60, 14] on button at bounding box center [53, 15] width 25 height 20
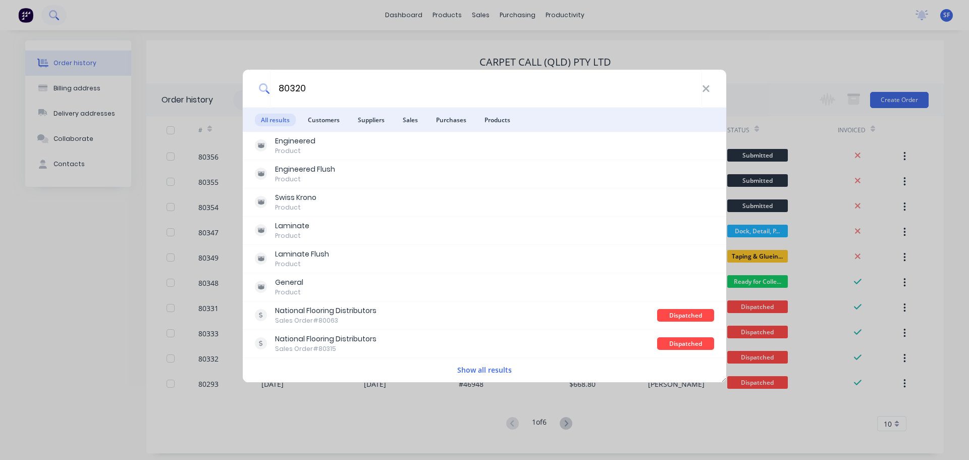
type input "80320"
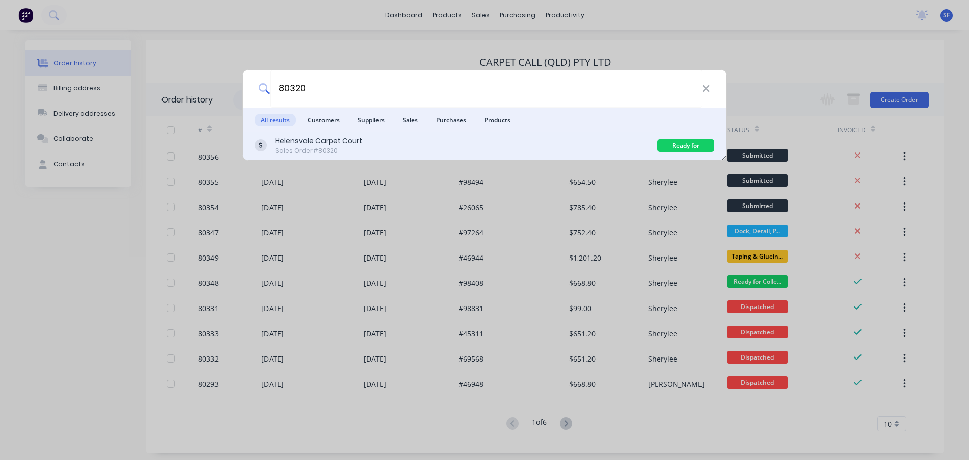
click at [326, 141] on div "Helensvale Carpet Court" at bounding box center [318, 141] width 87 height 11
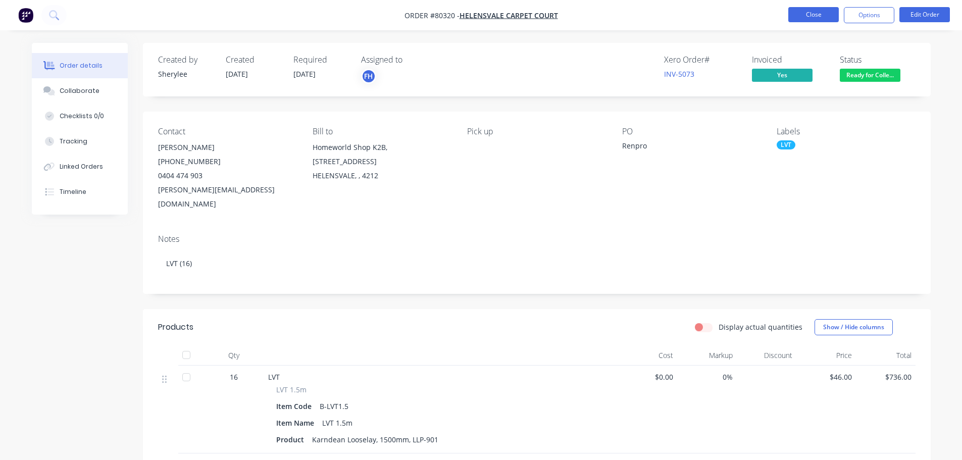
click at [816, 15] on button "Close" at bounding box center [813, 14] width 50 height 15
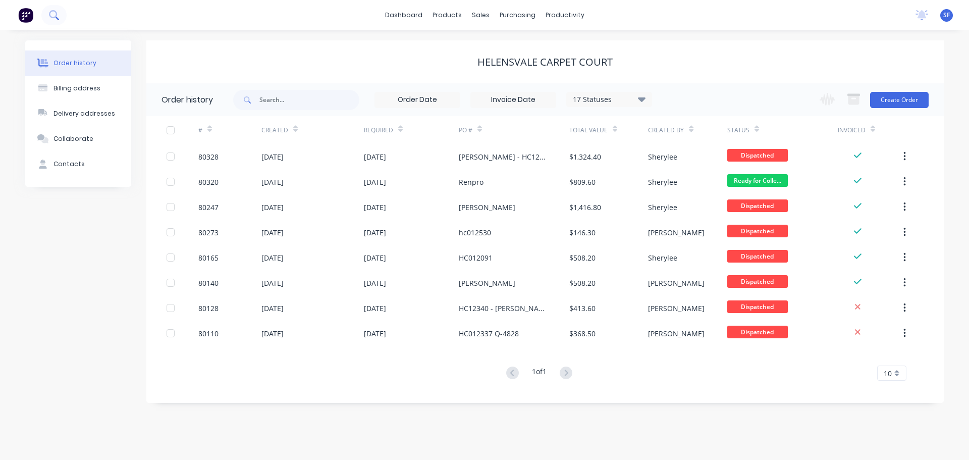
click at [49, 10] on button at bounding box center [53, 15] width 25 height 20
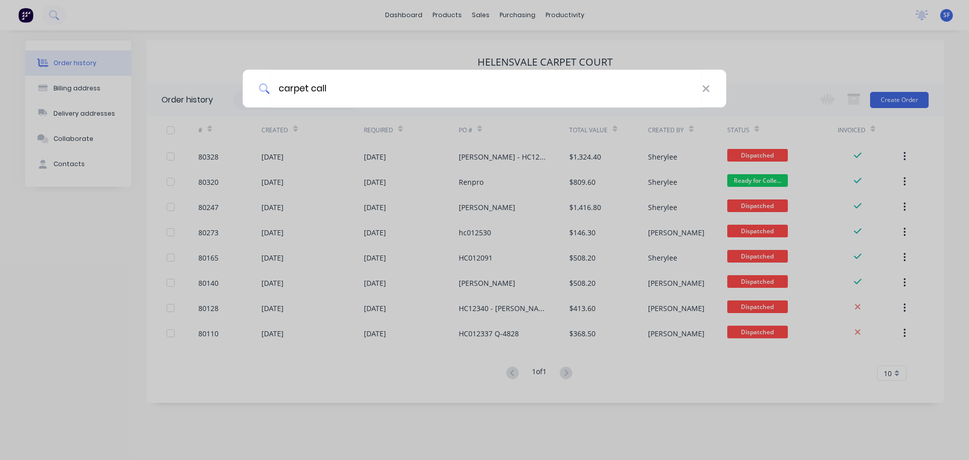
type input "carpet call"
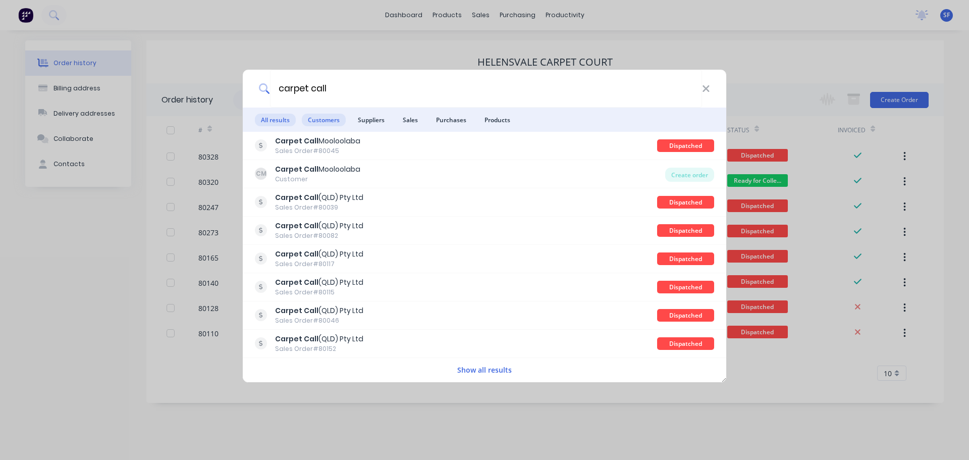
click at [320, 122] on span "Customers" at bounding box center [324, 120] width 44 height 13
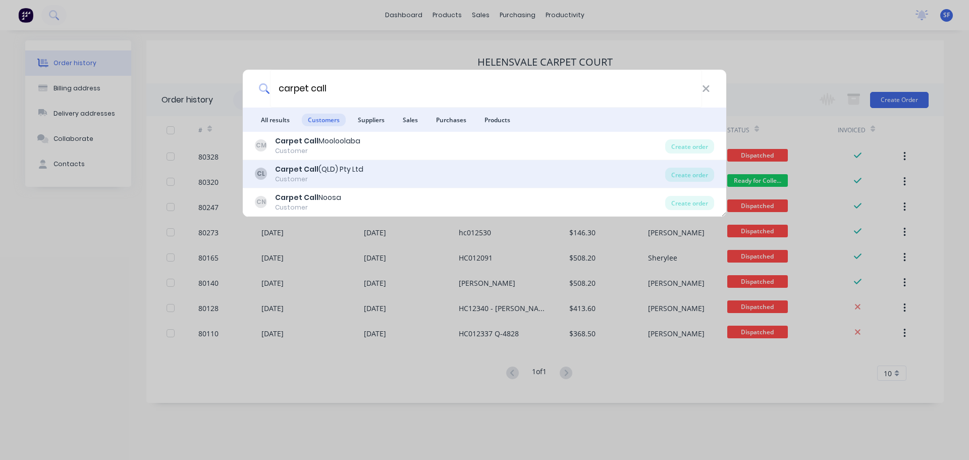
click at [322, 164] on div "Carpet Call (QLD) Pty Ltd" at bounding box center [319, 169] width 88 height 11
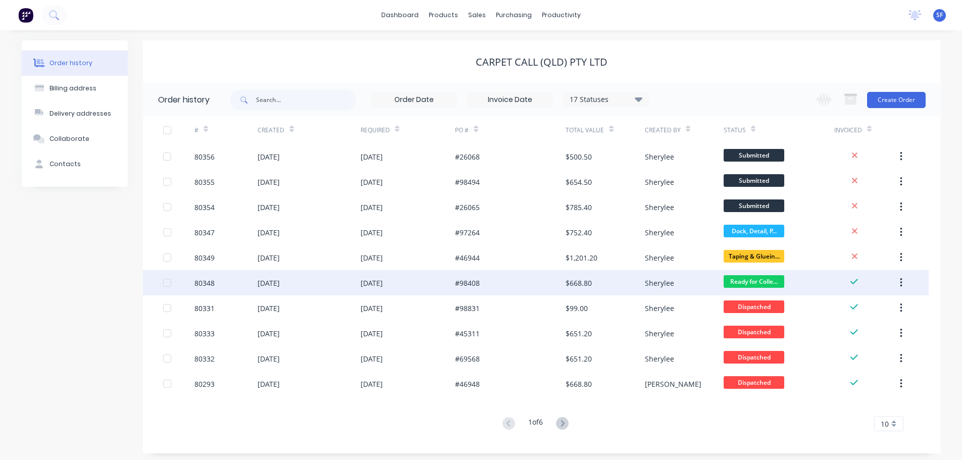
click at [327, 284] on div "[DATE]" at bounding box center [308, 282] width 102 height 25
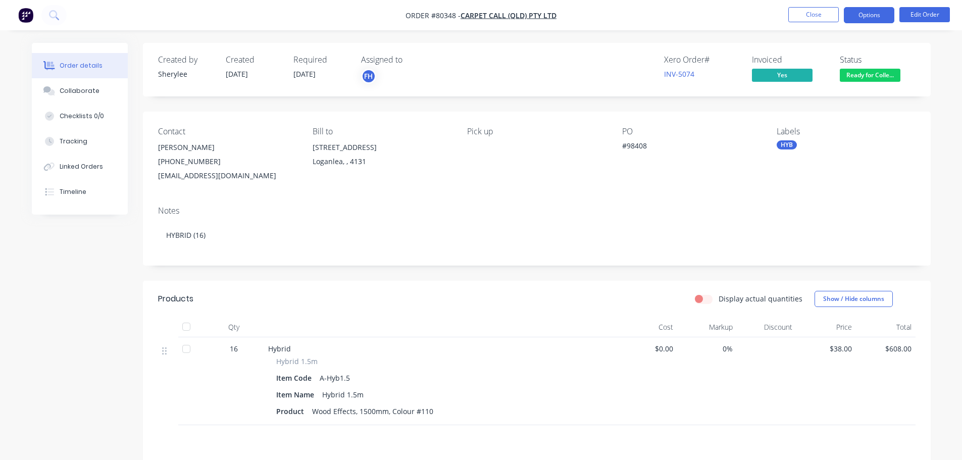
click at [870, 16] on button "Options" at bounding box center [868, 15] width 50 height 16
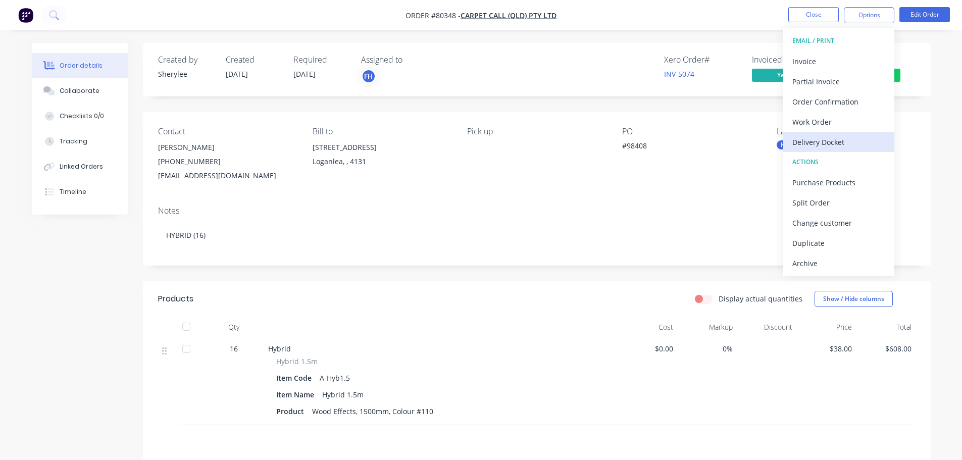
click at [836, 141] on div "Delivery Docket" at bounding box center [838, 142] width 93 height 15
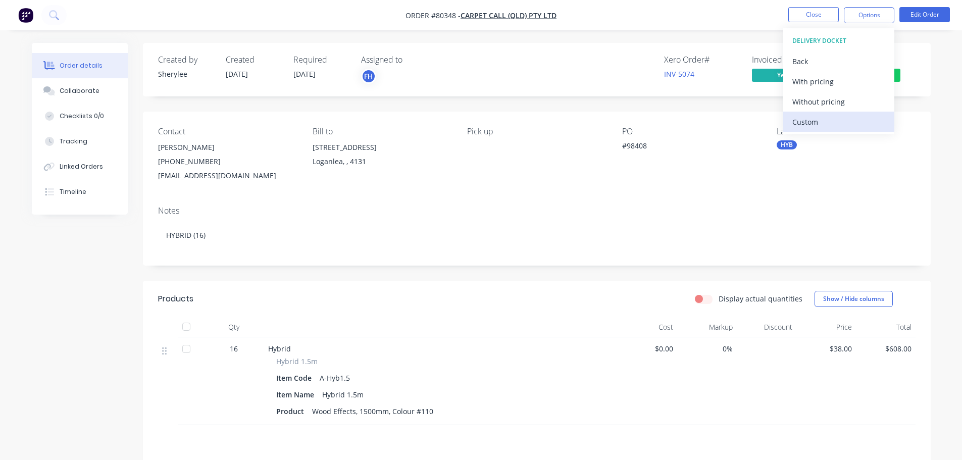
click at [812, 120] on div "Custom" at bounding box center [838, 122] width 93 height 15
click at [815, 100] on div "Without pricing" at bounding box center [838, 101] width 93 height 15
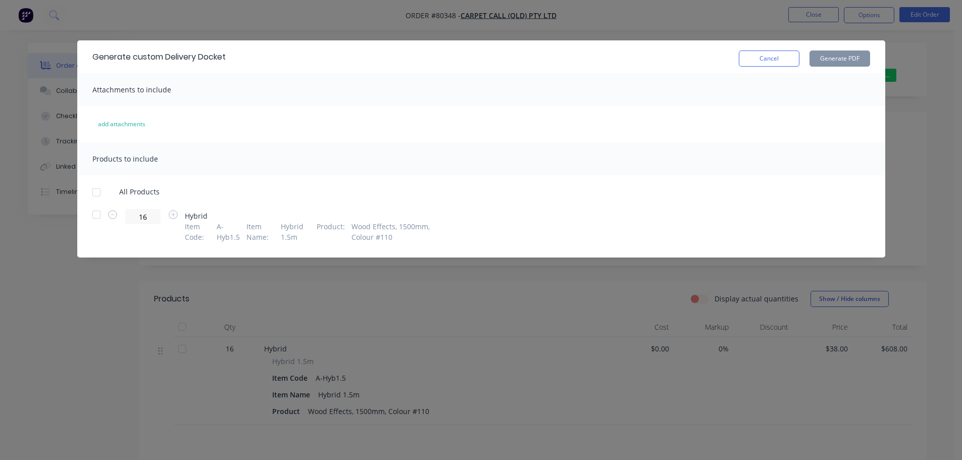
click at [93, 218] on div at bounding box center [96, 214] width 20 height 20
click at [839, 57] on button "Generate PDF" at bounding box center [839, 58] width 61 height 16
click at [771, 55] on button "Cancel" at bounding box center [768, 58] width 61 height 16
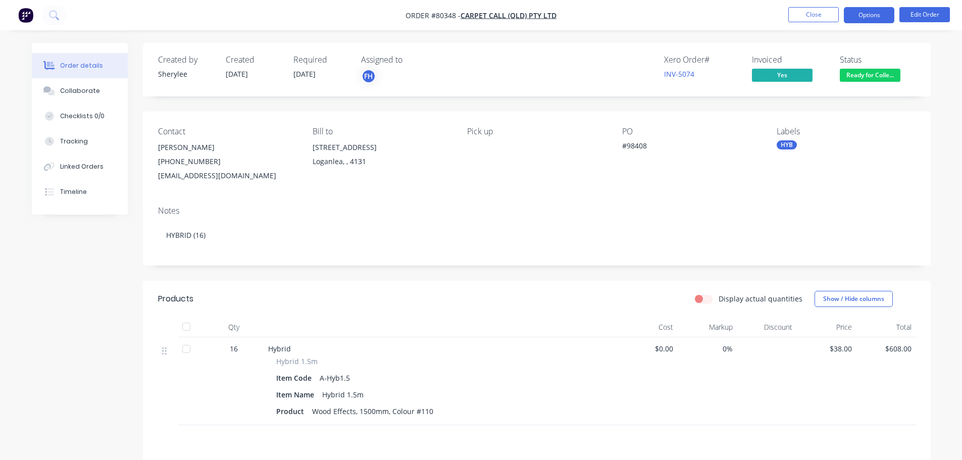
click at [871, 16] on button "Options" at bounding box center [868, 15] width 50 height 16
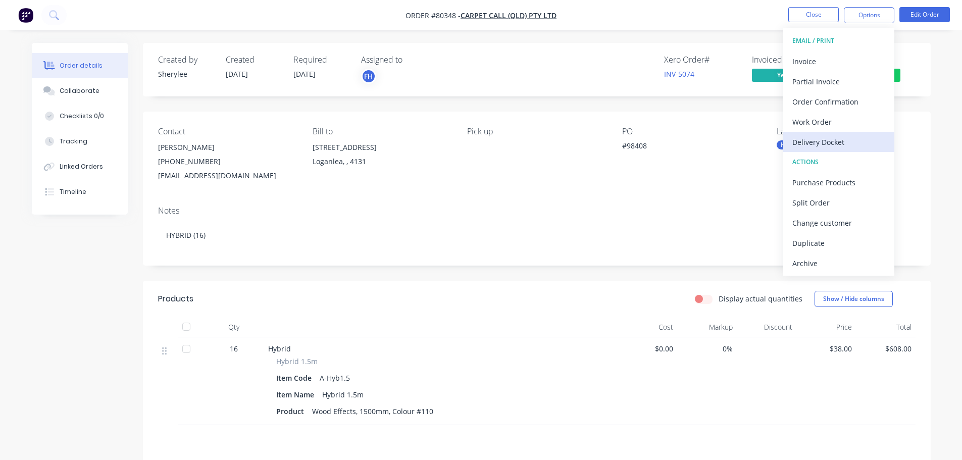
click at [837, 139] on div "Delivery Docket" at bounding box center [838, 142] width 93 height 15
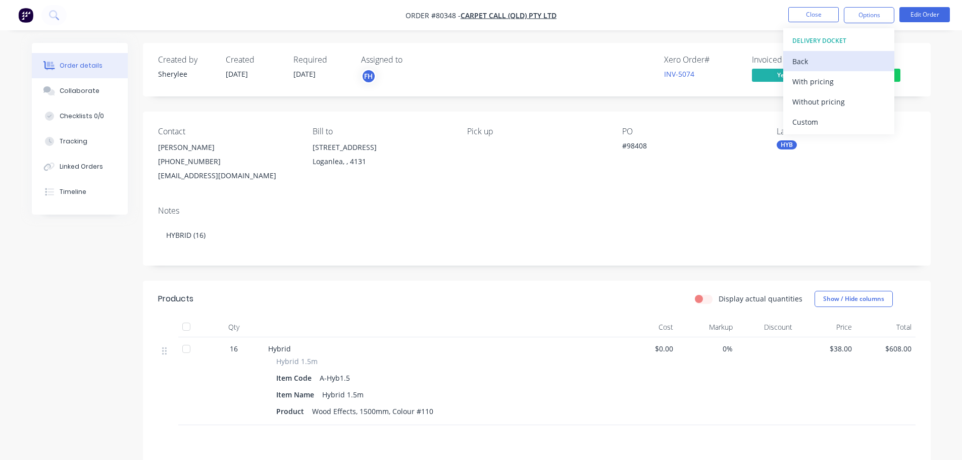
click at [822, 65] on div "Back" at bounding box center [838, 61] width 93 height 15
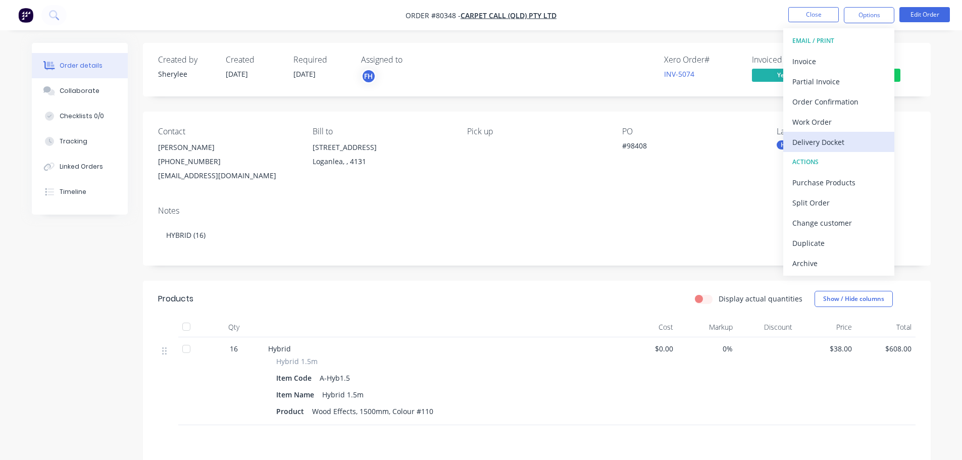
click at [826, 134] on button "Delivery Docket" at bounding box center [838, 142] width 111 height 20
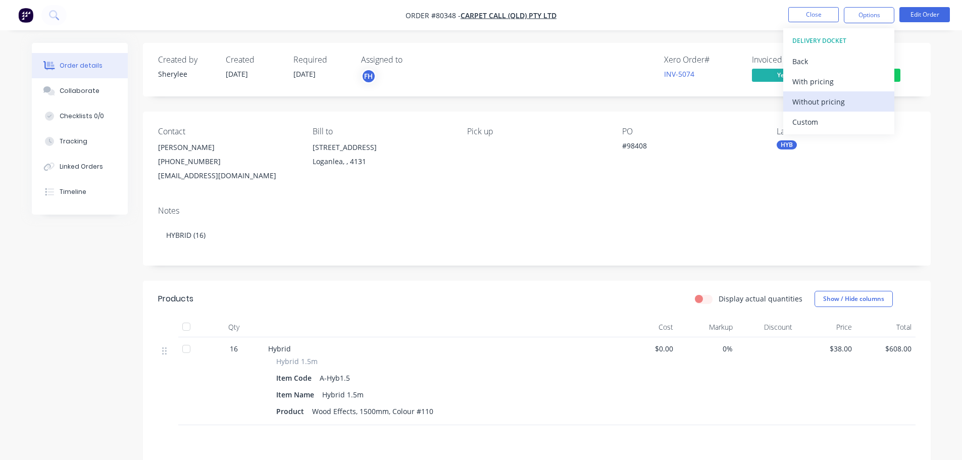
click at [835, 102] on div "Without pricing" at bounding box center [838, 101] width 93 height 15
click at [56, 13] on icon at bounding box center [54, 15] width 10 height 10
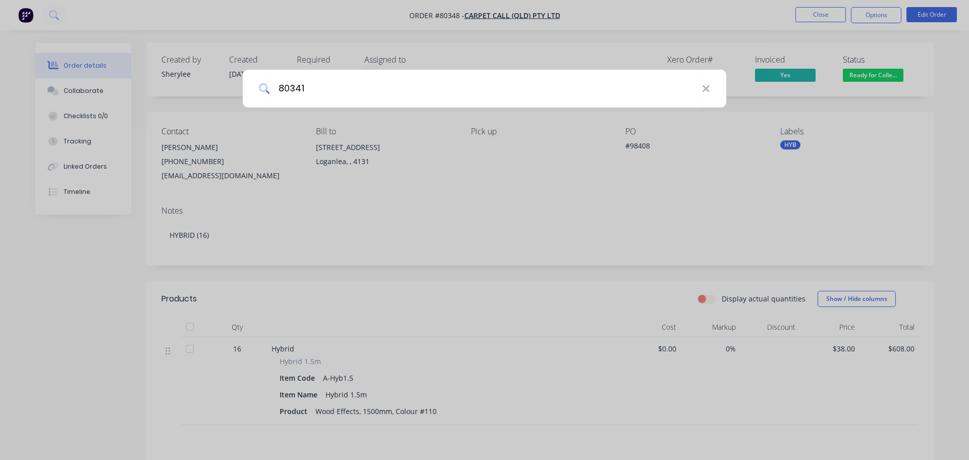
type input "80341"
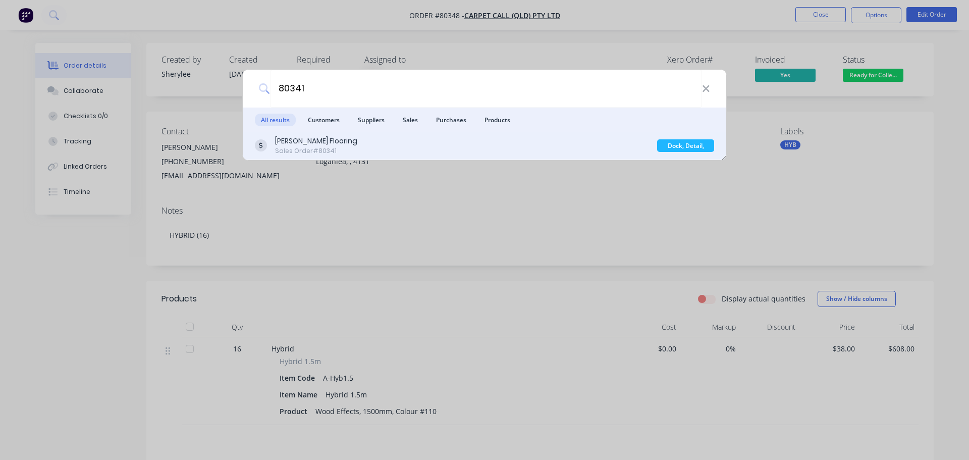
click at [342, 145] on div "[PERSON_NAME] Flooring Sales Order #80341" at bounding box center [456, 146] width 402 height 20
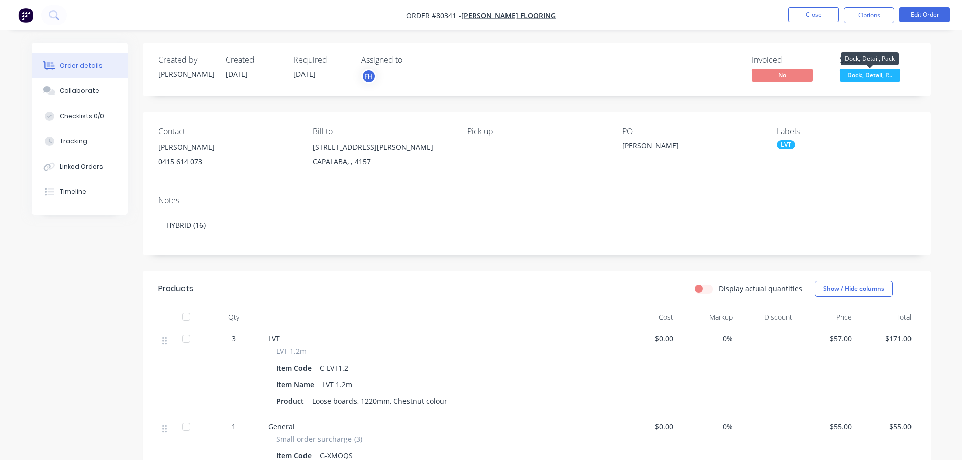
click at [883, 75] on span "Dock, Detail, P..." at bounding box center [869, 75] width 61 height 13
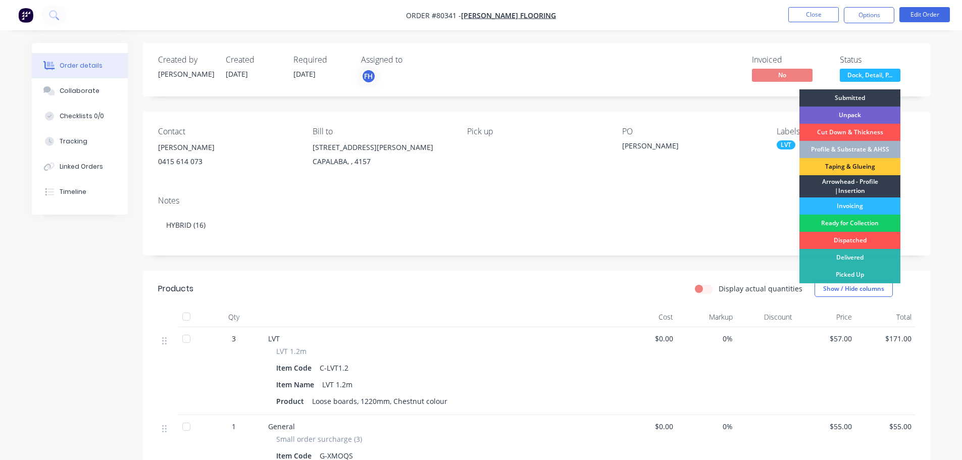
click at [859, 222] on div "Ready for Collection" at bounding box center [849, 223] width 101 height 17
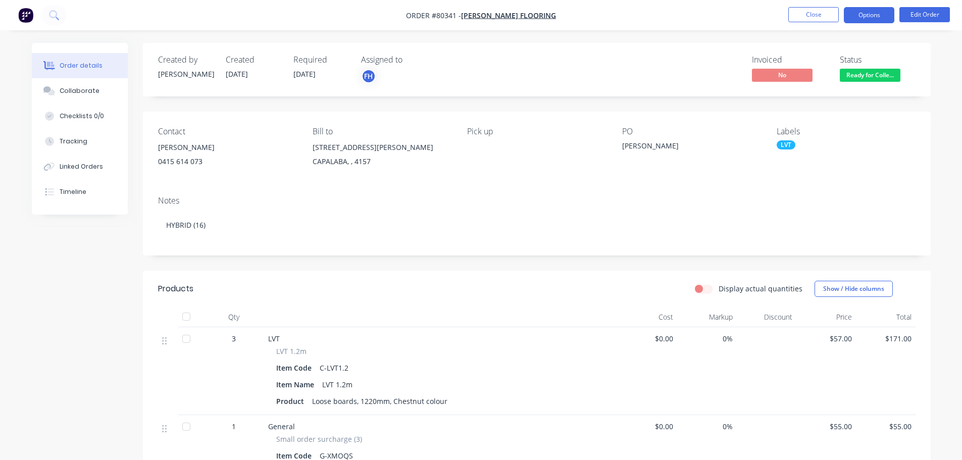
click at [881, 17] on button "Options" at bounding box center [868, 15] width 50 height 16
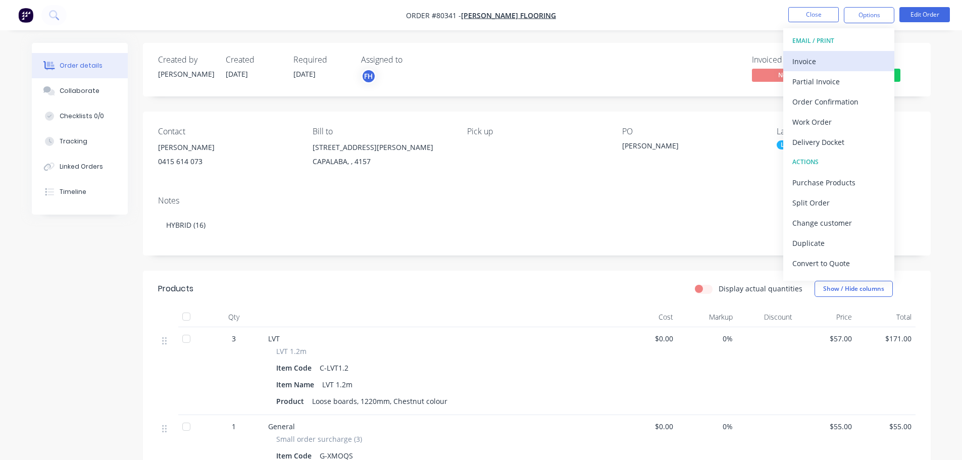
click at [832, 52] on button "Invoice" at bounding box center [838, 61] width 111 height 20
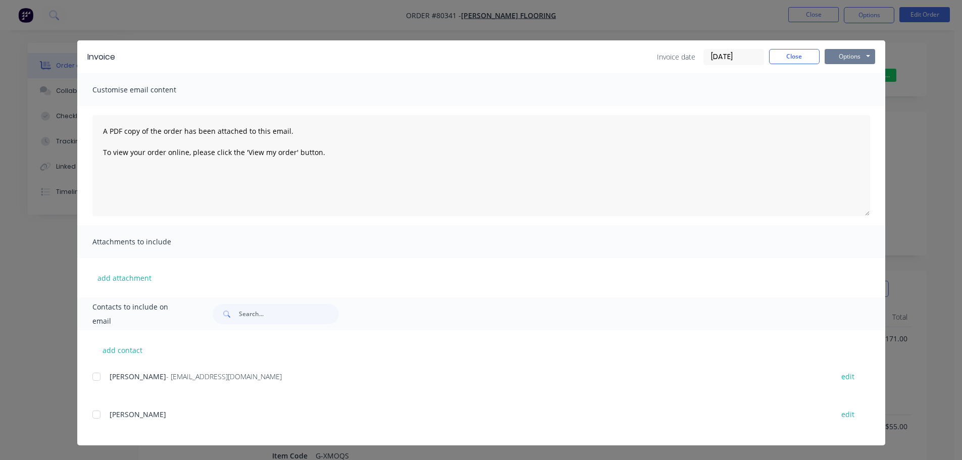
click at [834, 49] on button "Options" at bounding box center [849, 56] width 50 height 15
click at [849, 89] on button "Print" at bounding box center [856, 91] width 65 height 17
click at [805, 49] on button "Close" at bounding box center [794, 56] width 50 height 15
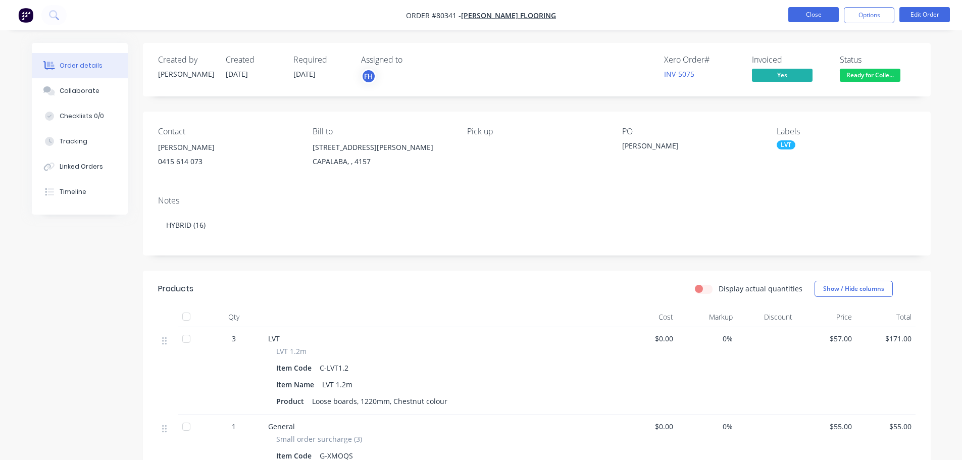
click at [826, 15] on button "Close" at bounding box center [813, 14] width 50 height 15
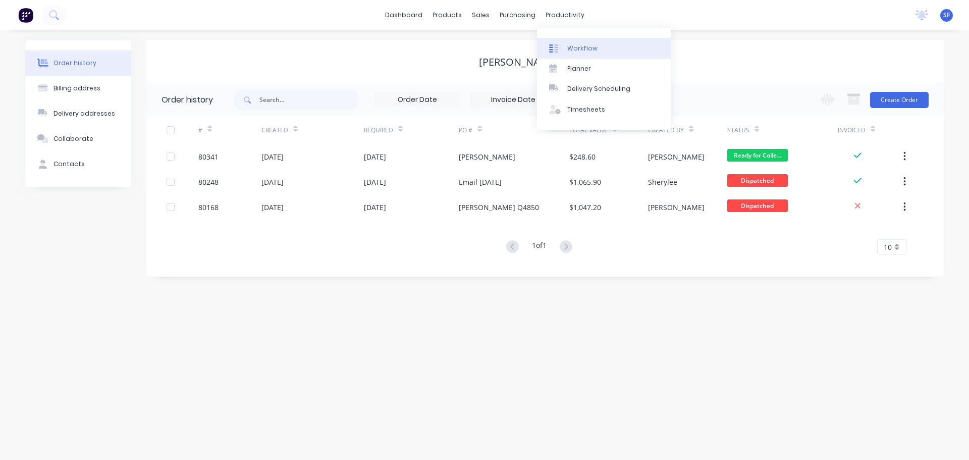
click at [583, 46] on div "Workflow" at bounding box center [582, 48] width 30 height 9
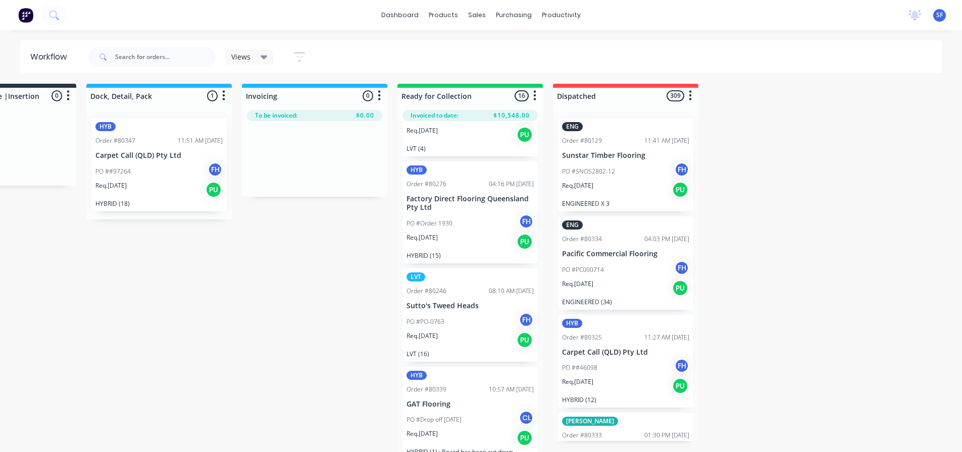
scroll to position [10, 868]
click at [483, 332] on div "Req. [DATE] PU" at bounding box center [469, 340] width 127 height 17
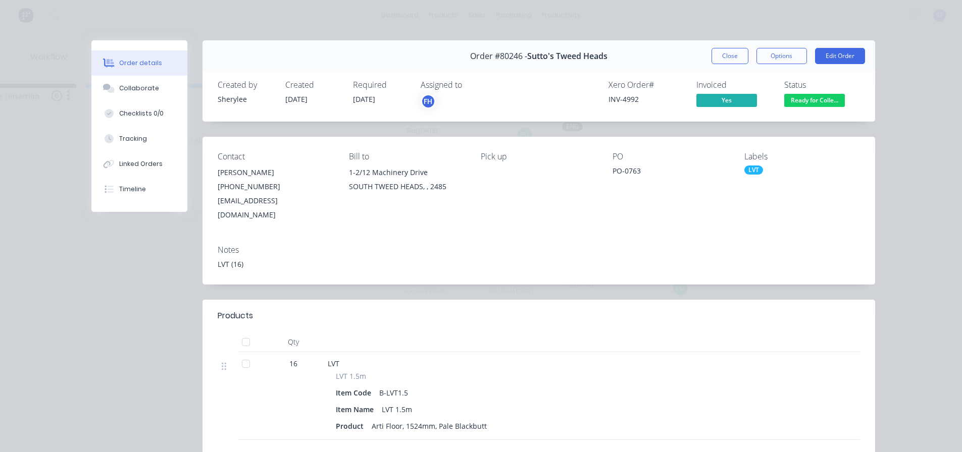
click at [569, 58] on span "Sutto's Tweed Heads" at bounding box center [567, 56] width 80 height 10
click at [722, 52] on button "Close" at bounding box center [729, 56] width 37 height 16
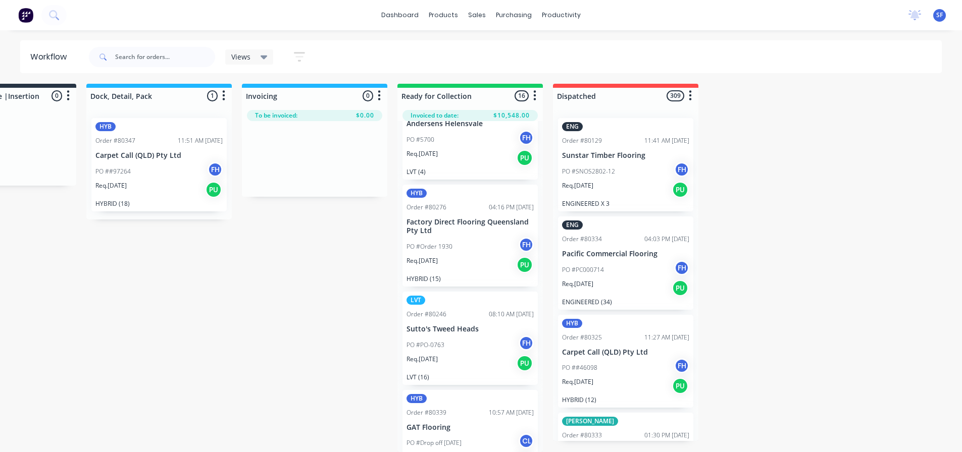
scroll to position [1262, 0]
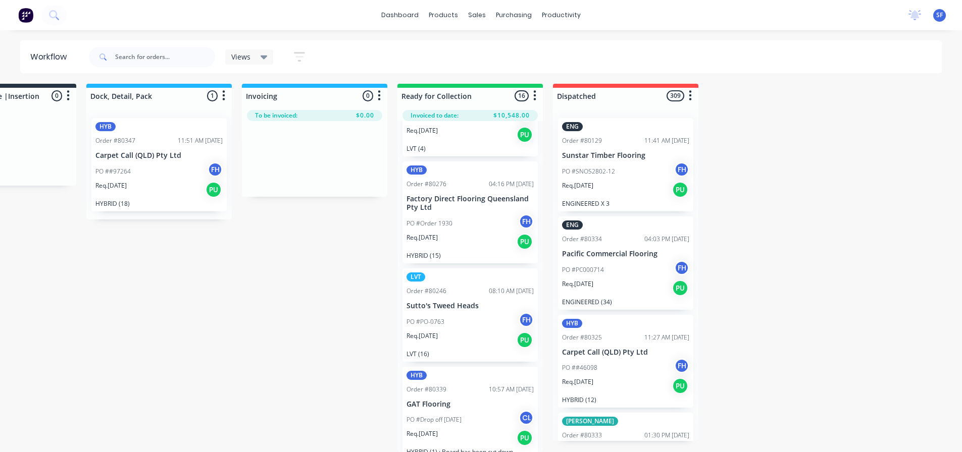
click at [482, 312] on div "PO #PO-0763 FH" at bounding box center [469, 321] width 127 height 19
